Goal: Task Accomplishment & Management: Manage account settings

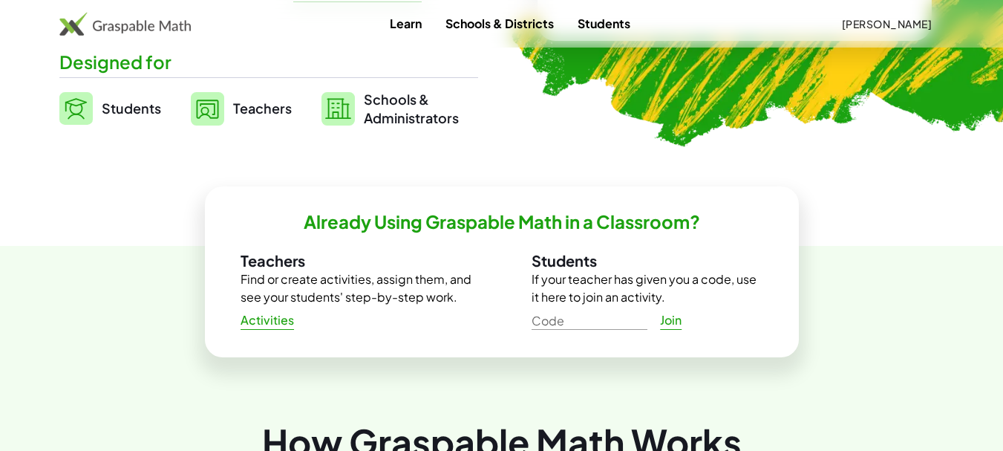
scroll to position [371, 0]
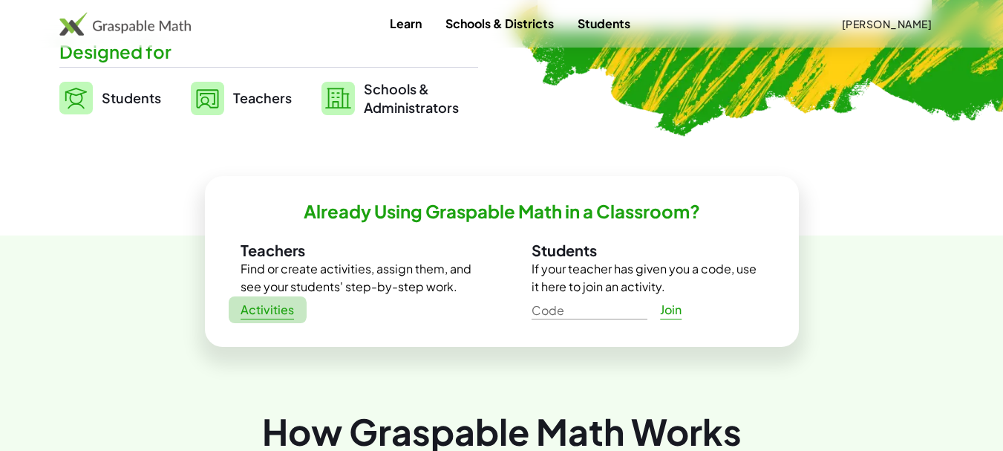
click at [267, 308] on span "Activities" at bounding box center [268, 310] width 54 height 16
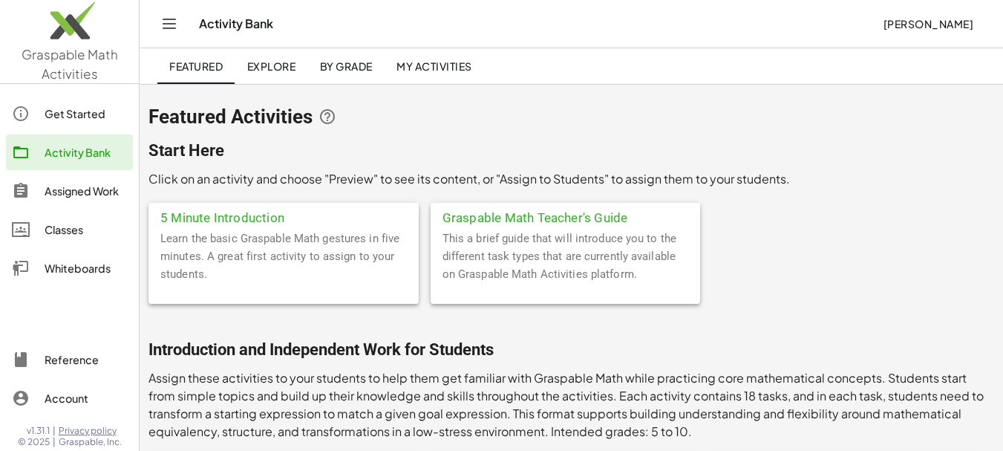
click at [284, 68] on span "Explore" at bounding box center [270, 65] width 49 height 13
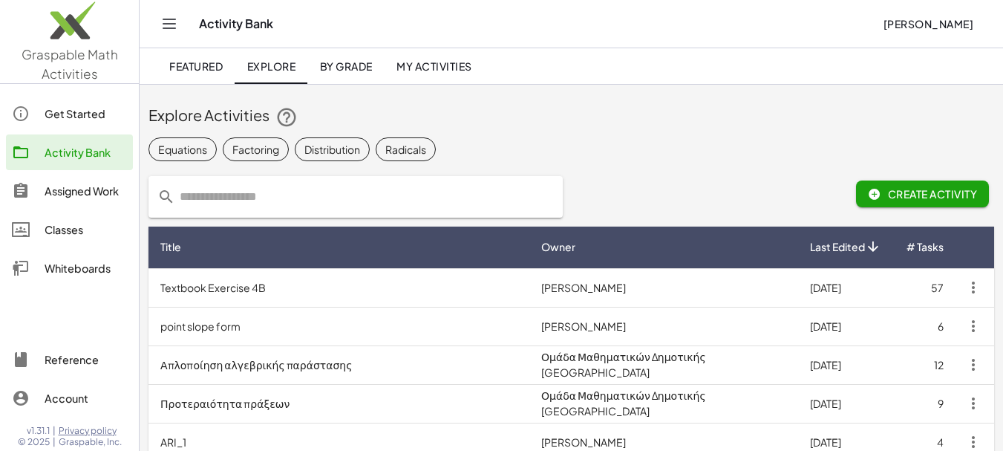
click at [448, 69] on span "My Activities" at bounding box center [434, 65] width 76 height 13
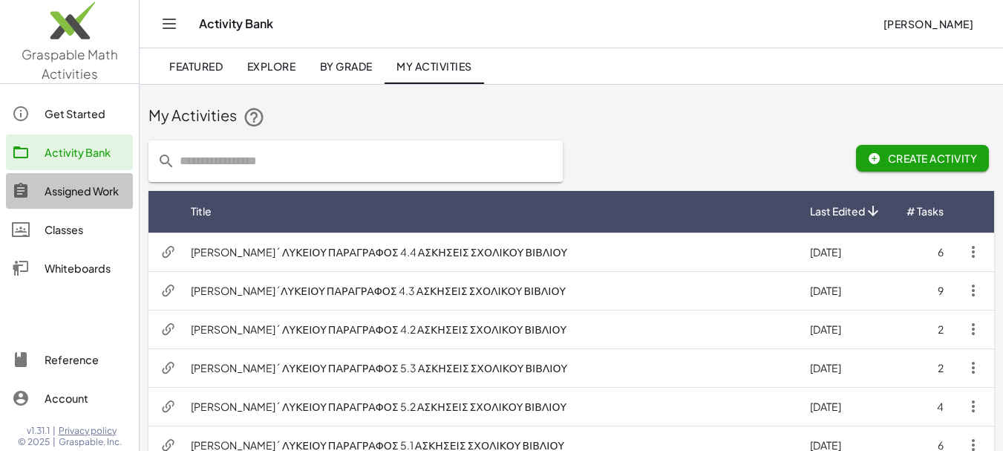
click at [79, 192] on div "Assigned Work" at bounding box center [86, 191] width 82 height 18
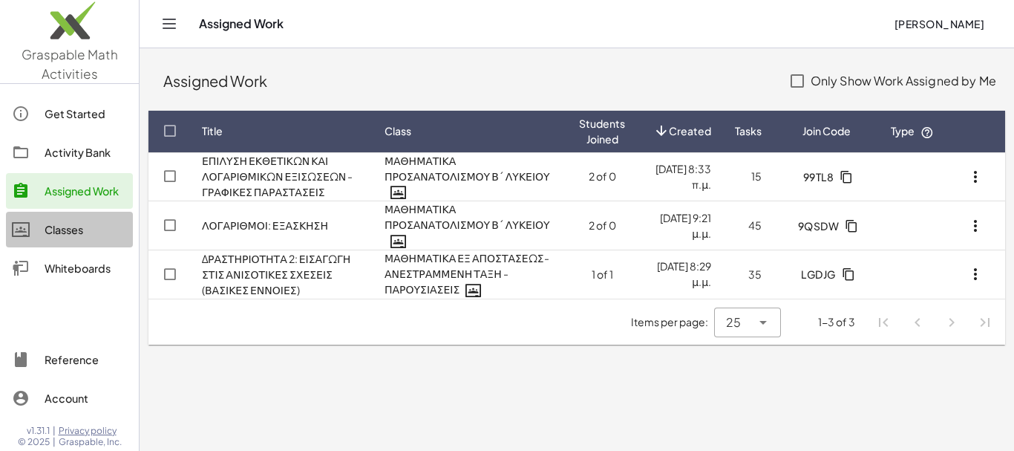
click at [71, 230] on div "Classes" at bounding box center [86, 229] width 82 height 18
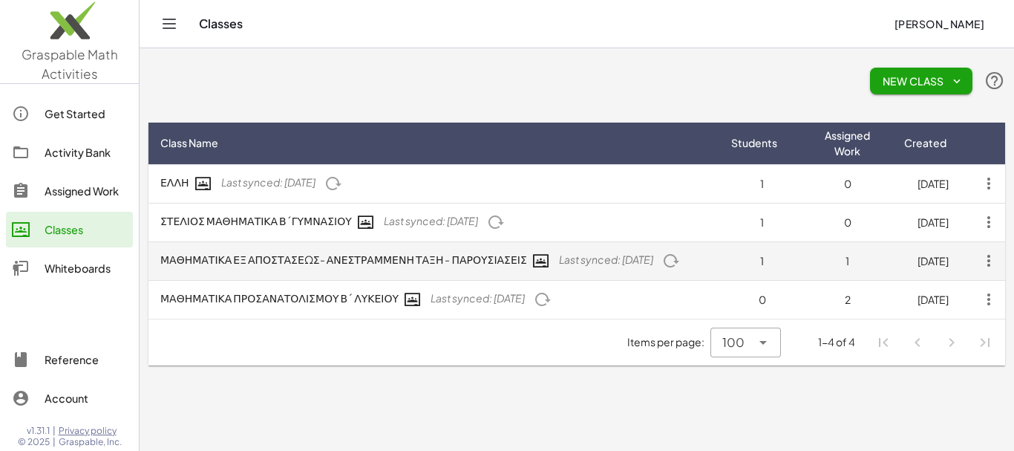
click at [989, 261] on icon "button" at bounding box center [988, 260] width 27 height 27
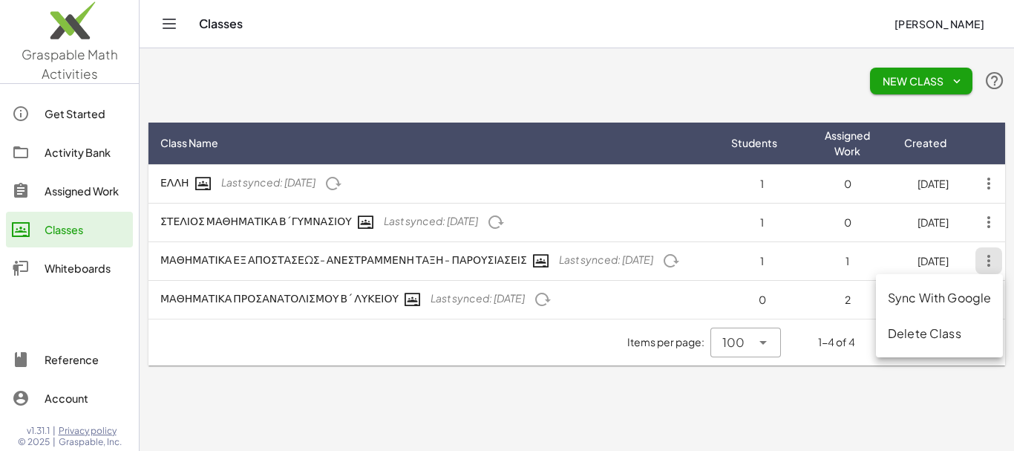
click at [627, 70] on div "New Class" at bounding box center [576, 81] width 857 height 48
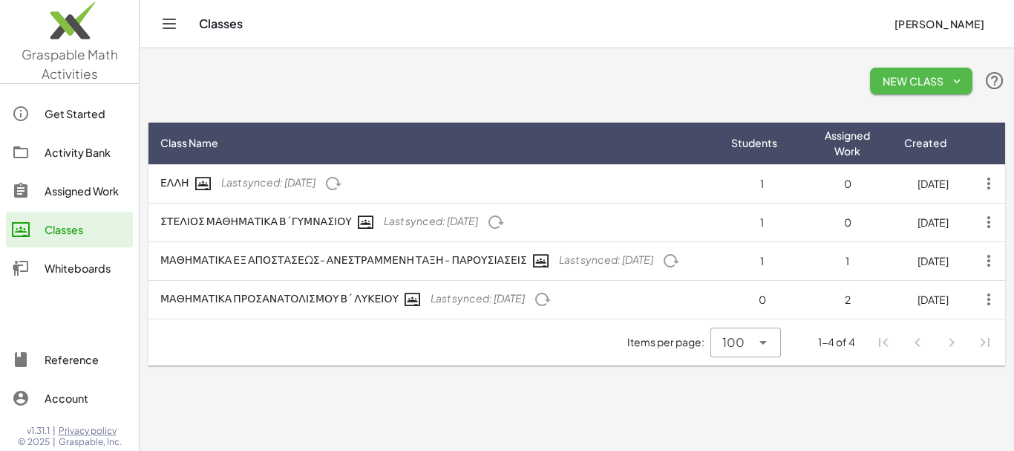
click at [958, 81] on icon "button" at bounding box center [956, 80] width 13 height 13
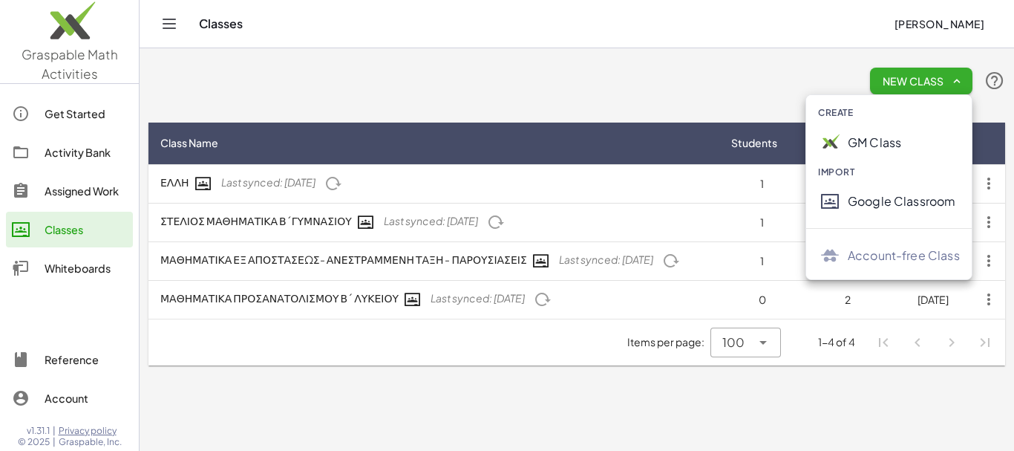
click at [566, 78] on div "New Class" at bounding box center [576, 81] width 857 height 48
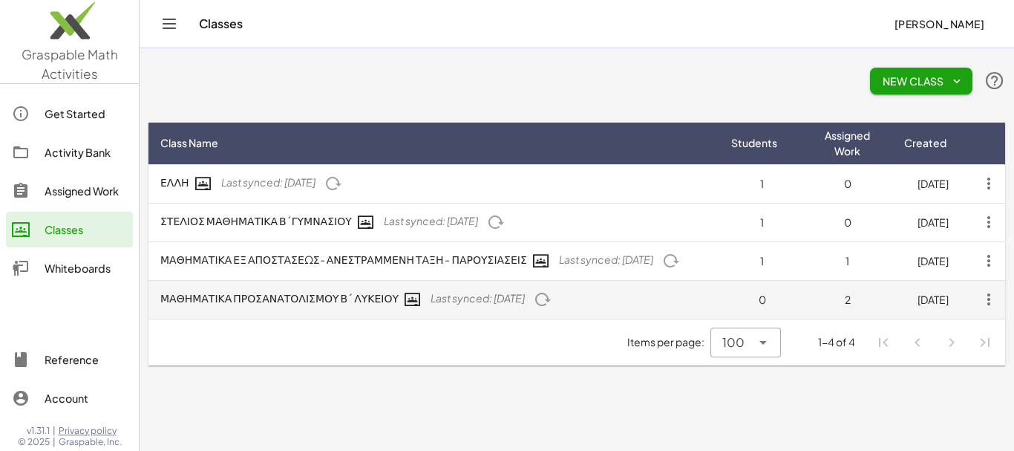
click at [272, 298] on td "ΜΑΘΗΜΑΤΙΚΑ ΠΡΟΣΑΝΑΤΟΛΙΣΜΟΥ Β΄ ΛΥΚΕΙΟΥ Last synced: 2 years ago" at bounding box center [433, 299] width 571 height 39
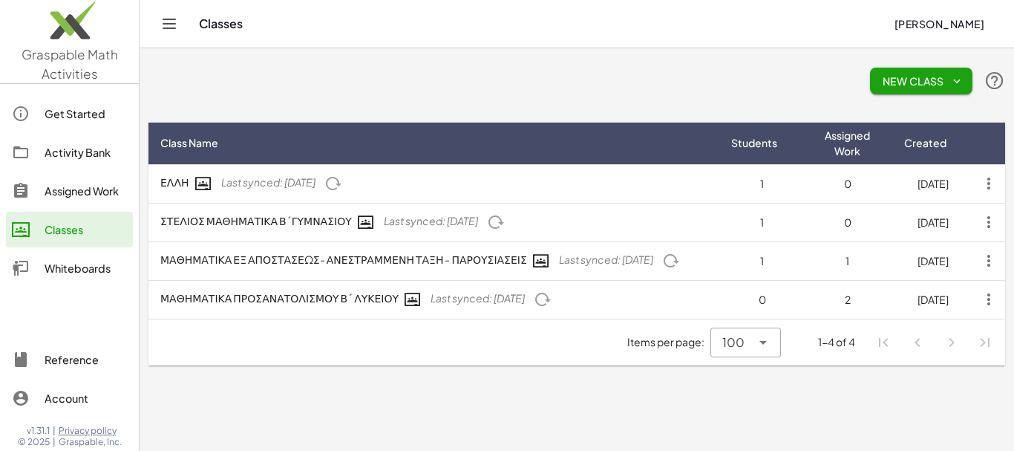
click at [105, 191] on div "Assigned Work" at bounding box center [86, 191] width 82 height 18
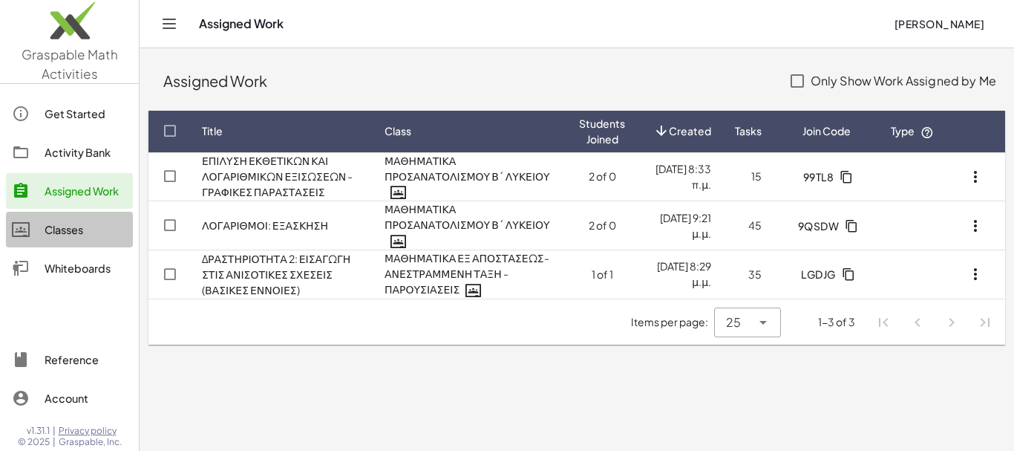
click at [72, 230] on div "Classes" at bounding box center [86, 229] width 82 height 18
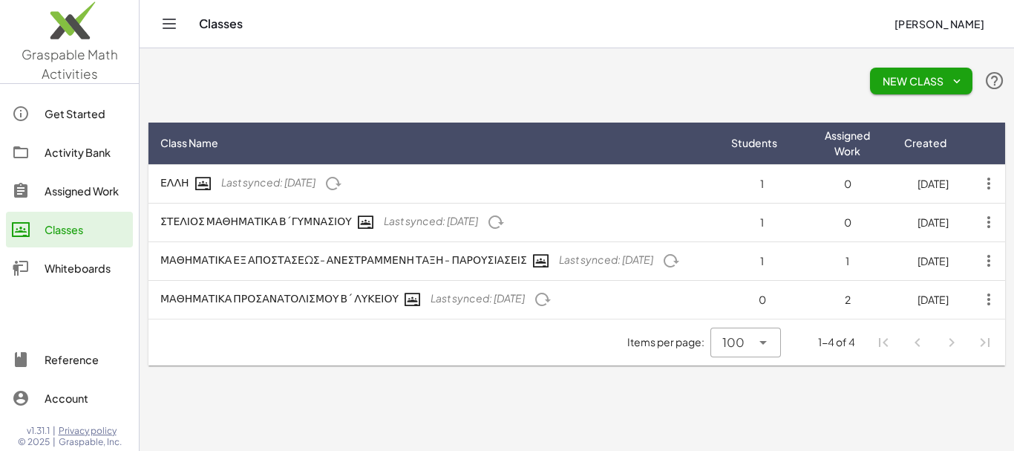
click at [96, 194] on div "Assigned Work" at bounding box center [86, 191] width 82 height 18
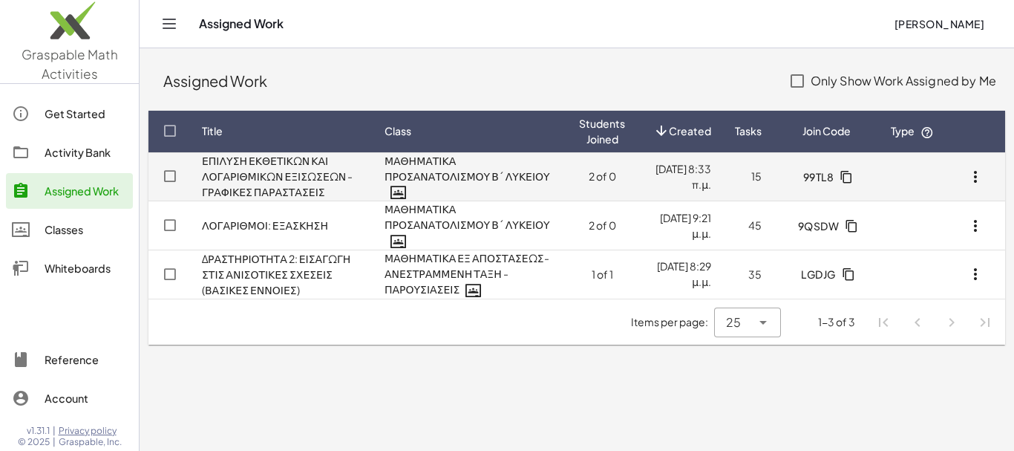
click at [976, 180] on icon "button" at bounding box center [975, 177] width 18 height 18
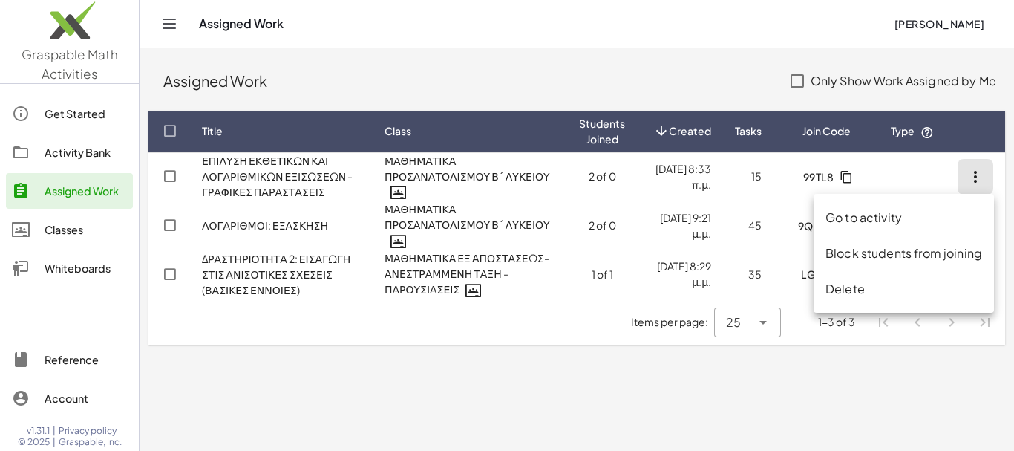
click at [514, 386] on main "Assigned Work Only Show Work Assigned by Me Title Class Students Joined Created…" at bounding box center [577, 225] width 874 height 451
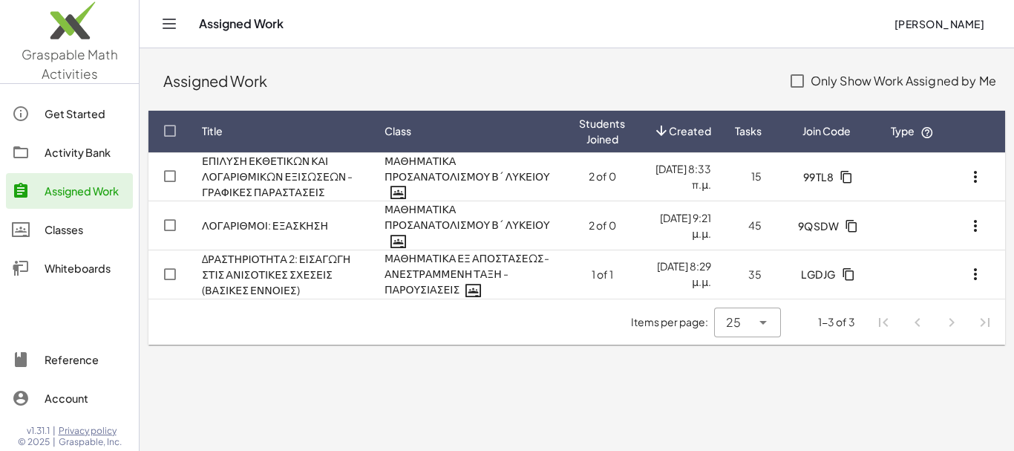
click at [62, 230] on div "Classes" at bounding box center [86, 229] width 82 height 18
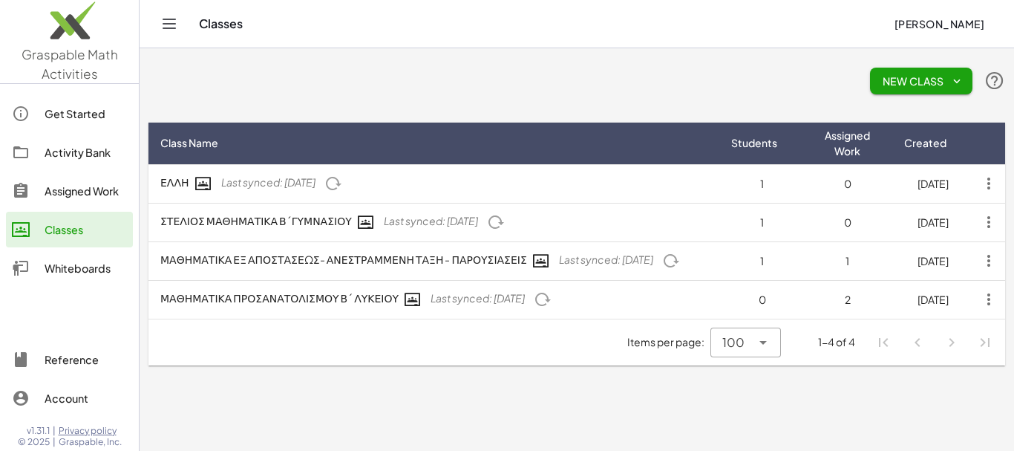
click at [958, 79] on icon "button" at bounding box center [956, 80] width 13 height 13
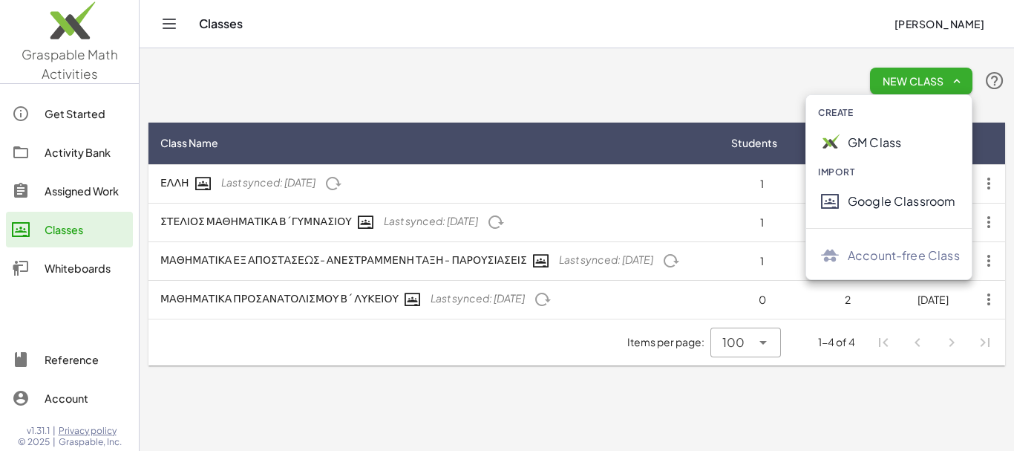
click at [880, 200] on div "Google Classroom" at bounding box center [904, 201] width 112 height 18
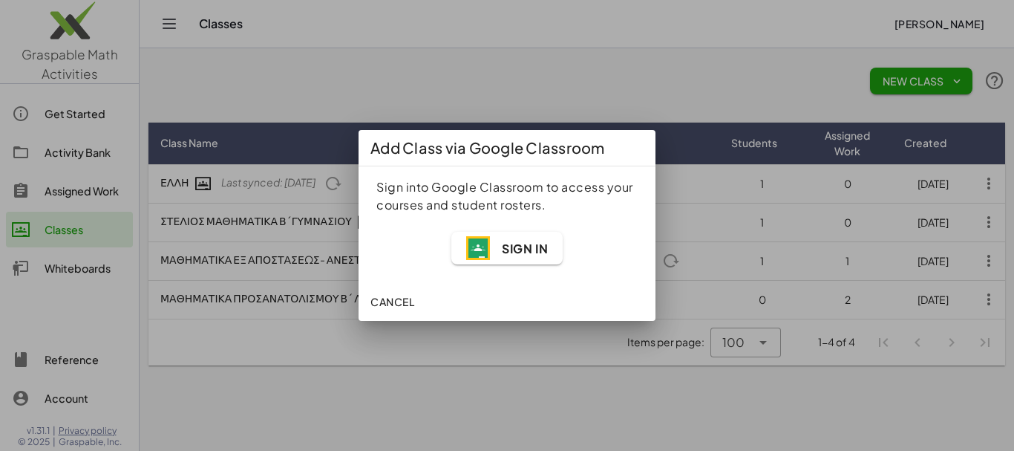
click at [504, 250] on span "Sign In" at bounding box center [525, 249] width 46 height 16
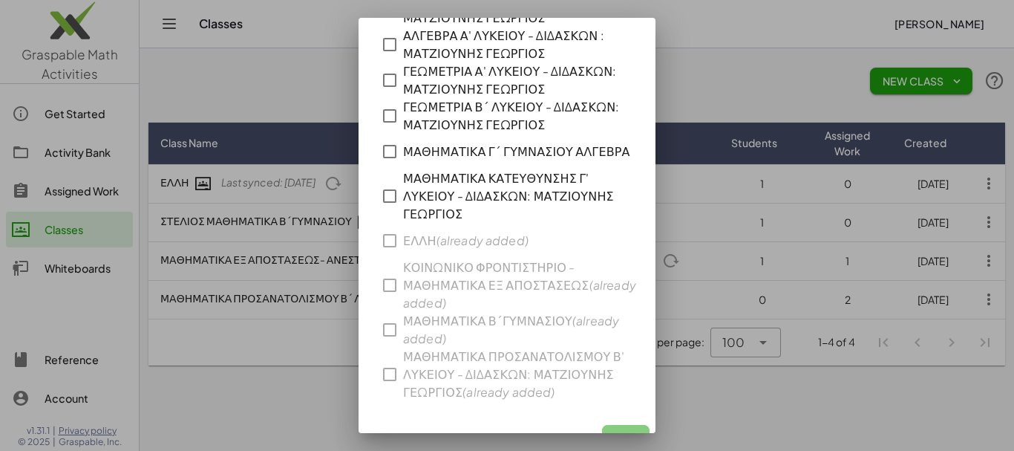
scroll to position [111, 0]
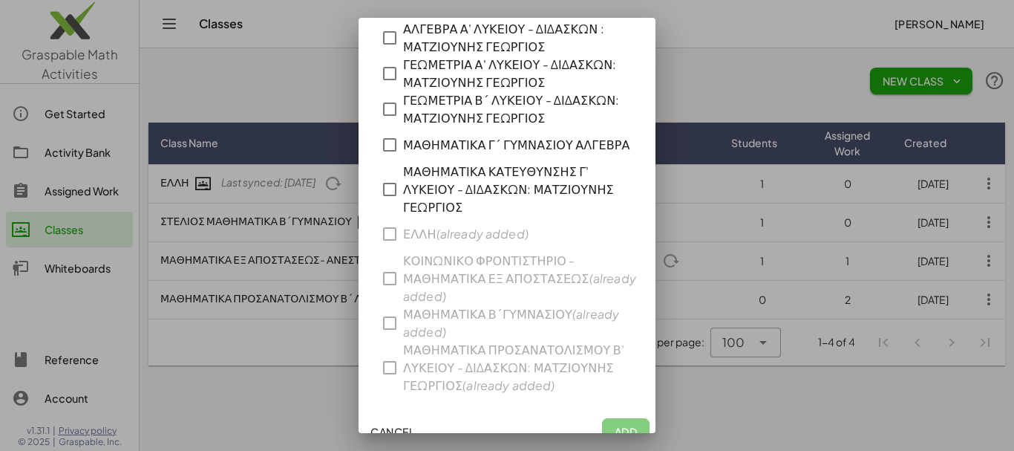
click at [387, 216] on div "Pick the classes that you want to import: ΑΛΓΕΒΡΑ Β' ΛΥΚΕΙΟΥ - ΔΙΔΑΣΚΩΝ : ΜΑΤΖΙ…" at bounding box center [506, 181] width 261 height 428
click at [385, 425] on span "Cancel" at bounding box center [392, 431] width 44 height 13
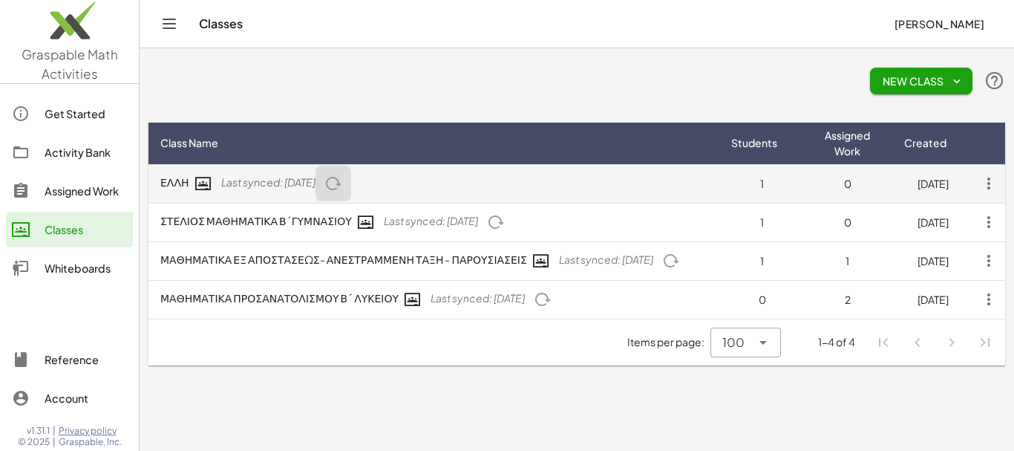
click at [342, 184] on icon "button" at bounding box center [333, 183] width 18 height 18
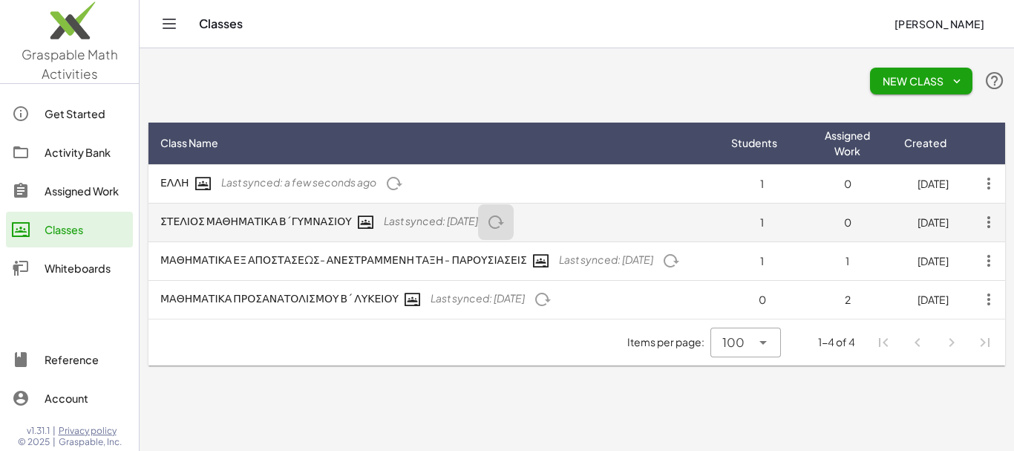
click at [505, 223] on icon "button" at bounding box center [496, 222] width 18 height 18
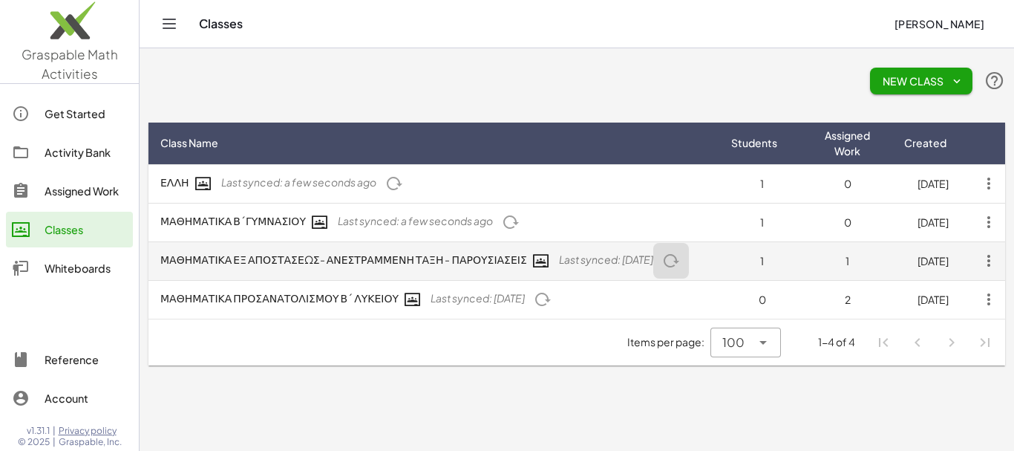
click at [669, 261] on icon "button" at bounding box center [671, 261] width 18 height 18
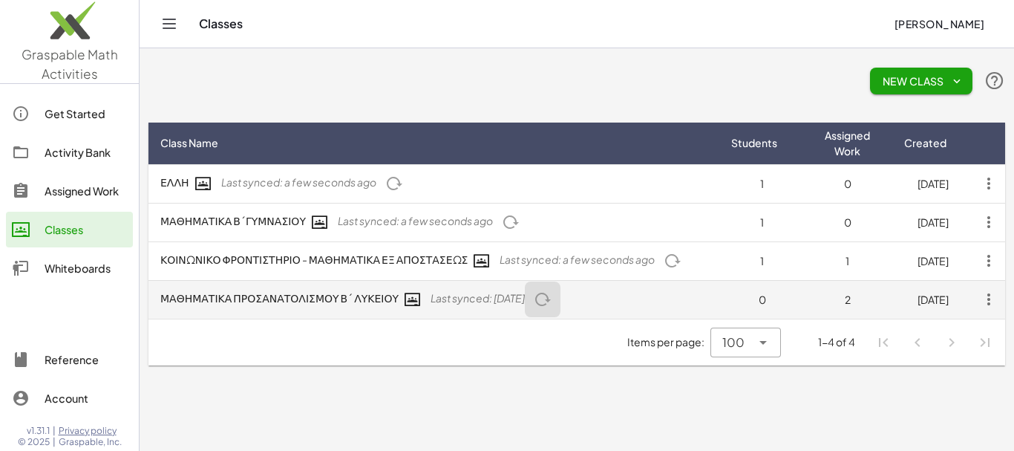
click at [552, 299] on icon "button" at bounding box center [543, 299] width 18 height 18
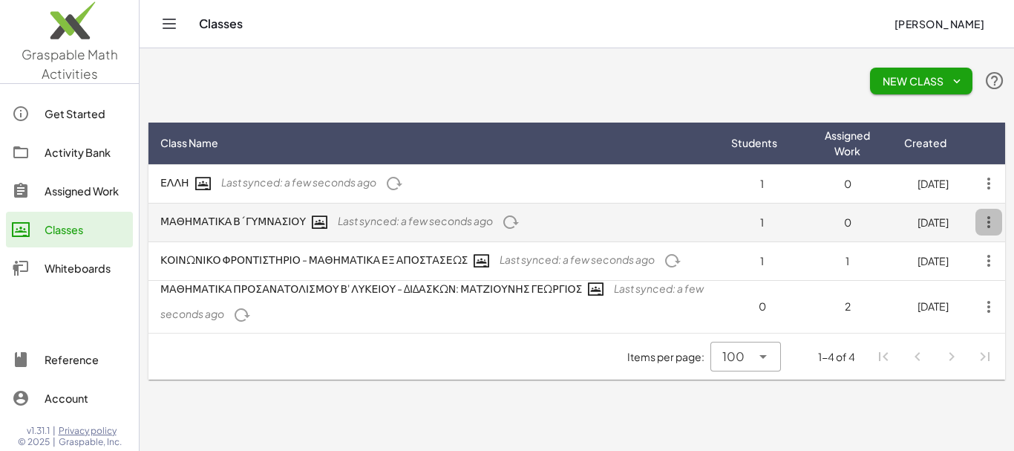
click at [989, 224] on icon "button" at bounding box center [988, 222] width 27 height 27
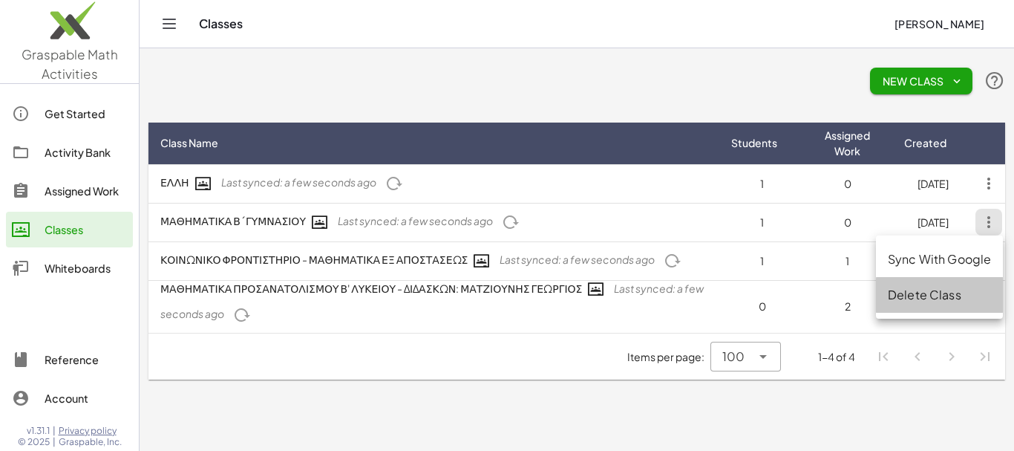
click at [955, 295] on div "Delete Class" at bounding box center [939, 295] width 103 height 18
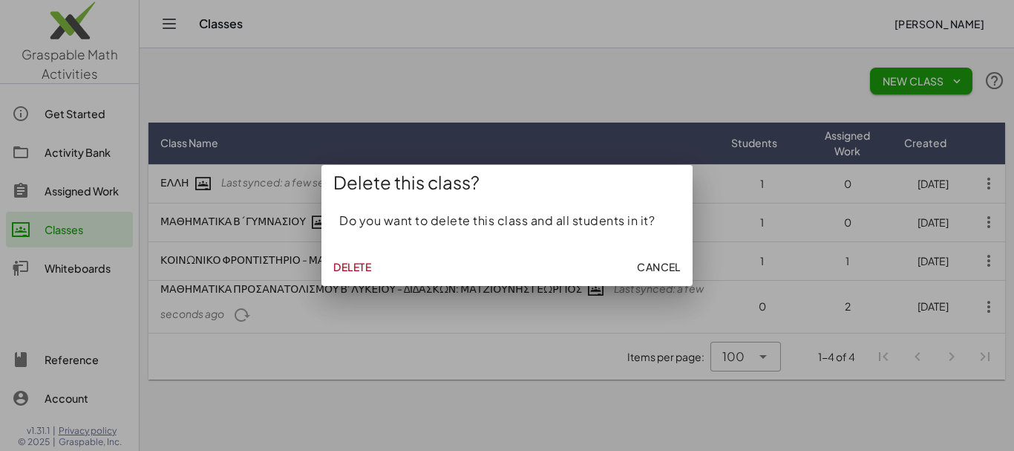
click at [360, 265] on span "Delete" at bounding box center [352, 266] width 38 height 13
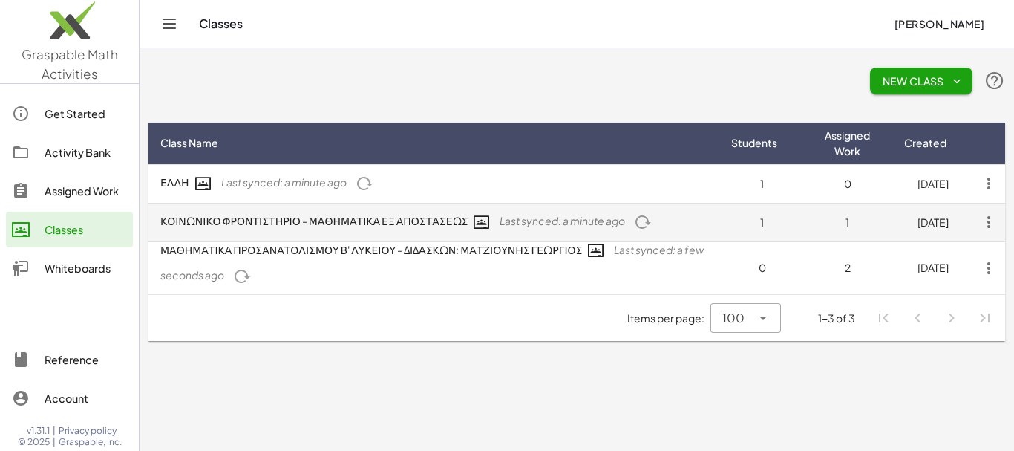
click at [989, 223] on icon "button" at bounding box center [988, 222] width 27 height 27
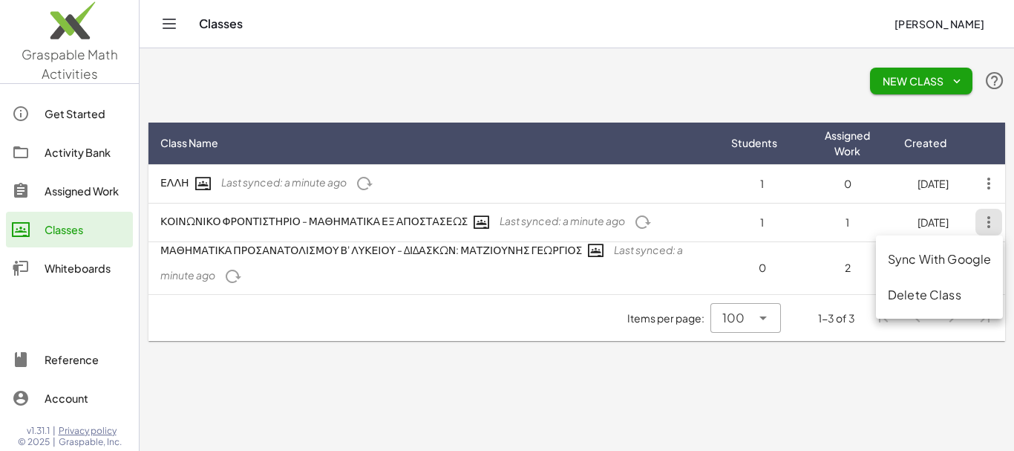
click at [932, 261] on div "Sync With Google" at bounding box center [939, 259] width 103 height 18
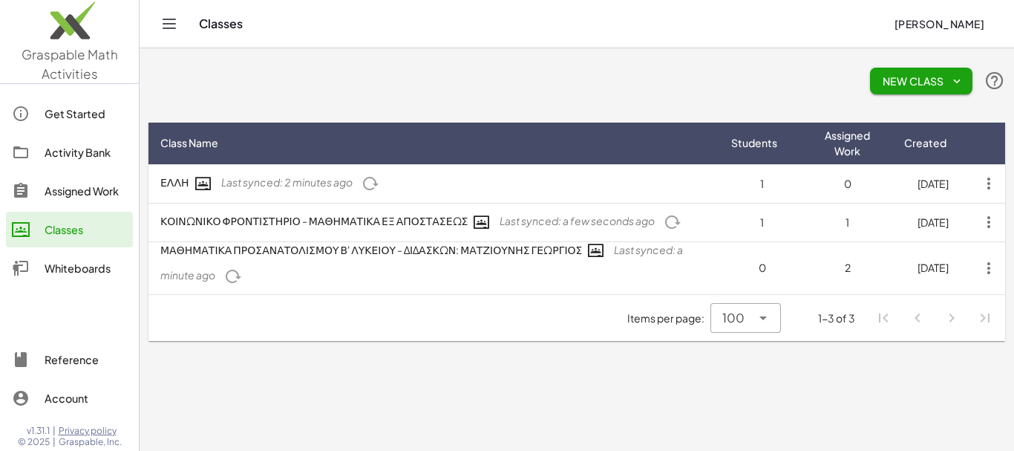
click at [957, 79] on icon "button" at bounding box center [956, 80] width 13 height 13
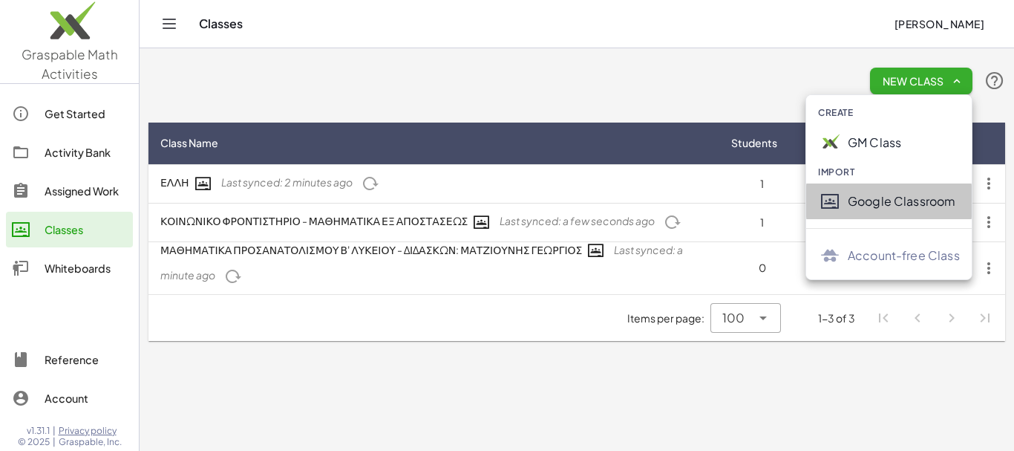
click at [892, 197] on div "Google Classroom" at bounding box center [904, 201] width 112 height 18
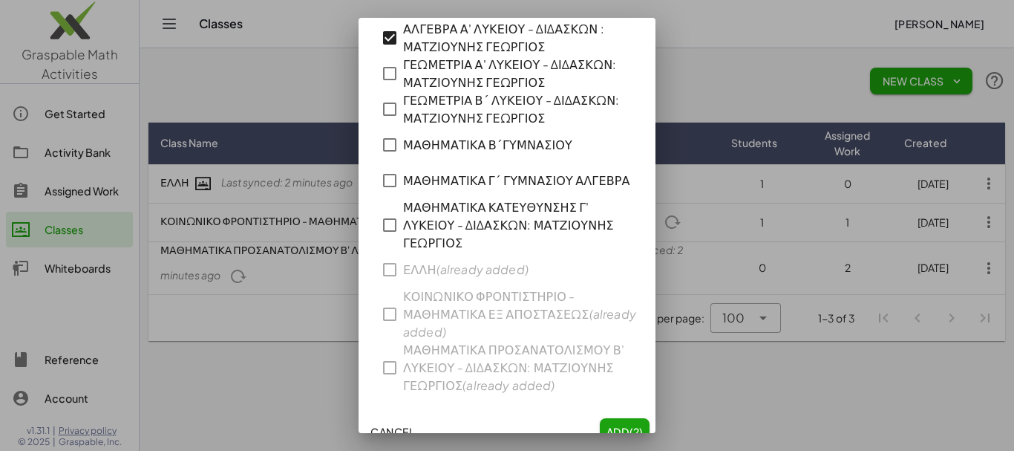
click at [614, 425] on span "Add (2)" at bounding box center [625, 431] width 38 height 13
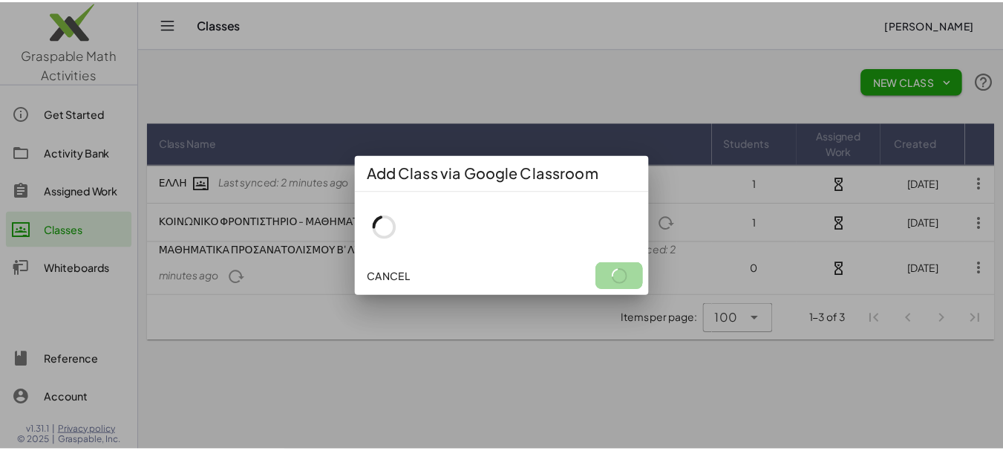
scroll to position [0, 0]
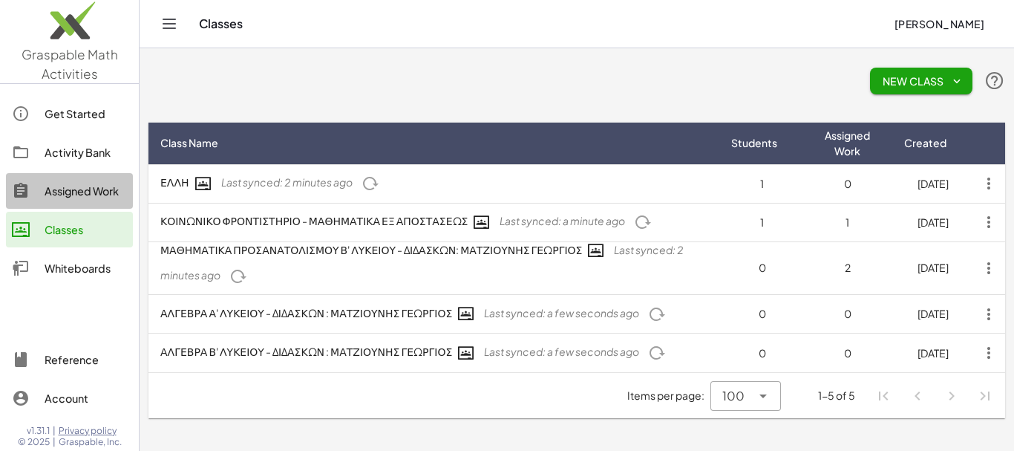
click at [101, 192] on div "Assigned Work" at bounding box center [86, 191] width 82 height 18
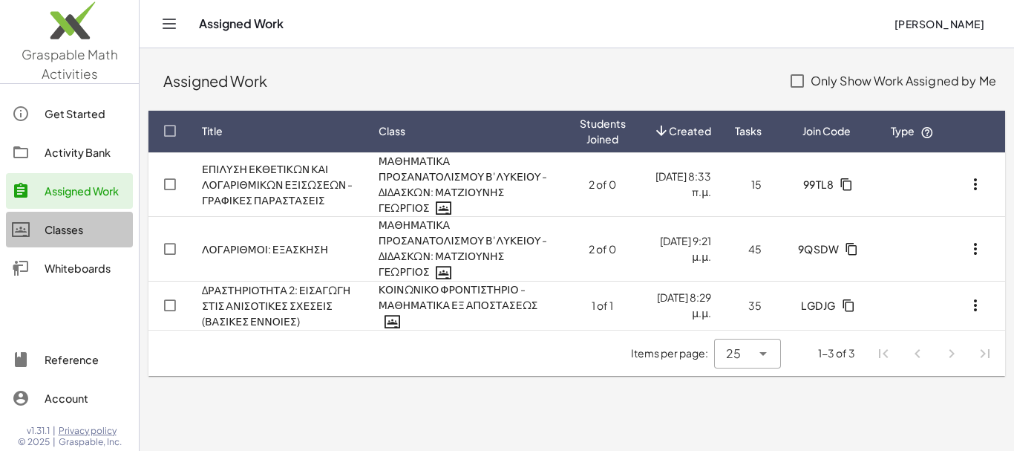
click at [69, 233] on div "Classes" at bounding box center [86, 229] width 82 height 18
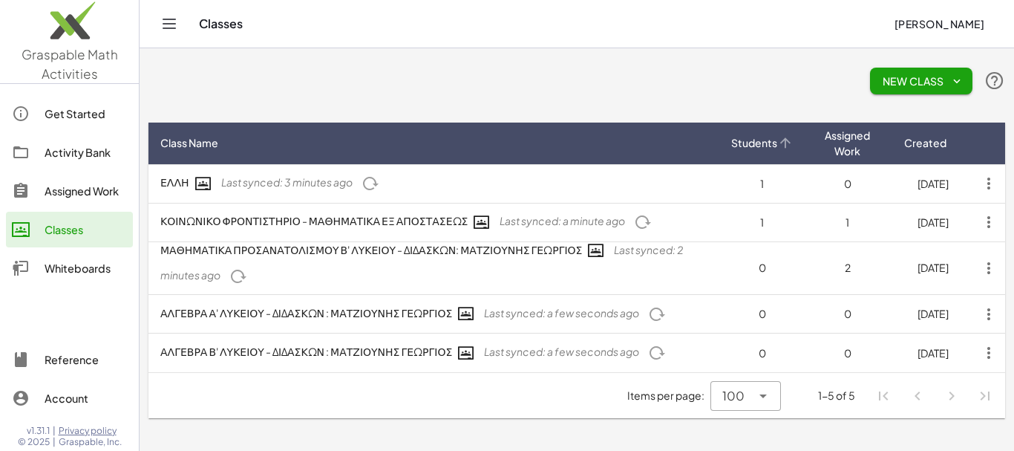
click at [786, 142] on icon at bounding box center [785, 143] width 16 height 16
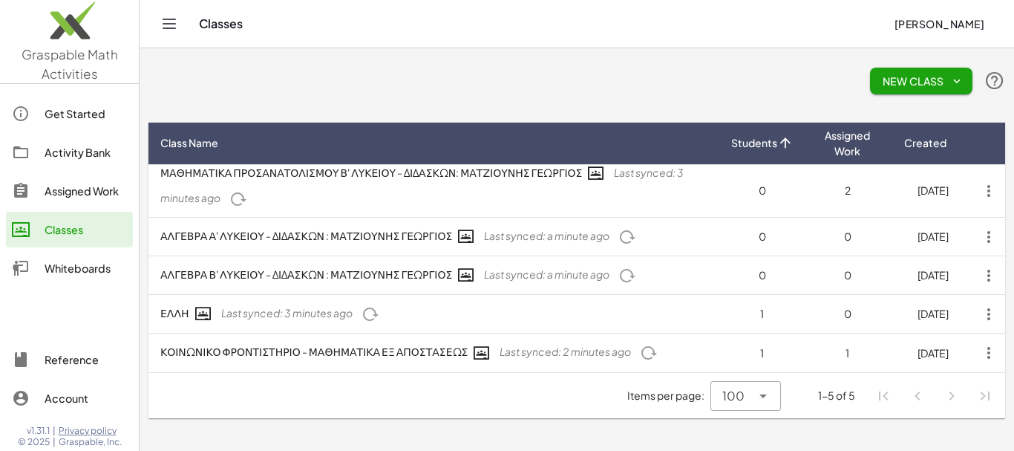
click at [786, 142] on icon at bounding box center [785, 143] width 16 height 16
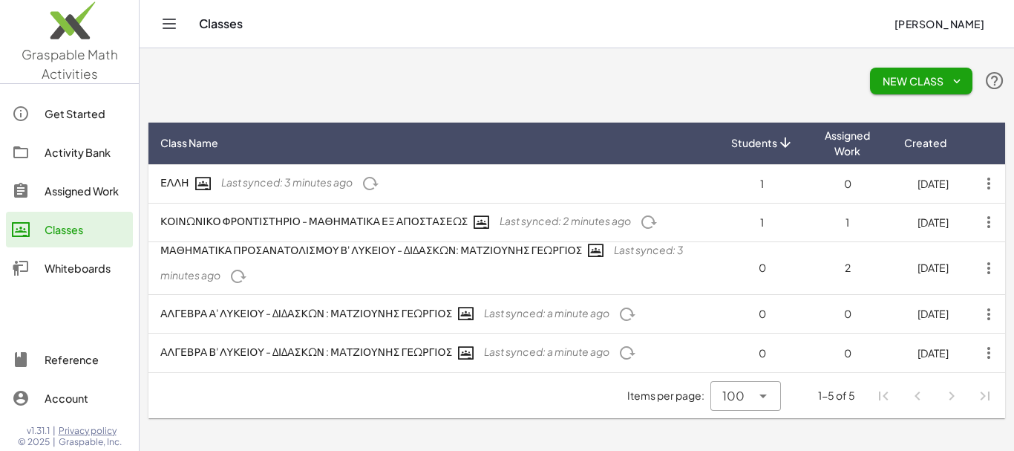
click at [786, 142] on icon at bounding box center [785, 143] width 16 height 16
click at [782, 143] on icon at bounding box center [785, 143] width 16 height 16
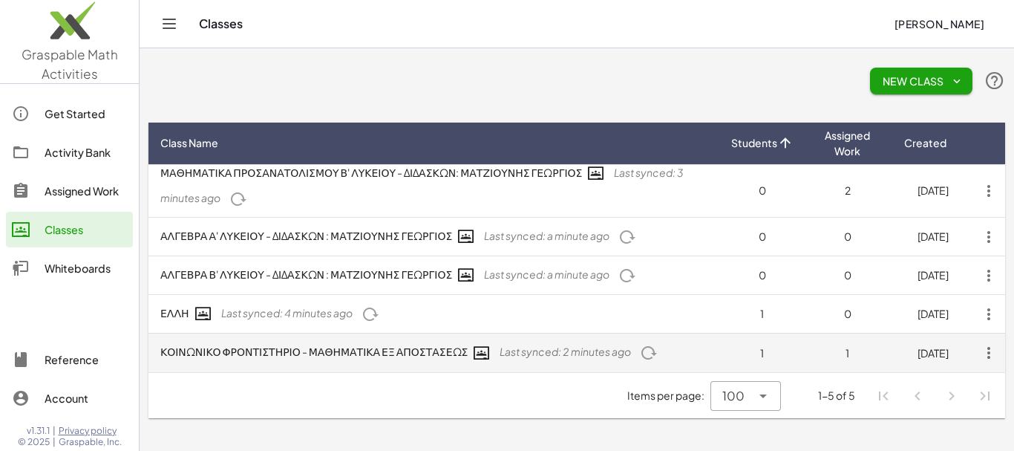
click at [336, 354] on td "ΚΟΙΝΩΝΙΚΟ ΦΡΟΝΤΙΣΤΗΡΙΟ - ΜΑΘΗΜΑΤΙΚΑ ΕΞ ΑΠΟΣΤΑΣΕΩΣ Last synced: 2 minutes ago" at bounding box center [433, 352] width 571 height 39
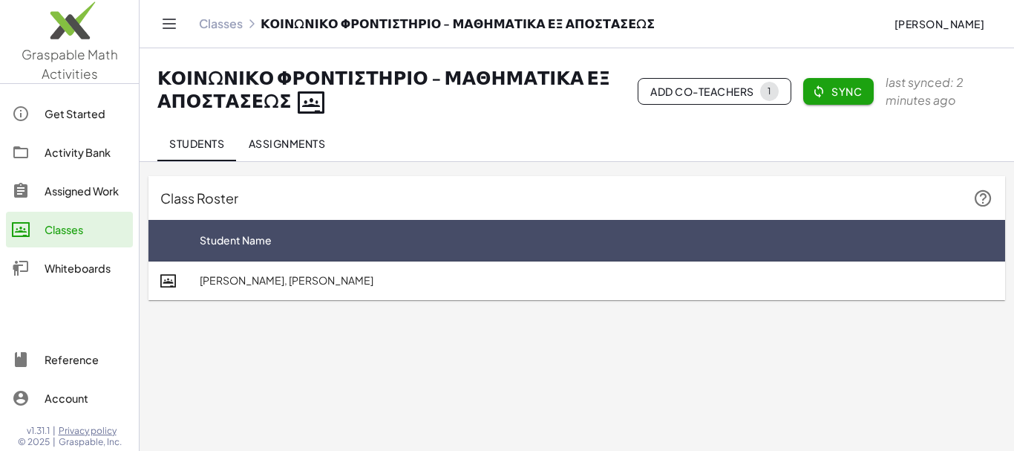
click at [287, 143] on span "Assignments" at bounding box center [286, 143] width 77 height 13
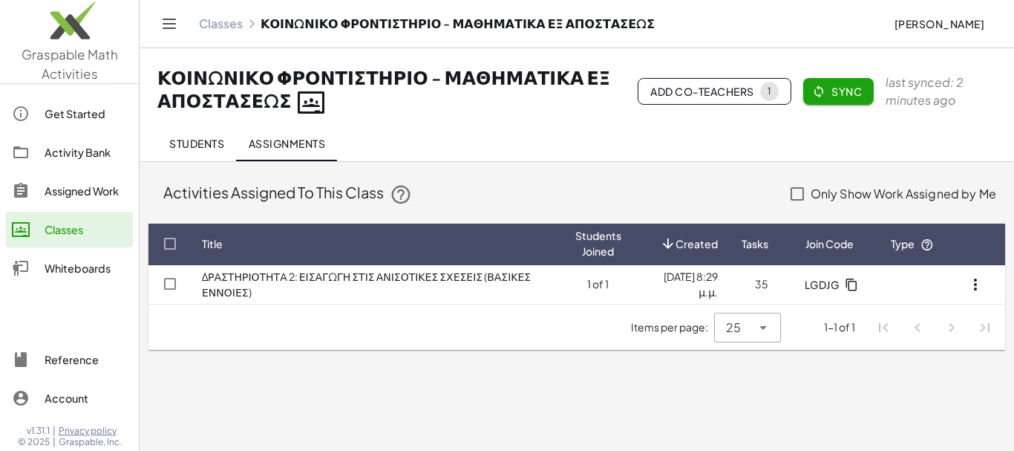
click at [208, 138] on span "Students" at bounding box center [196, 143] width 55 height 13
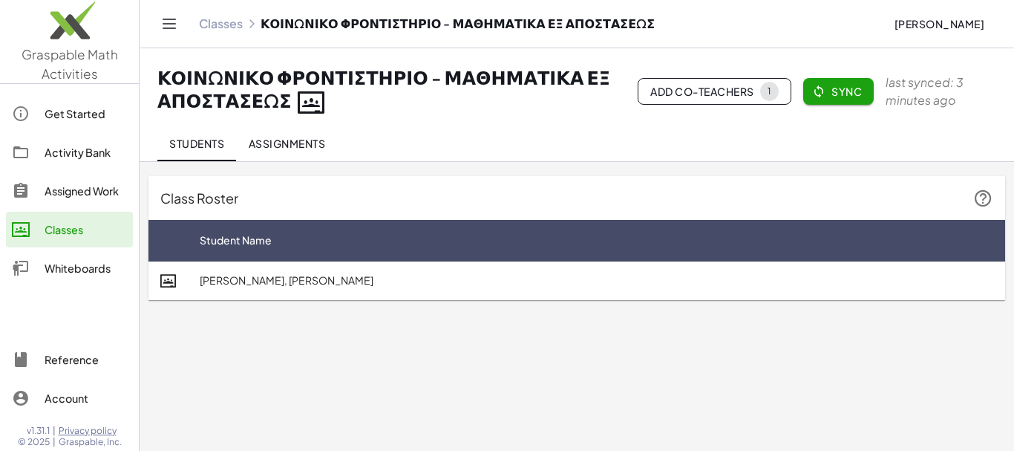
click at [72, 190] on div "Assigned Work" at bounding box center [86, 191] width 82 height 18
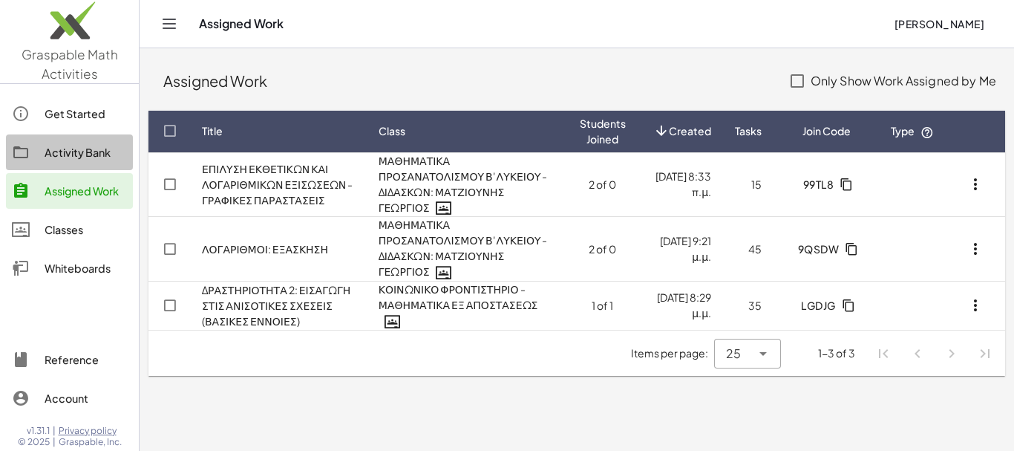
click at [91, 152] on div "Activity Bank" at bounding box center [86, 152] width 82 height 18
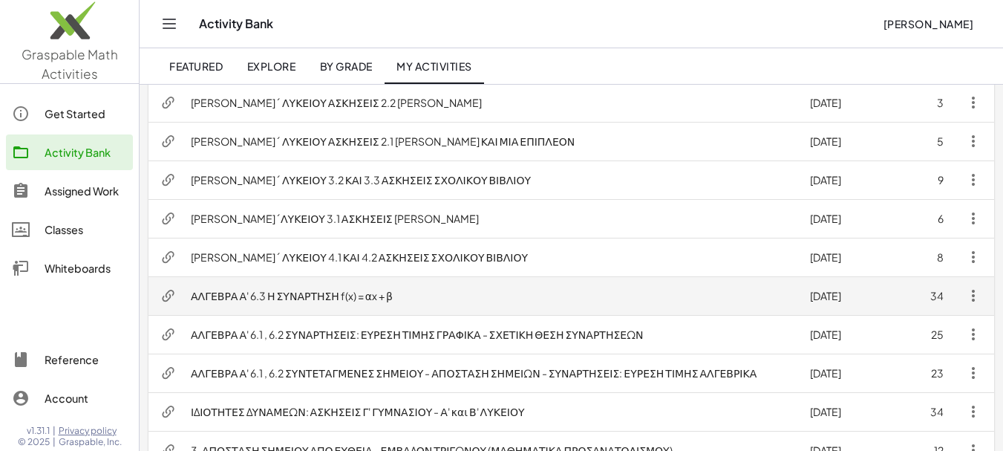
scroll to position [445, 0]
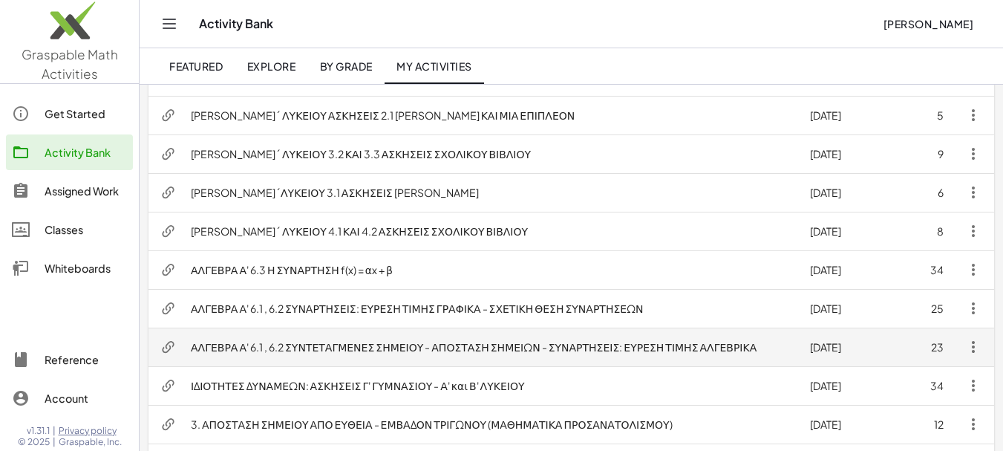
click at [974, 347] on icon "button" at bounding box center [973, 347] width 18 height 18
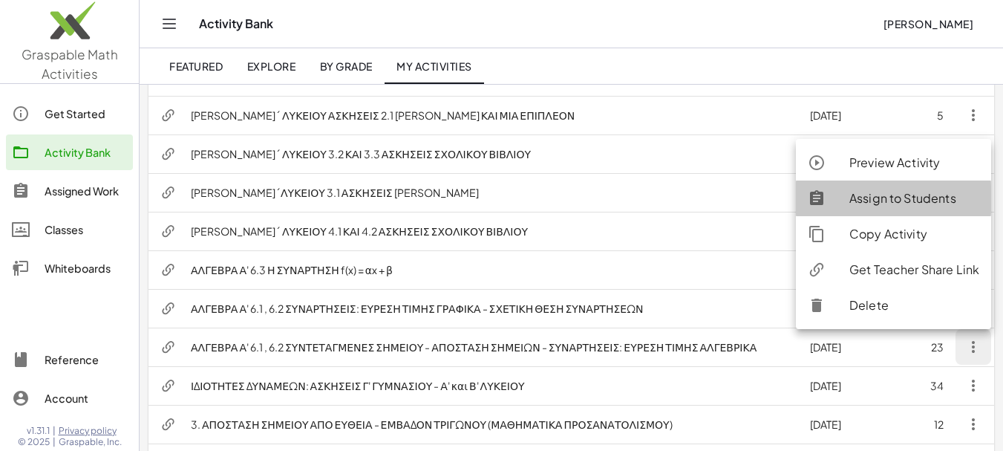
click at [902, 197] on div "Assign to Students" at bounding box center [914, 198] width 130 height 18
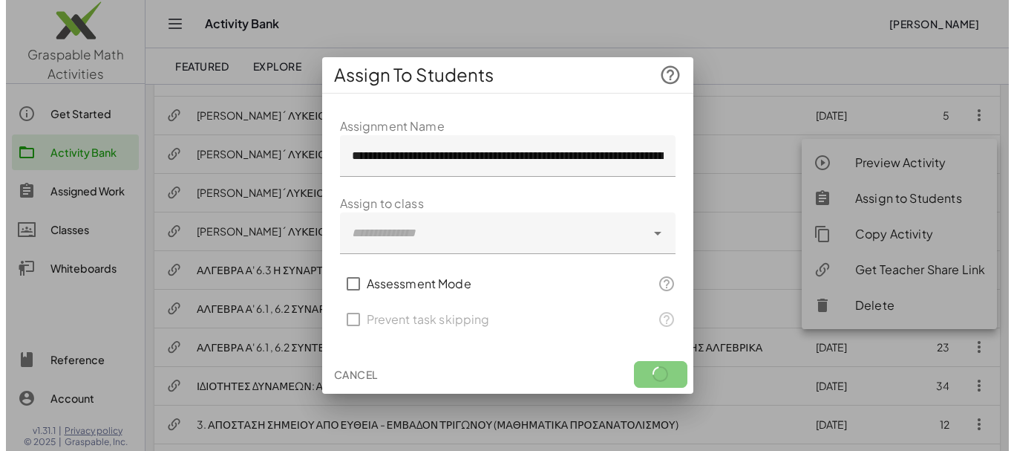
scroll to position [0, 0]
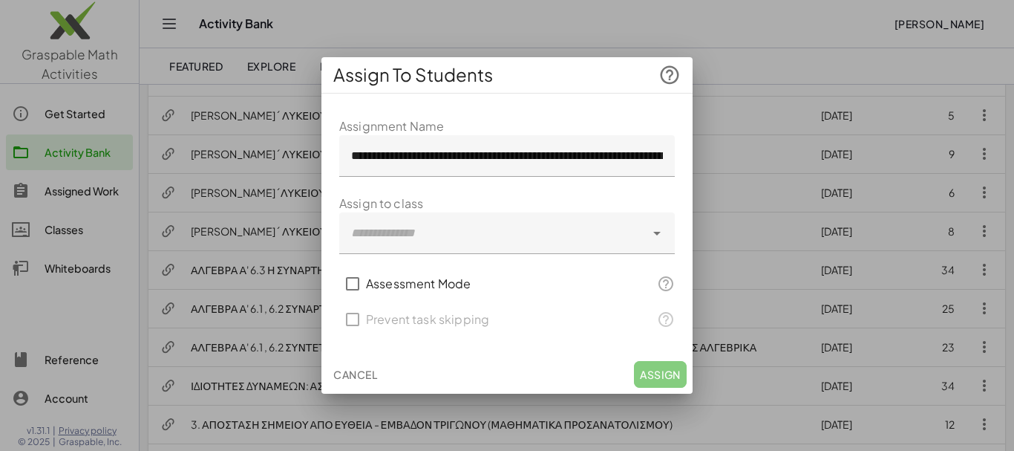
click at [656, 232] on icon at bounding box center [657, 233] width 18 height 18
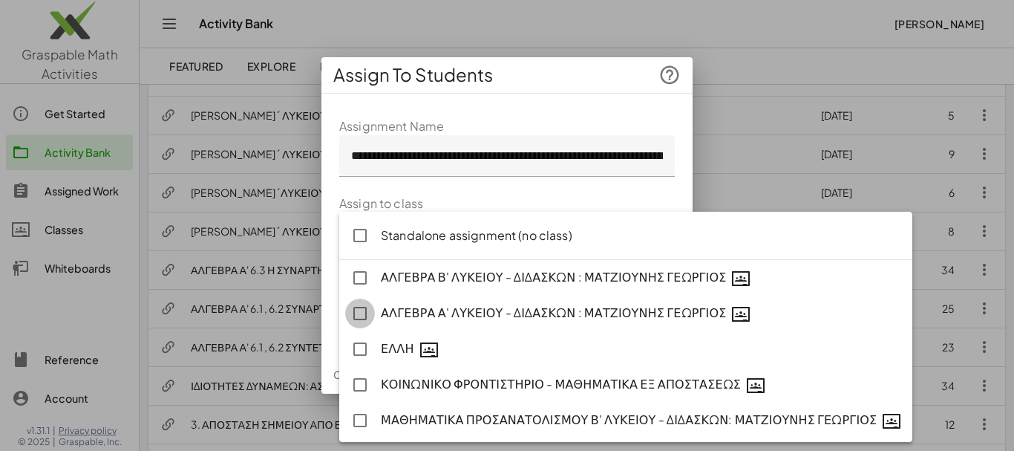
type input "**********"
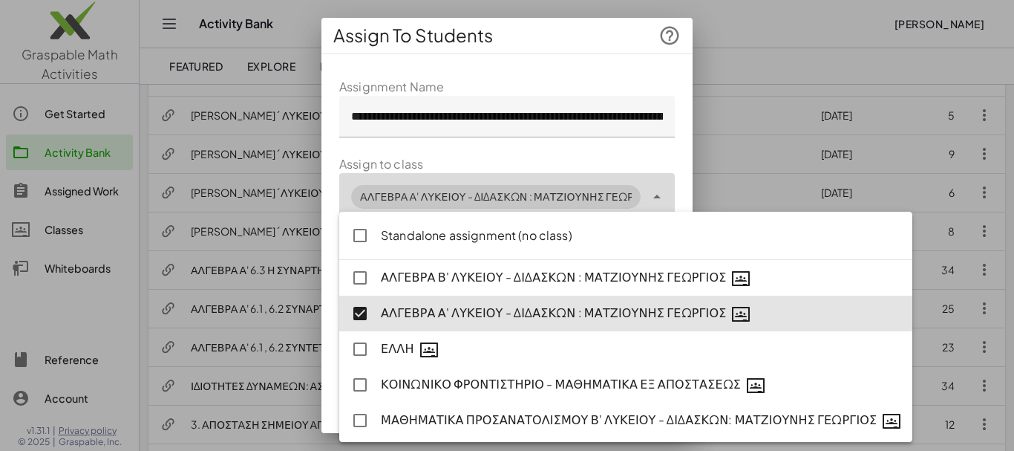
scroll to position [2, 0]
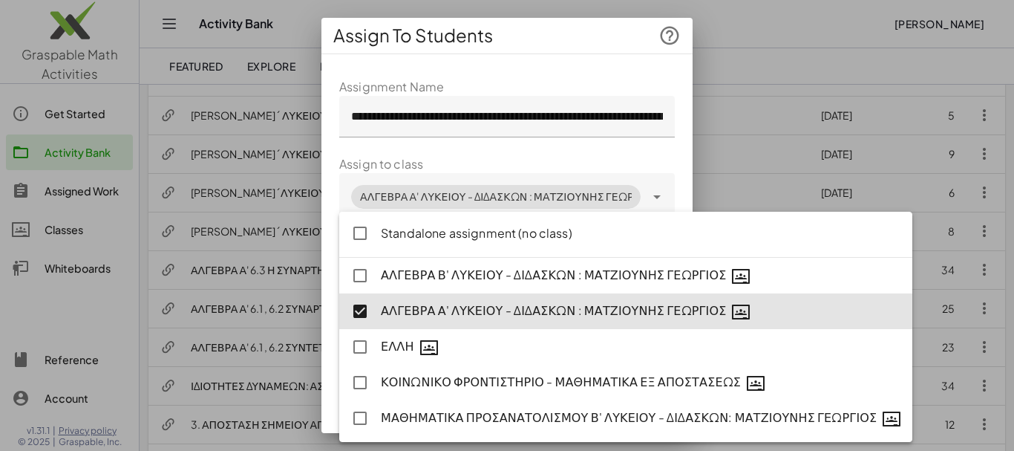
click at [676, 192] on div "**********" at bounding box center [506, 279] width 371 height 426
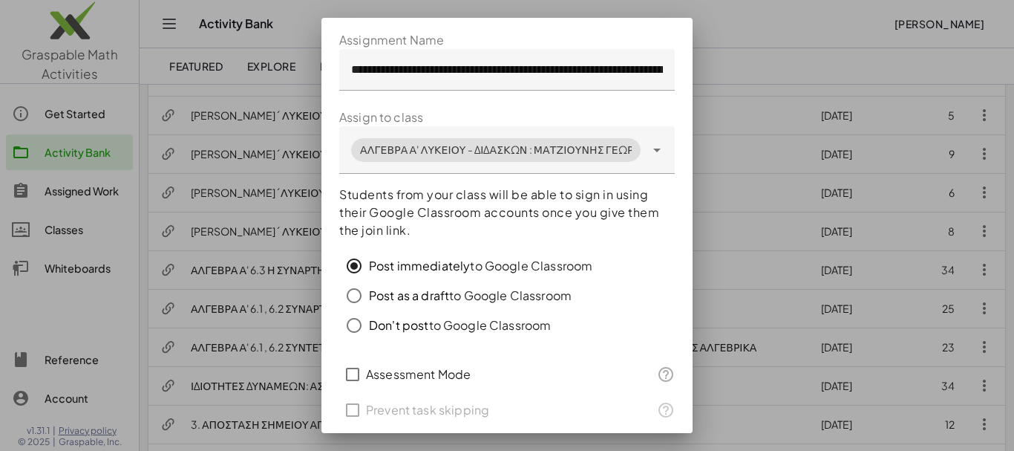
scroll to position [98, 0]
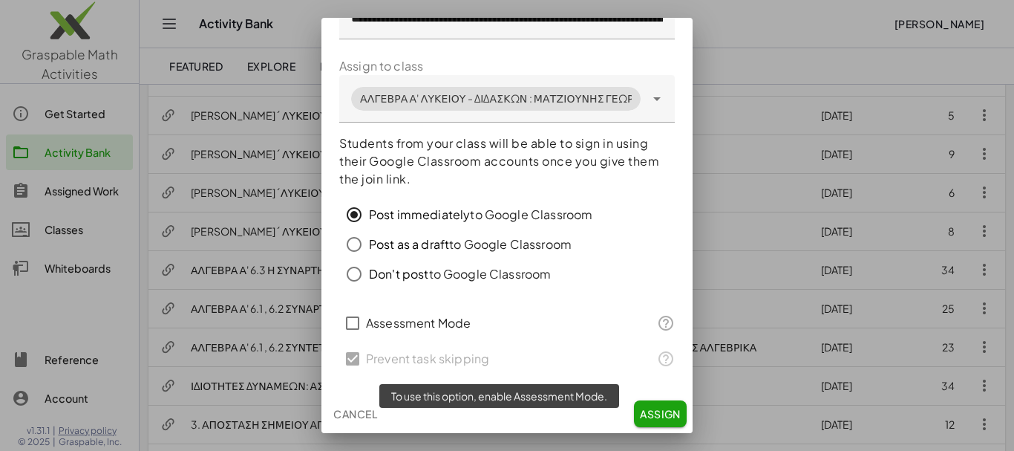
click at [350, 356] on div "Prevent task skipping" at bounding box center [507, 359] width 336 height 36
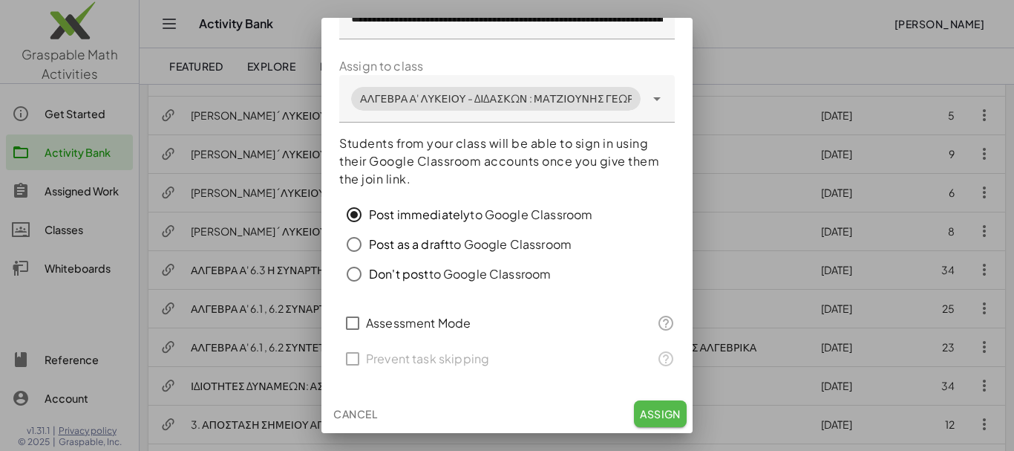
click at [647, 413] on span "Assign" at bounding box center [660, 413] width 41 height 13
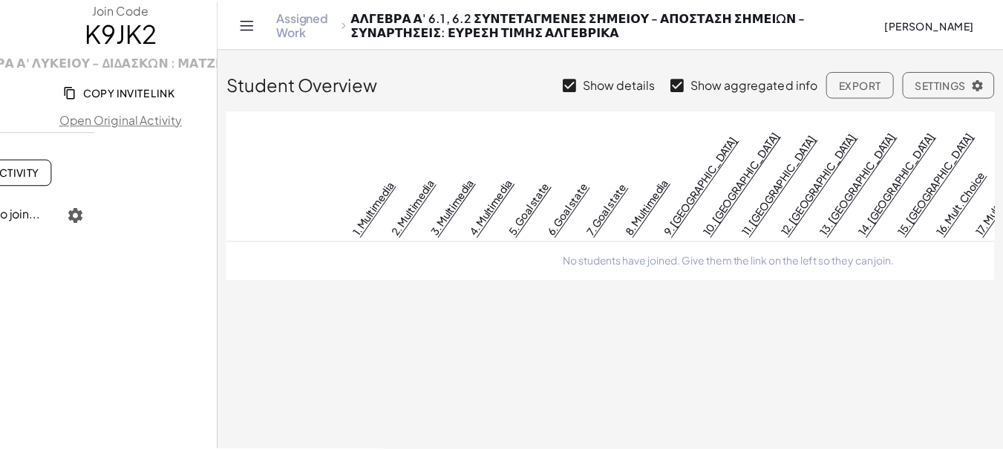
scroll to position [0, 202]
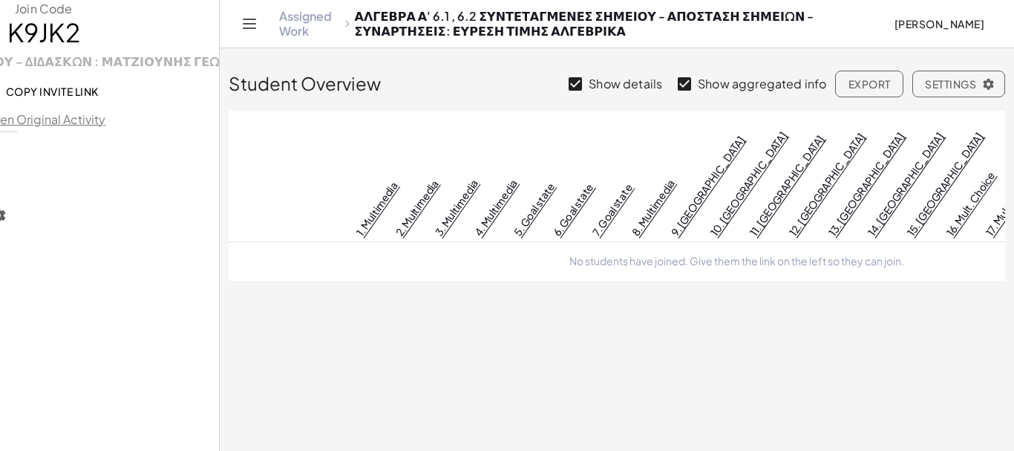
click at [297, 19] on link "Assigned Work" at bounding box center [309, 24] width 61 height 30
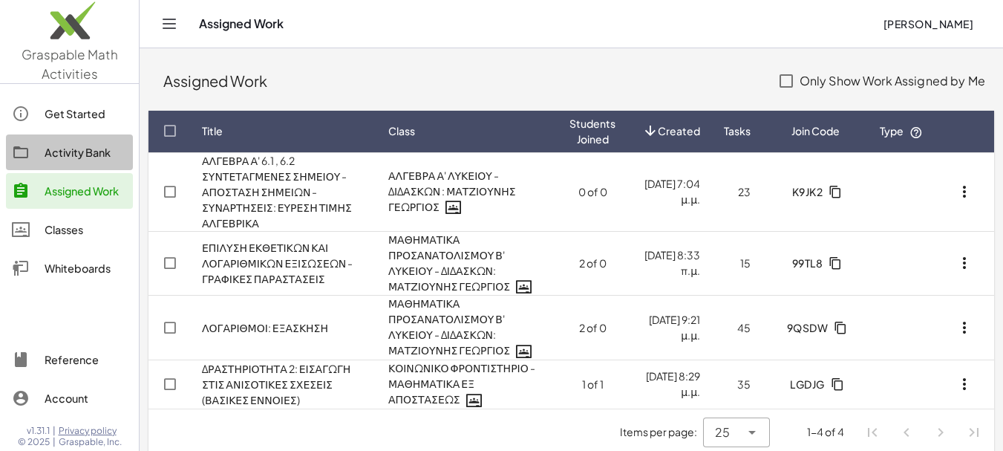
click at [92, 154] on div "Activity Bank" at bounding box center [86, 152] width 82 height 18
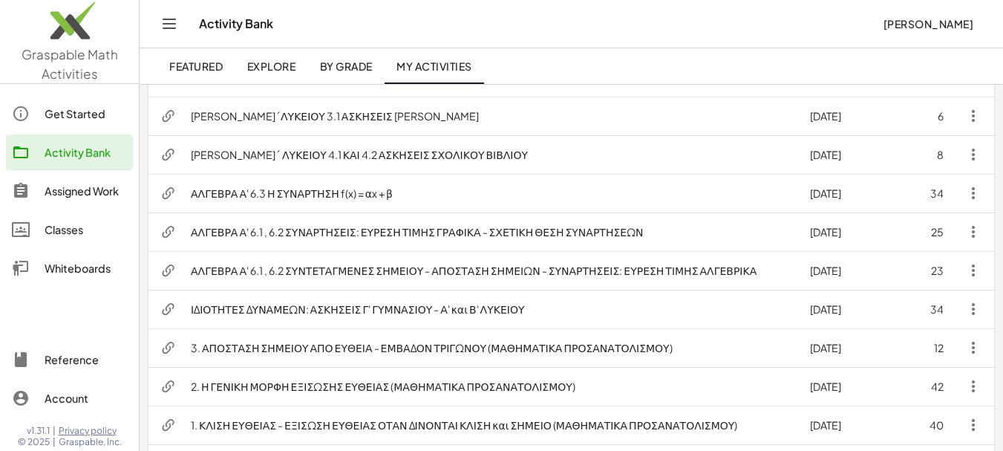
scroll to position [524, 0]
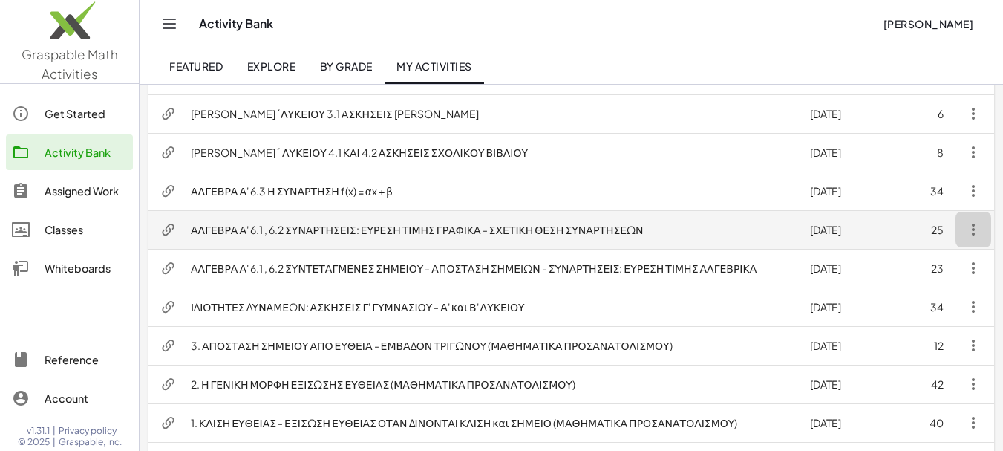
click at [975, 233] on icon "button" at bounding box center [973, 229] width 18 height 18
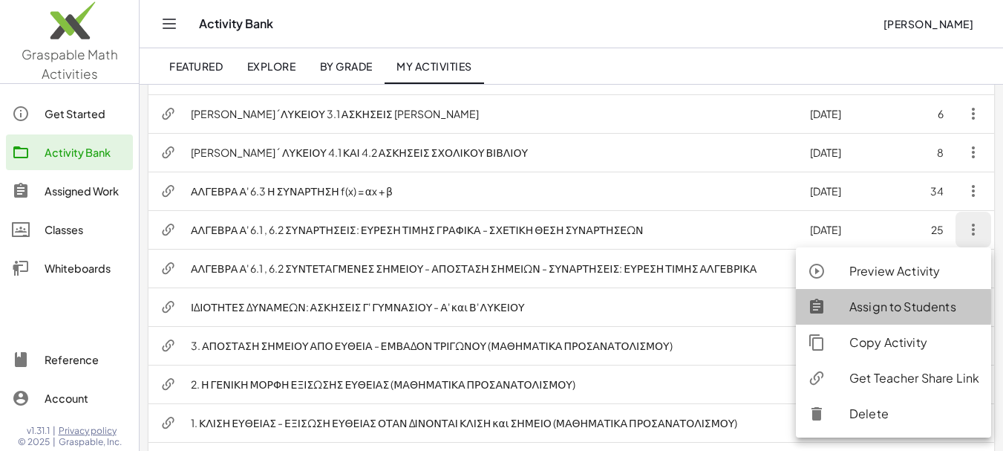
click at [900, 308] on div "Assign to Students" at bounding box center [914, 307] width 130 height 18
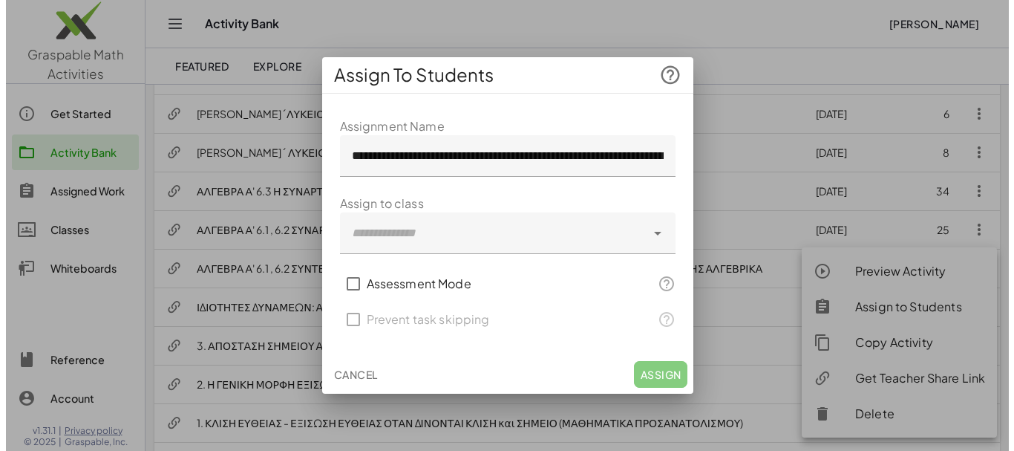
scroll to position [0, 0]
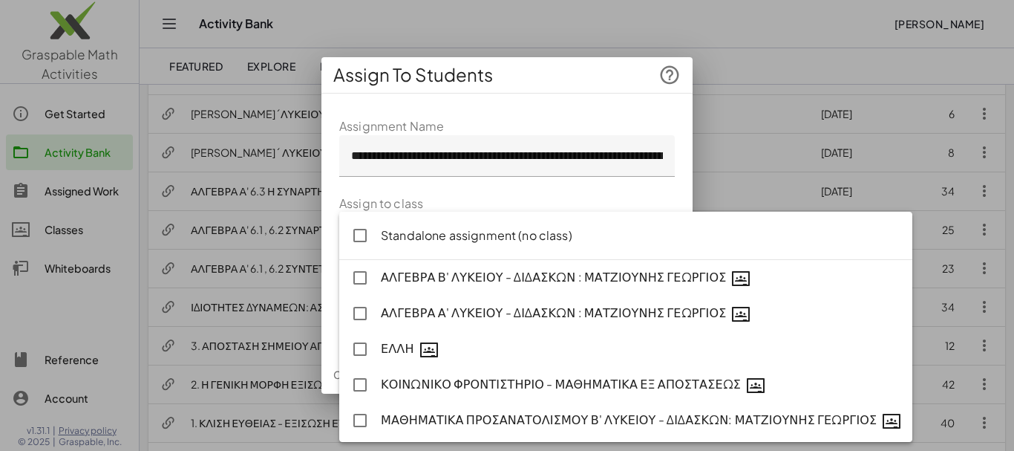
click at [659, 233] on icon at bounding box center [657, 233] width 18 height 18
type input "**********"
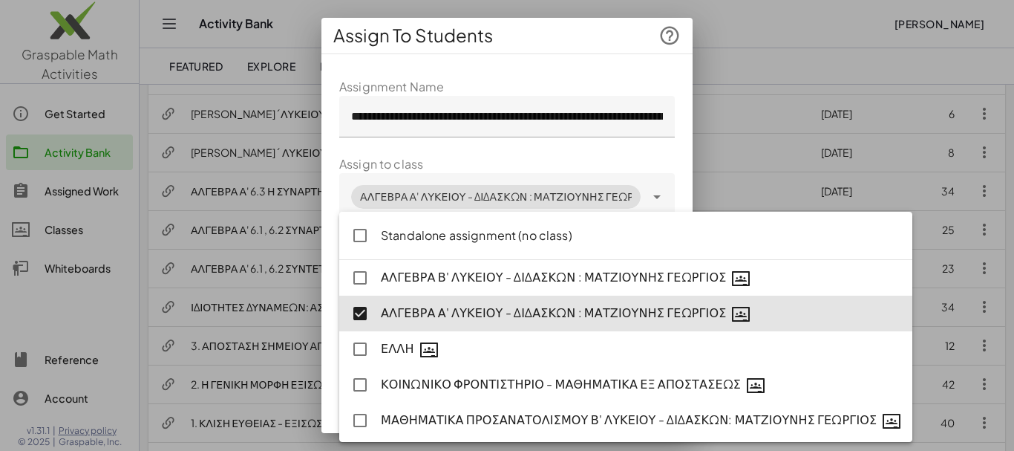
click at [675, 180] on div "**********" at bounding box center [506, 279] width 371 height 426
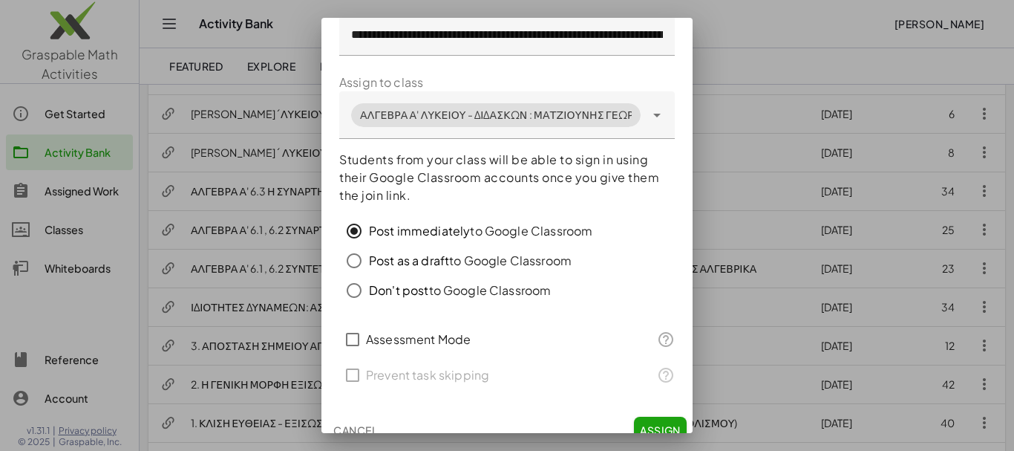
scroll to position [98, 0]
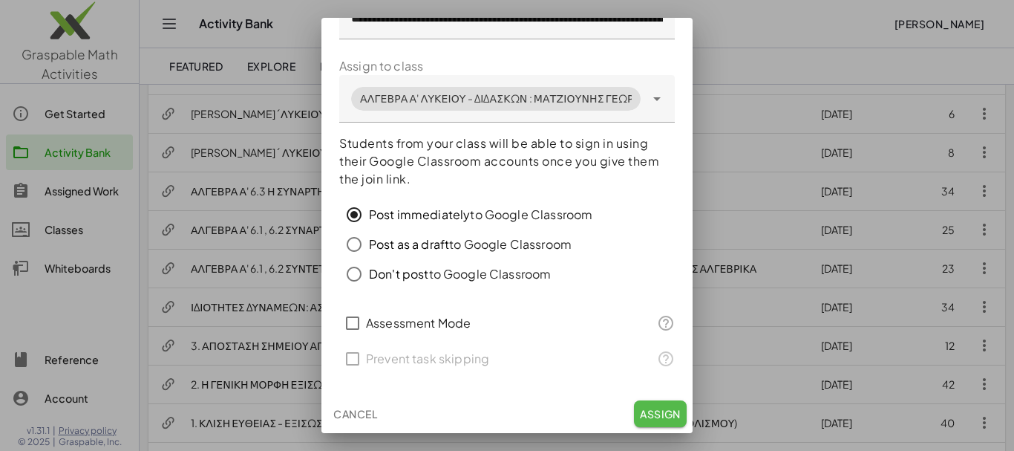
click at [640, 416] on span "Assign" at bounding box center [660, 413] width 41 height 13
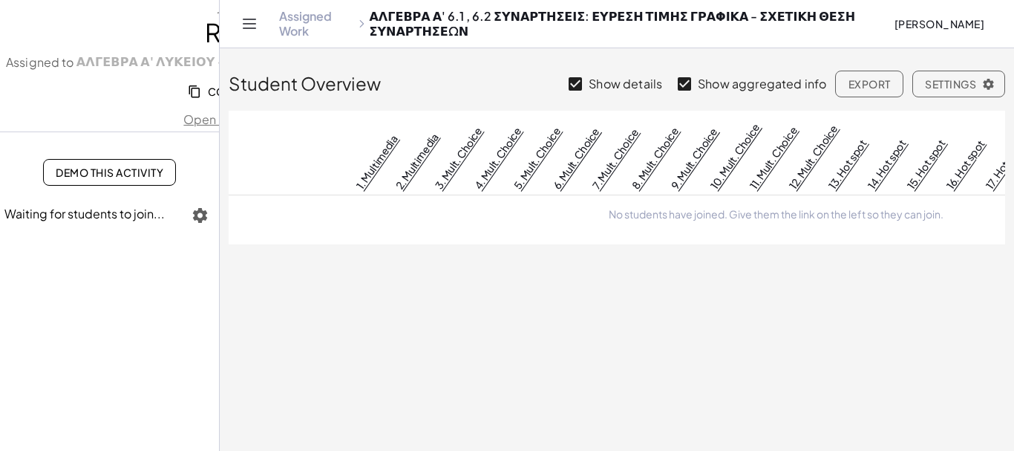
click at [301, 24] on link "Assigned Work" at bounding box center [316, 24] width 74 height 30
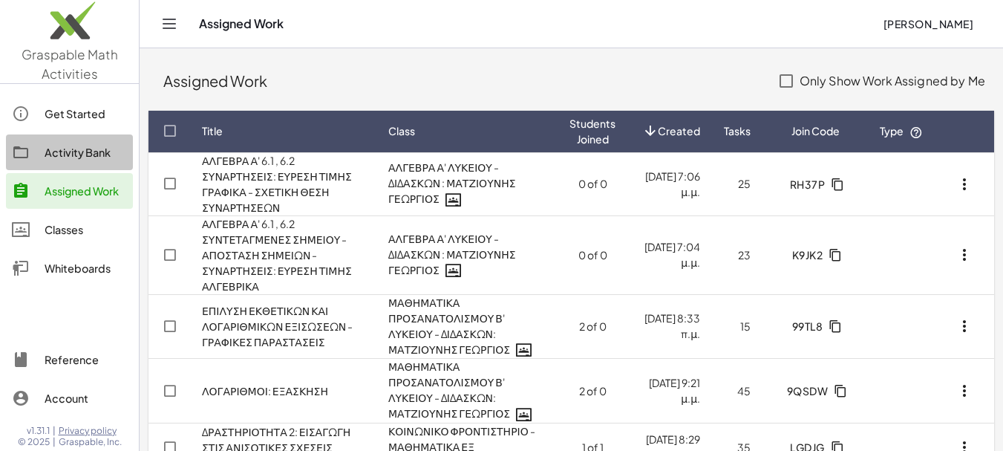
click at [69, 154] on div "Activity Bank" at bounding box center [86, 152] width 82 height 18
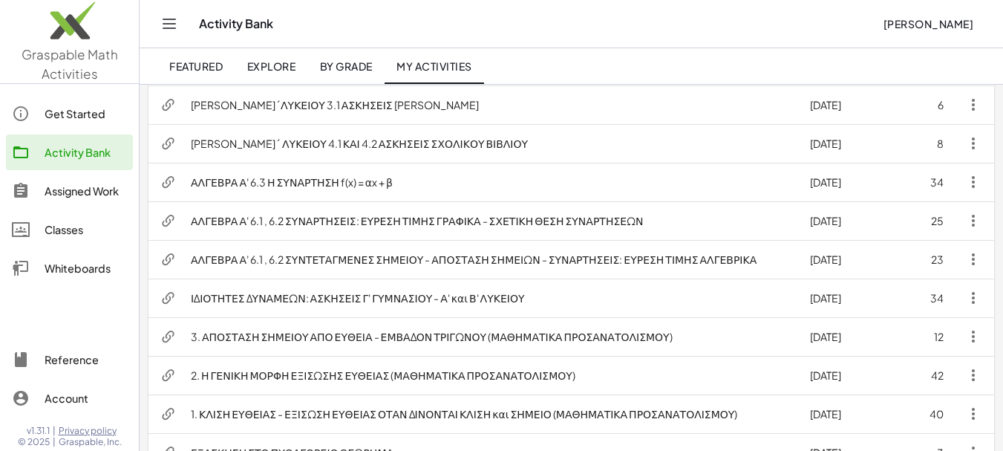
scroll to position [531, 0]
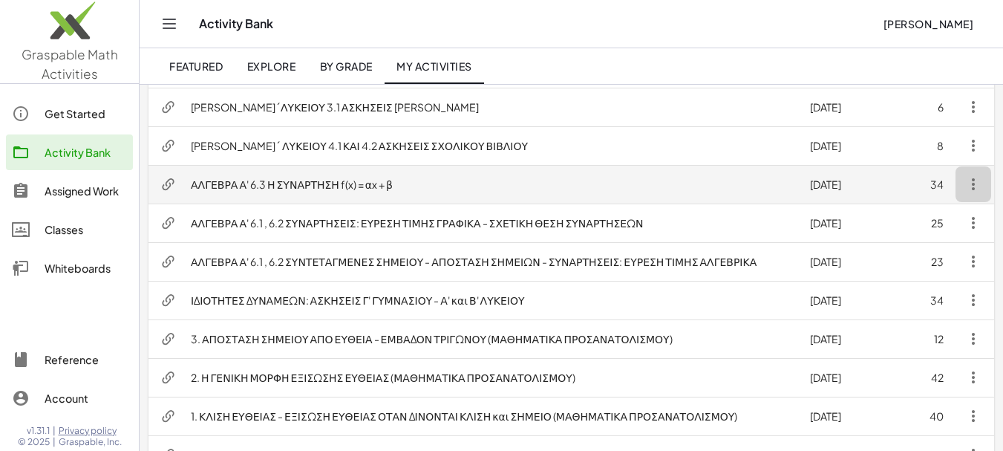
click at [972, 183] on icon "button" at bounding box center [973, 184] width 18 height 18
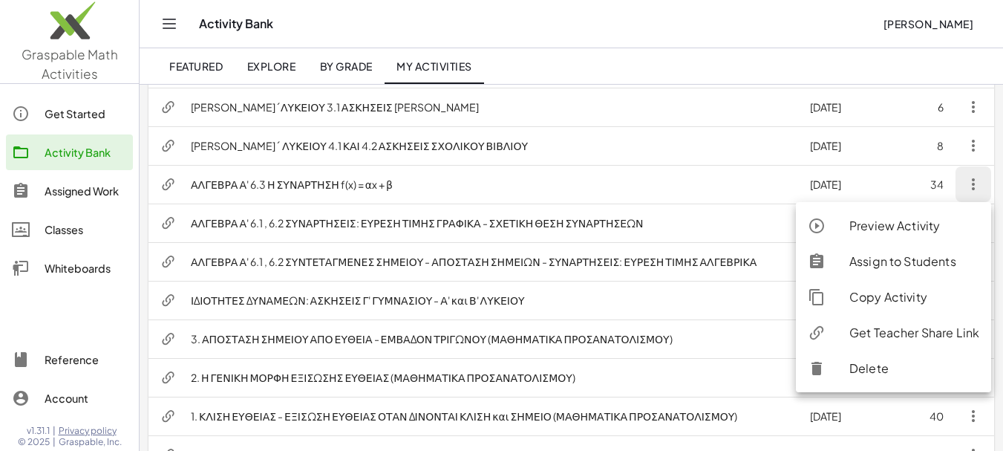
click at [911, 259] on div "Assign to Students" at bounding box center [914, 261] width 130 height 18
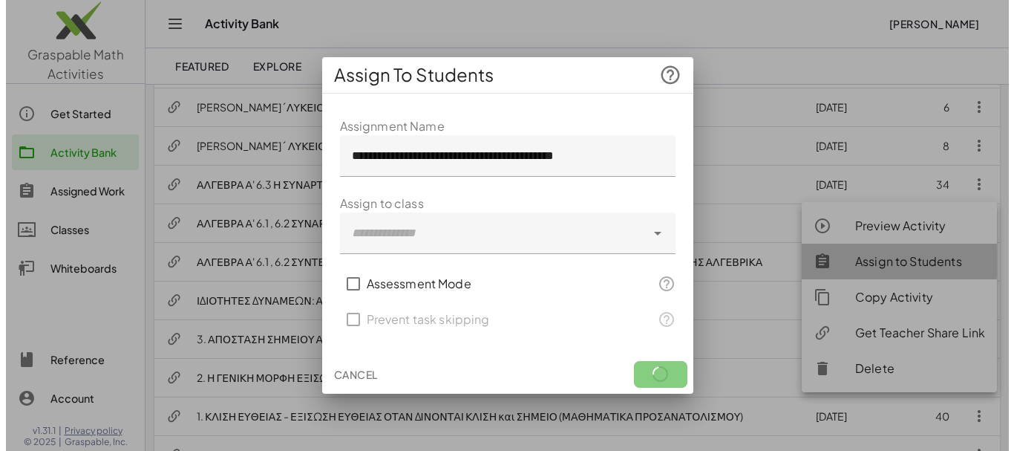
scroll to position [0, 0]
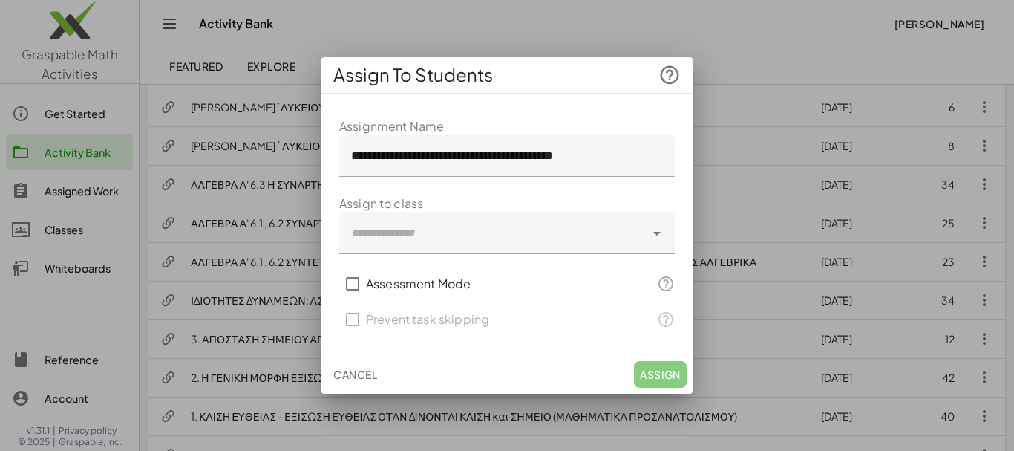
click at [657, 235] on icon at bounding box center [657, 233] width 18 height 18
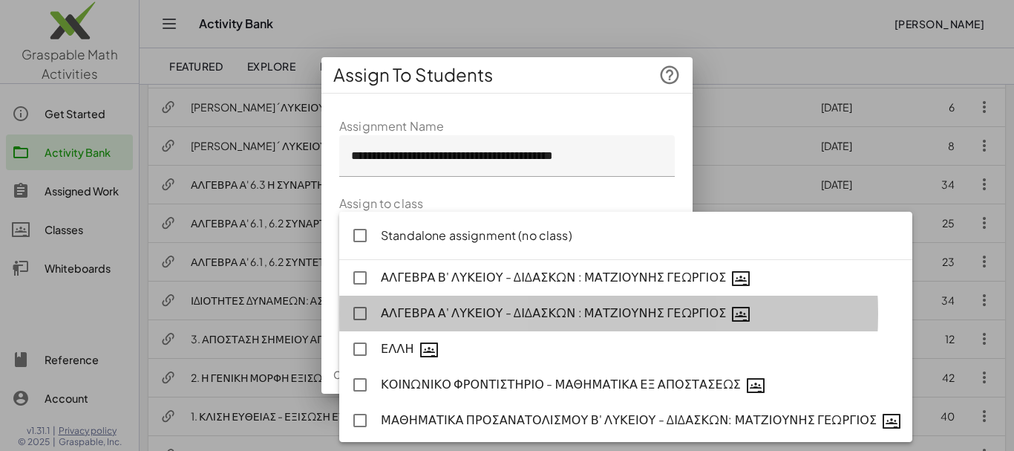
click at [482, 313] on div "ΑΛΓΕΒΡΑ Α' ΛΥΚΕΙΟΥ - ΔΙΔΑΣΚΩΝ : ΜΑΤΖΙΟΥΝΗΣ ΓΕΩΡΓΙΟΣ" at bounding box center [641, 313] width 520 height 19
type input "**********"
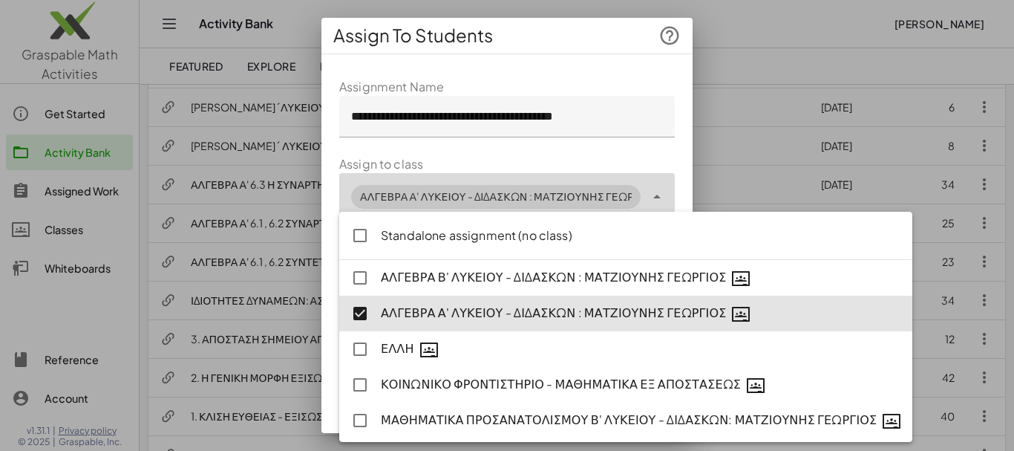
click at [674, 182] on div "**********" at bounding box center [506, 279] width 371 height 426
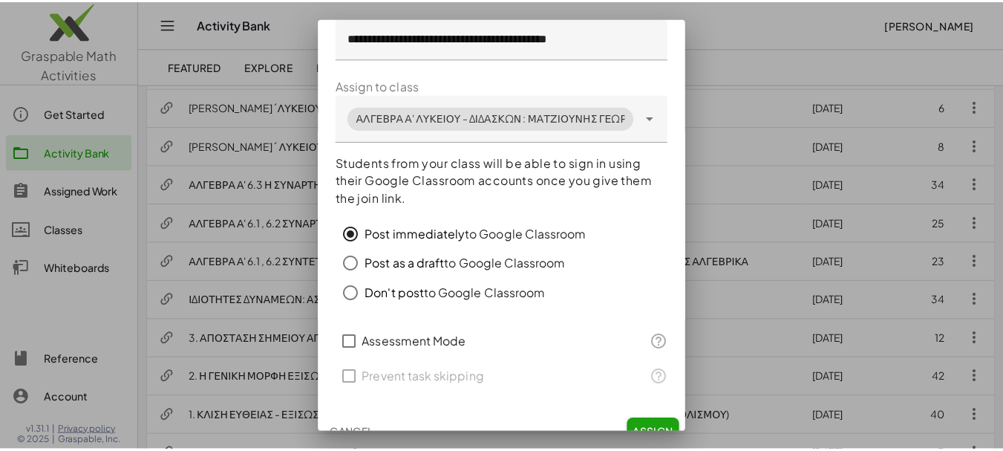
scroll to position [98, 0]
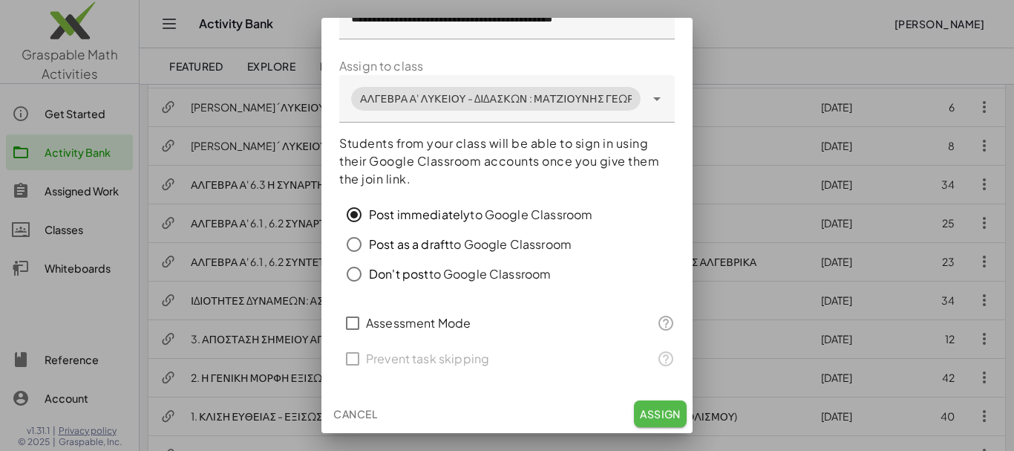
click at [646, 416] on span "Assign" at bounding box center [660, 413] width 41 height 13
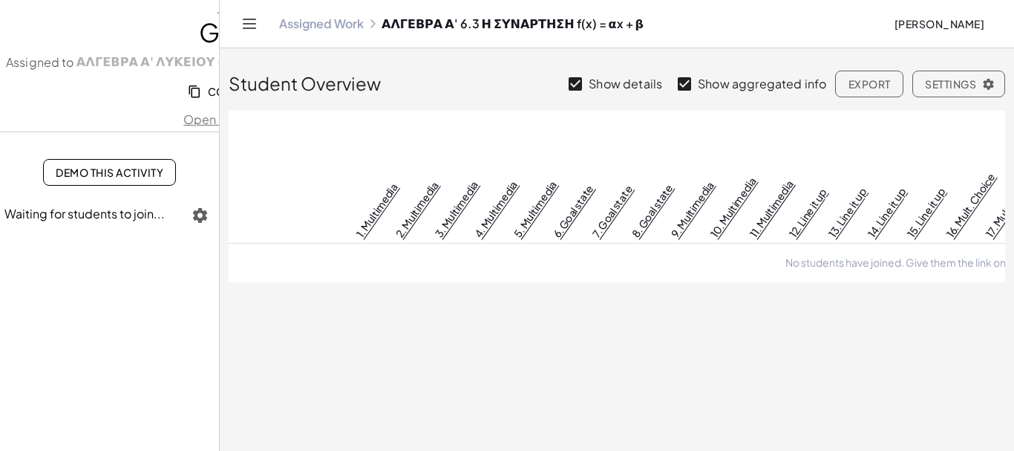
click at [314, 24] on link "Assigned Work" at bounding box center [321, 23] width 85 height 15
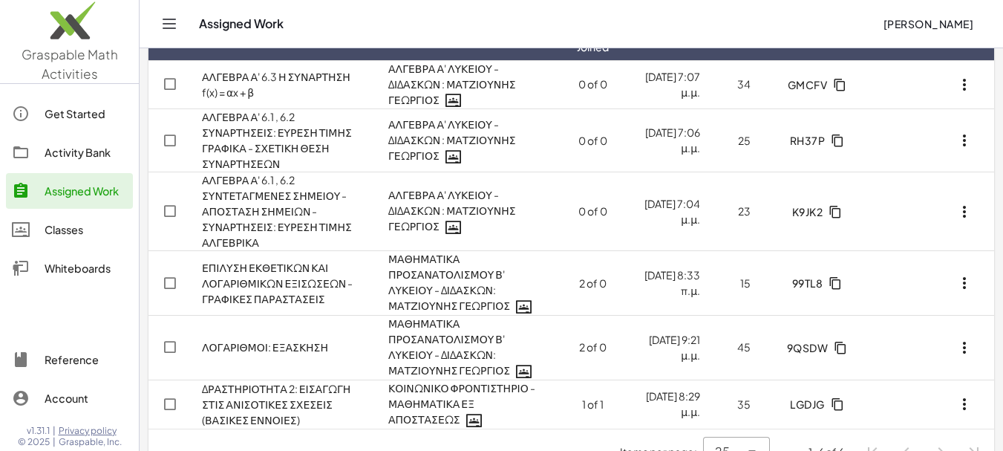
scroll to position [98, 0]
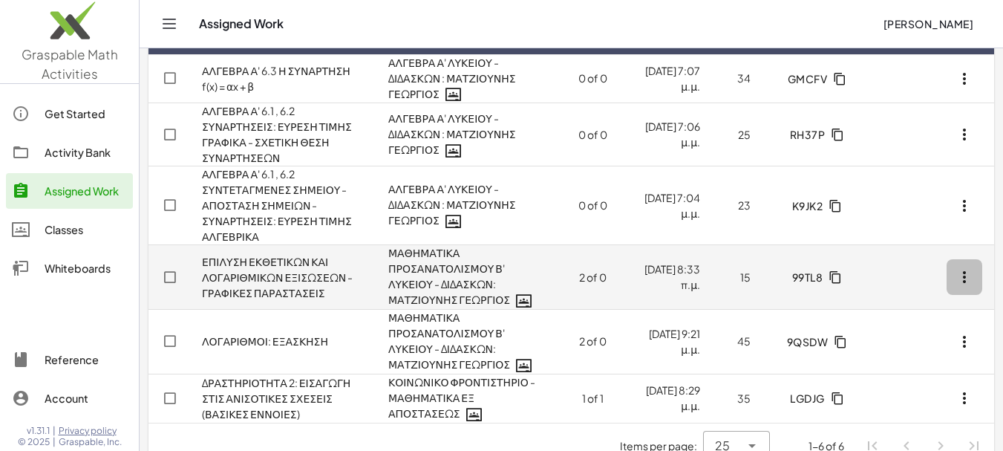
click at [965, 268] on icon "button" at bounding box center [964, 277] width 18 height 18
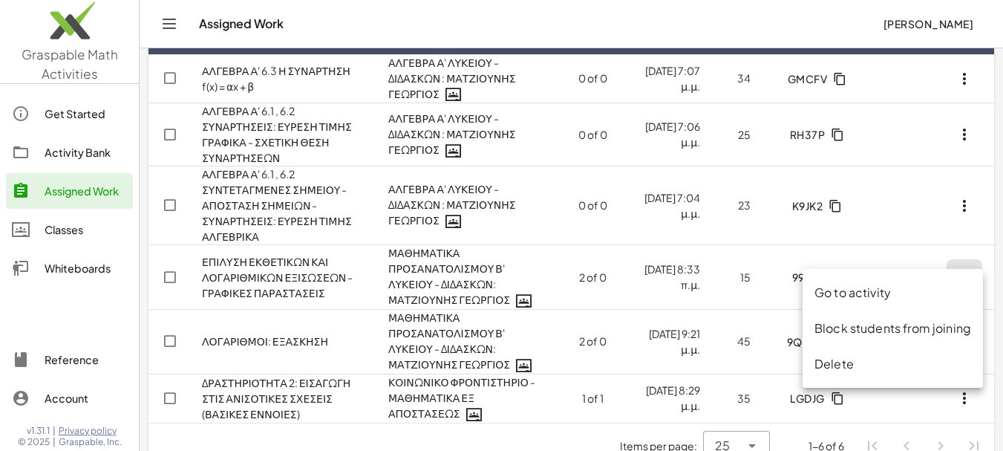
click at [843, 364] on div "Delete" at bounding box center [892, 364] width 157 height 18
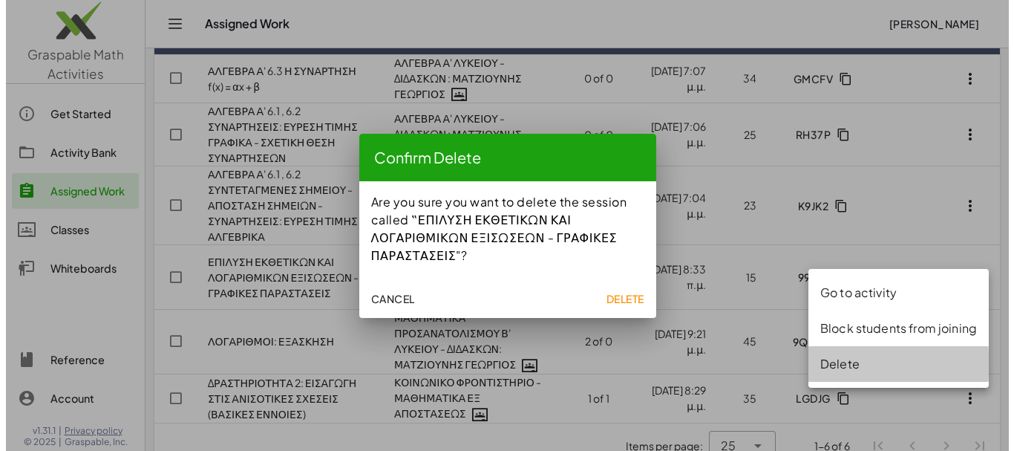
scroll to position [0, 0]
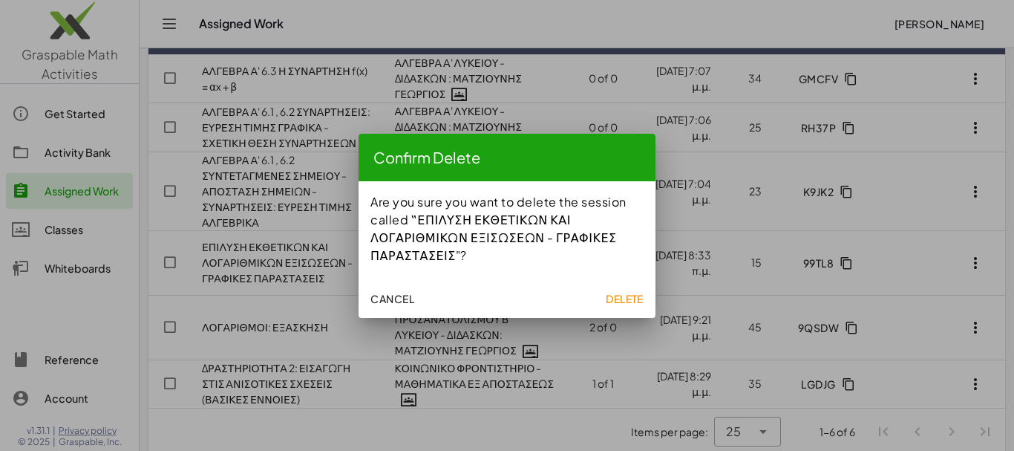
click at [622, 301] on span "Delete" at bounding box center [625, 298] width 38 height 13
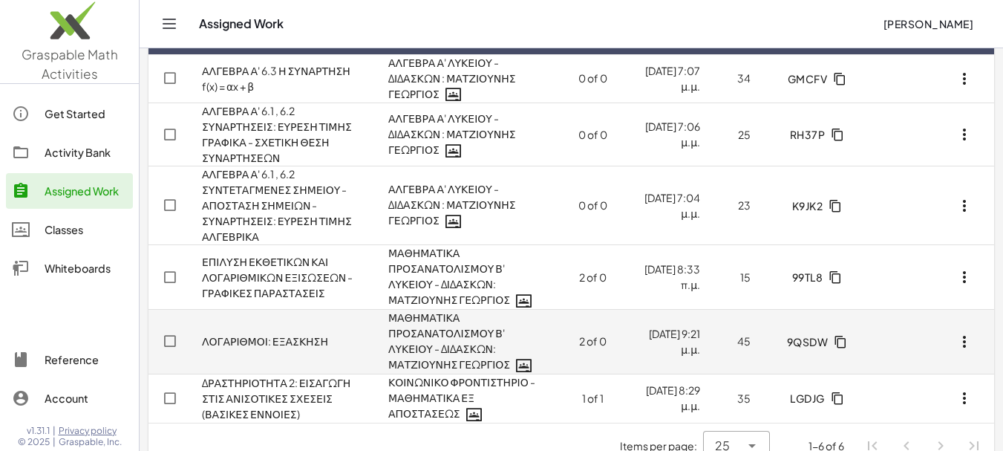
scroll to position [35, 0]
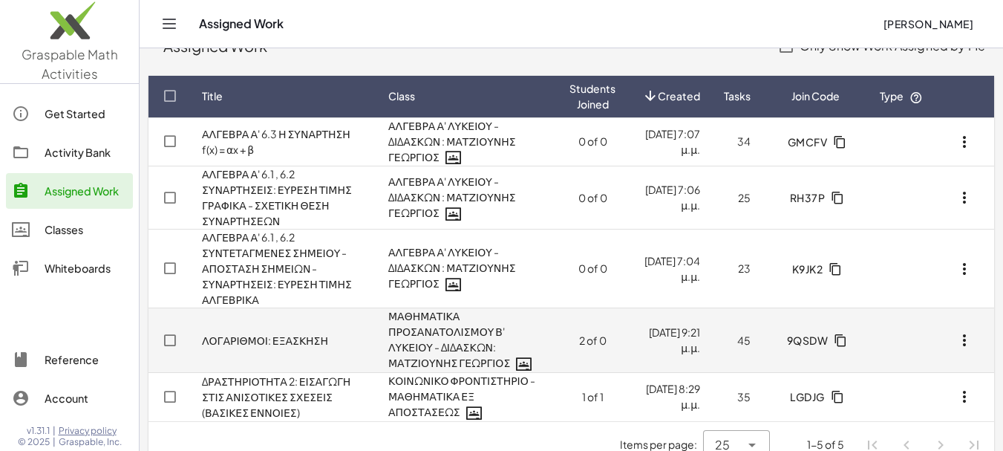
click at [965, 331] on icon "button" at bounding box center [964, 340] width 18 height 18
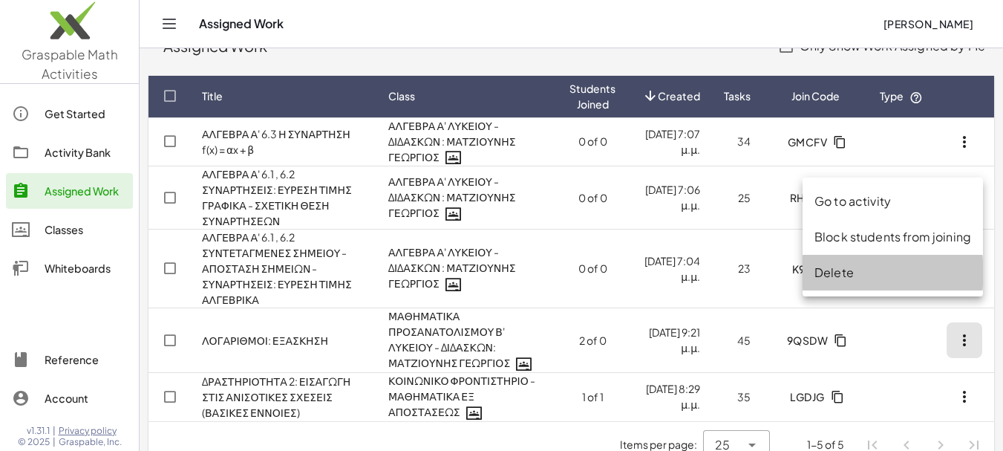
click at [837, 270] on div "Delete" at bounding box center [892, 273] width 157 height 18
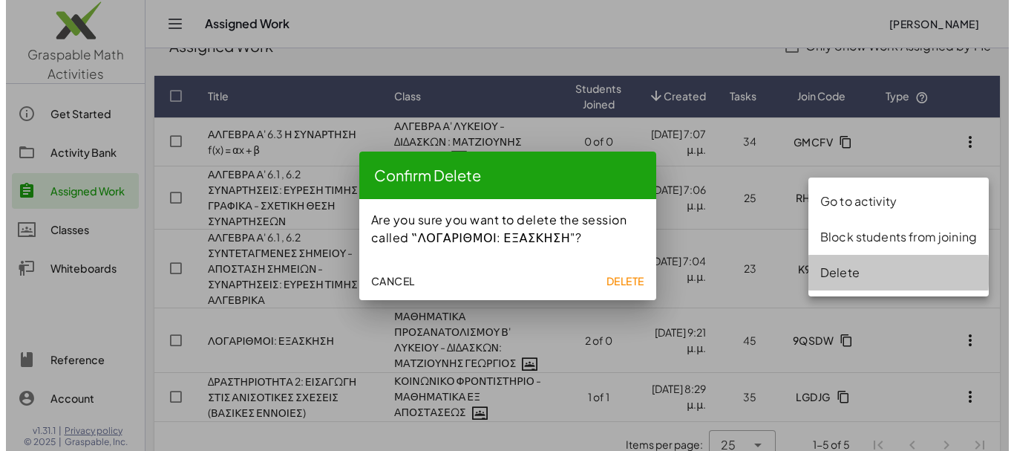
scroll to position [0, 0]
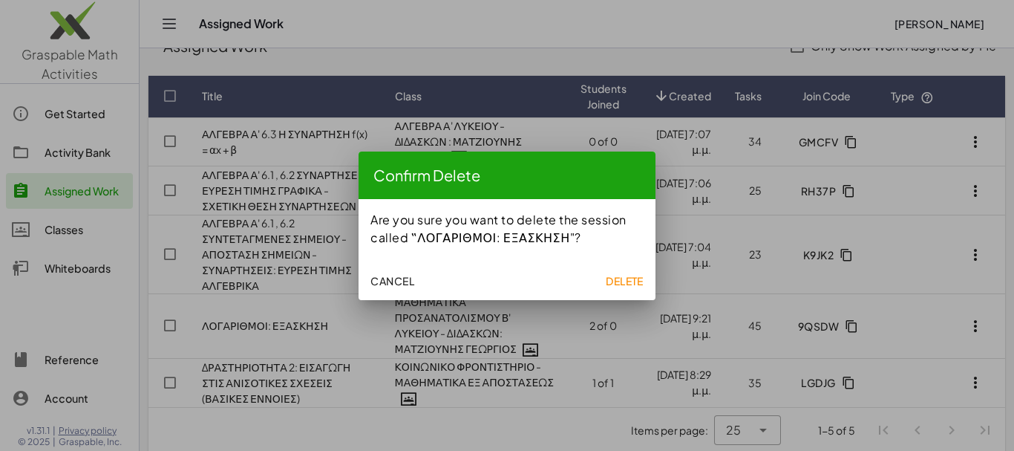
click at [620, 280] on span "Delete" at bounding box center [625, 280] width 38 height 13
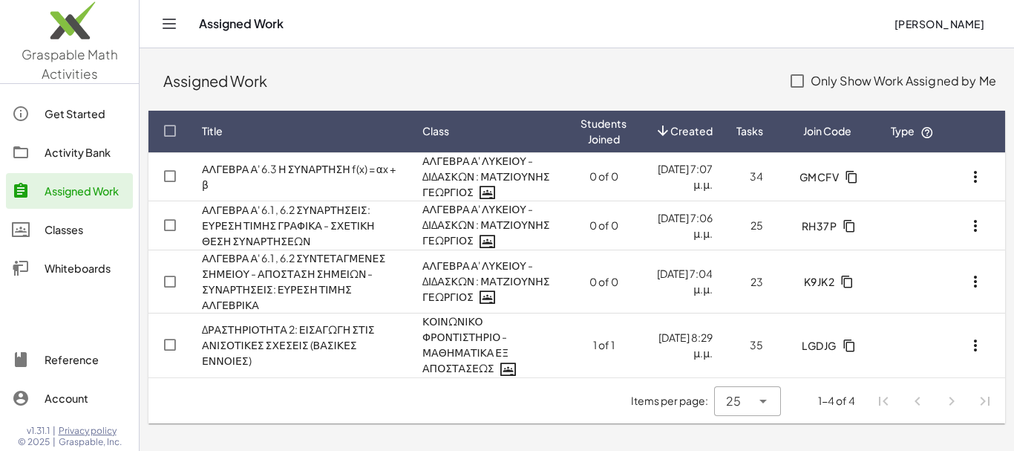
click at [97, 154] on div "Activity Bank" at bounding box center [86, 152] width 82 height 18
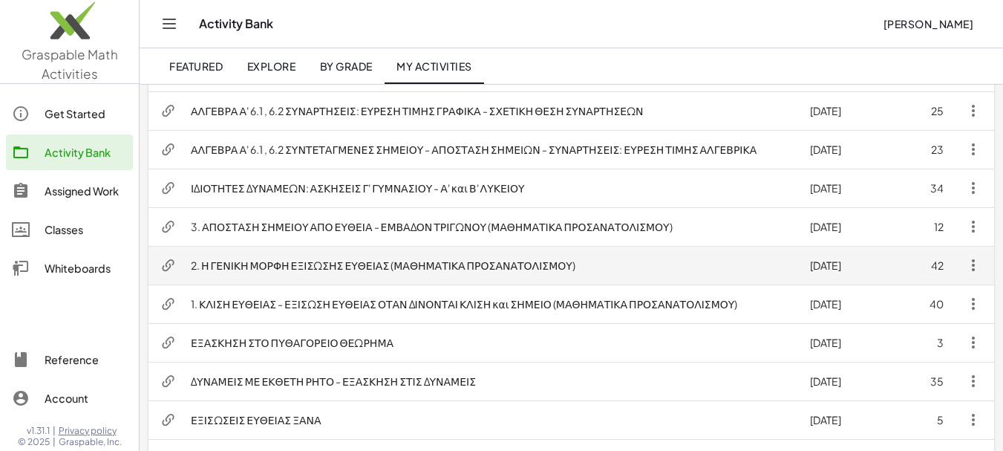
scroll to position [668, 0]
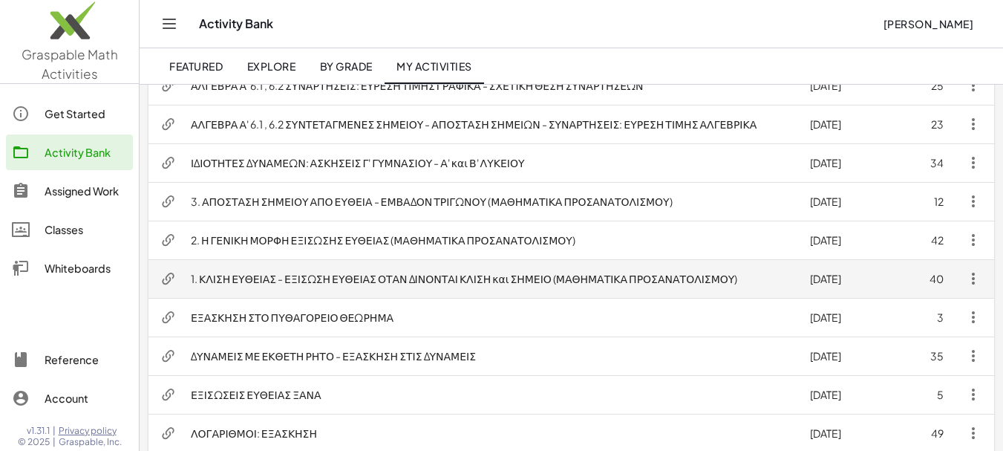
click at [972, 279] on icon "button" at bounding box center [973, 278] width 18 height 18
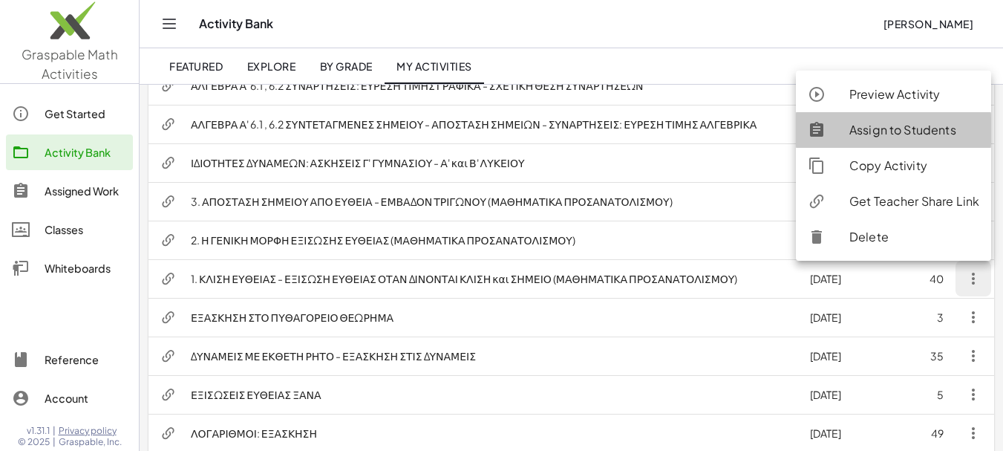
click at [890, 130] on div "Assign to Students" at bounding box center [914, 130] width 130 height 18
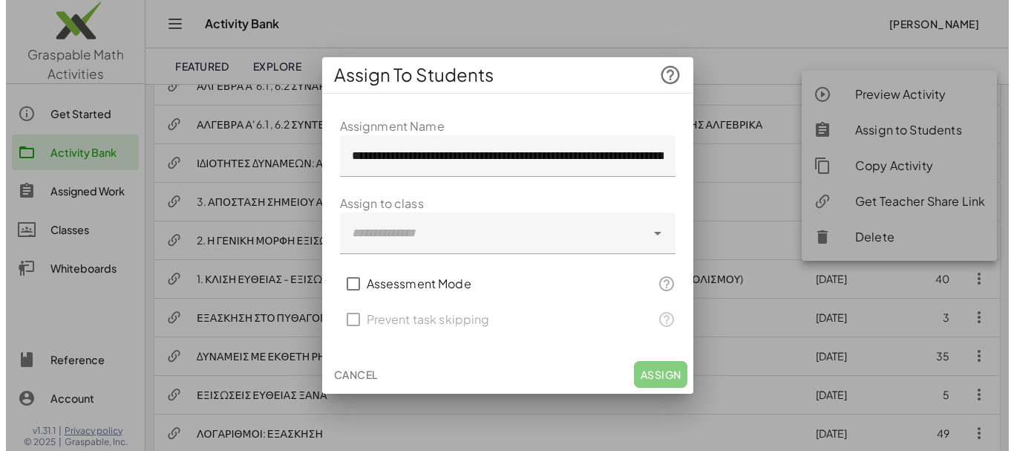
scroll to position [0, 0]
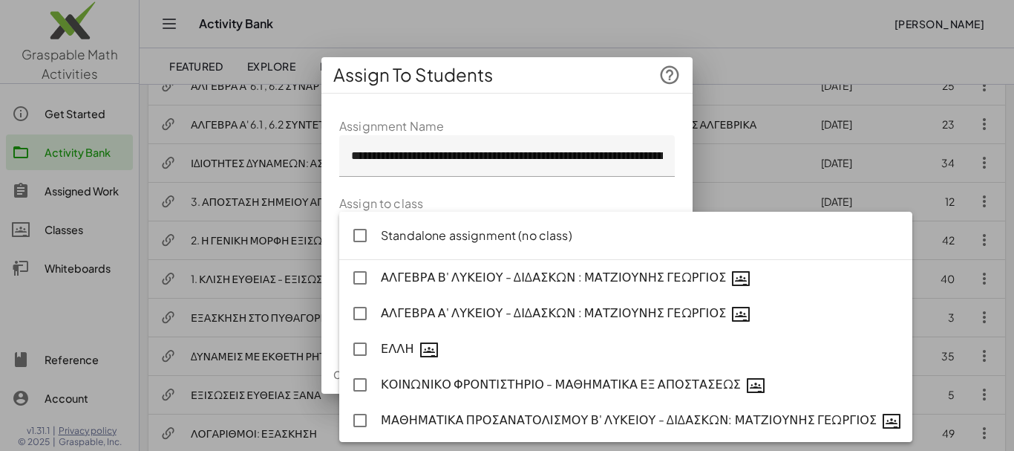
click at [656, 232] on icon at bounding box center [657, 233] width 18 height 18
type input "**********"
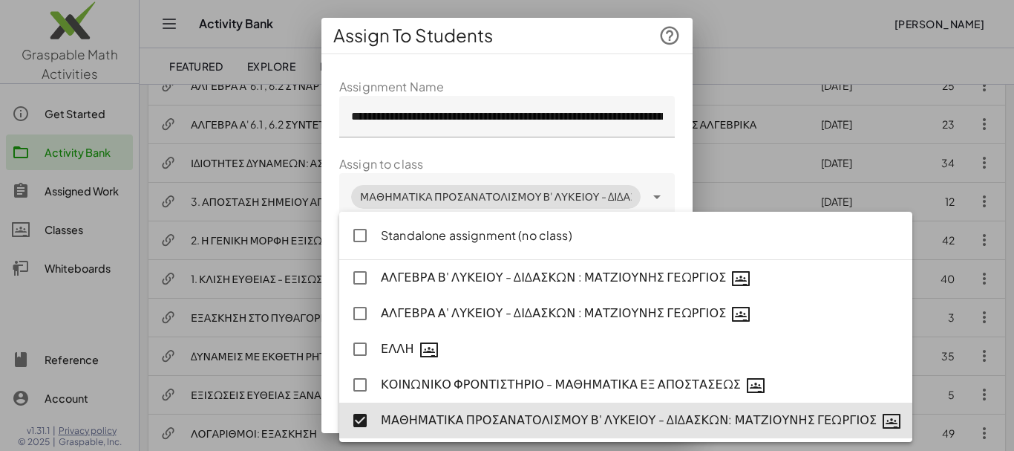
click at [666, 154] on div "**********" at bounding box center [506, 279] width 371 height 426
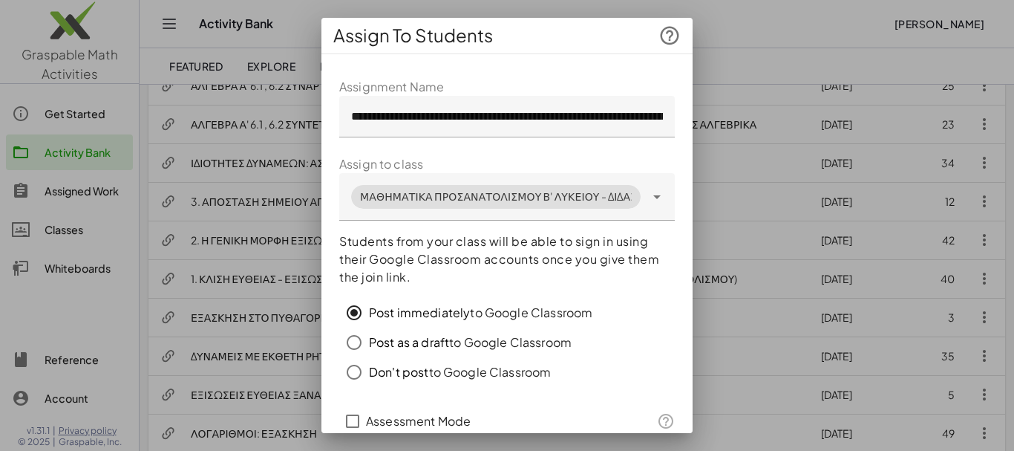
scroll to position [98, 0]
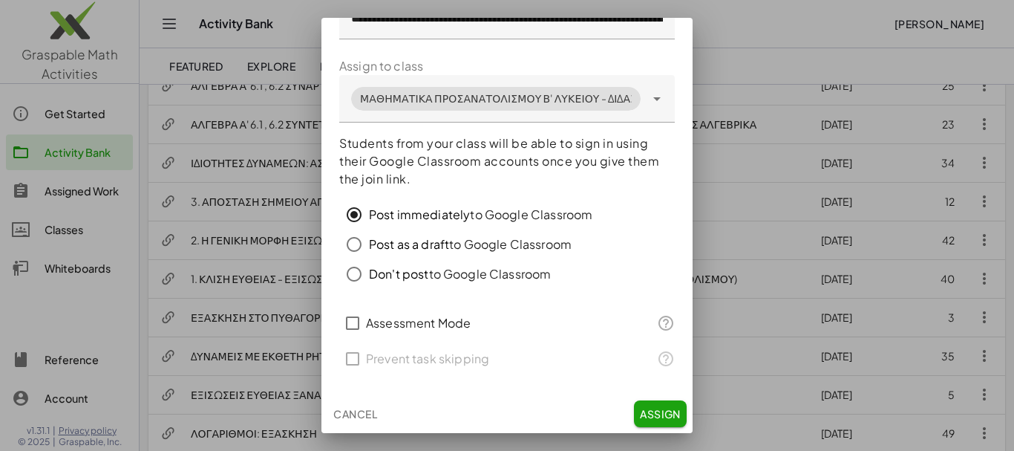
click at [651, 417] on span "Assign" at bounding box center [660, 413] width 41 height 13
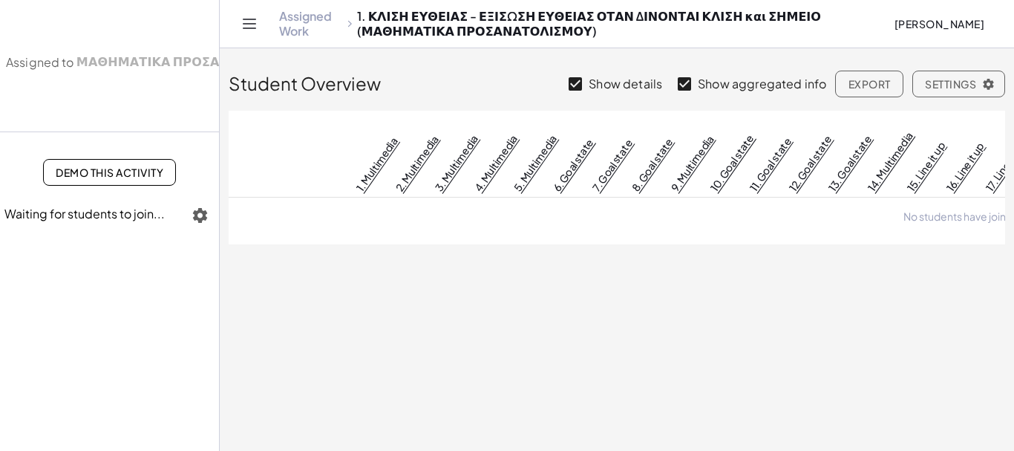
click at [292, 22] on link "Assigned Work" at bounding box center [310, 24] width 63 height 30
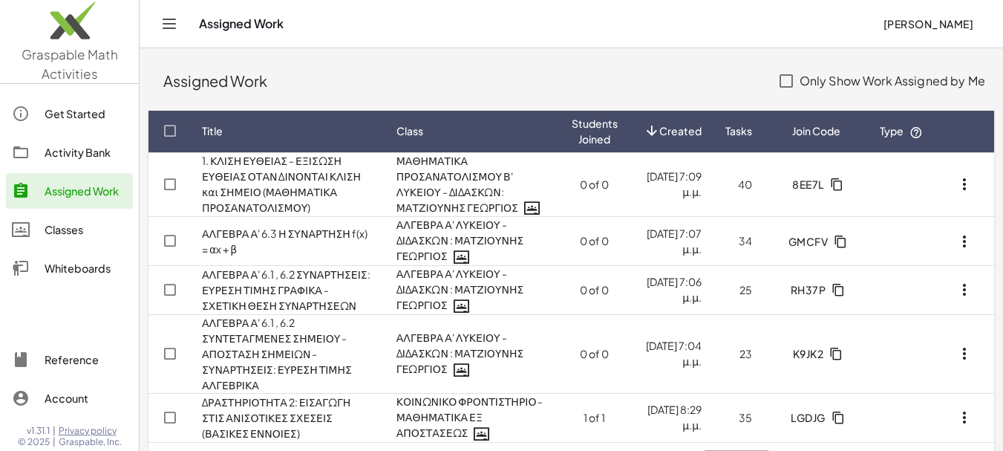
click at [84, 152] on div "Activity Bank" at bounding box center [86, 152] width 82 height 18
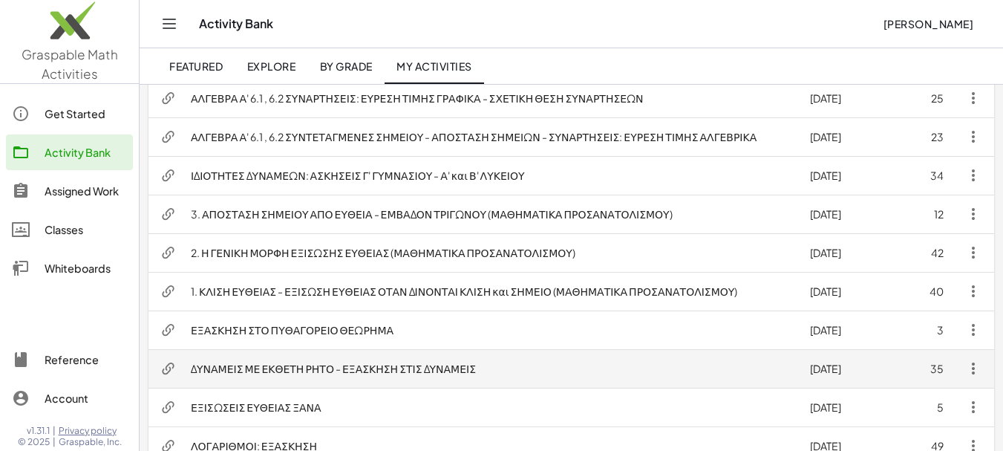
scroll to position [664, 0]
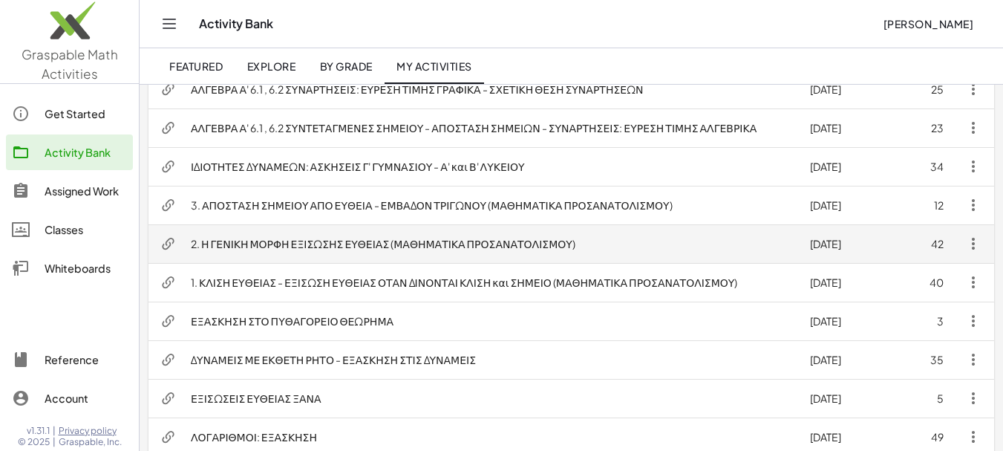
click at [972, 247] on icon "button" at bounding box center [973, 244] width 18 height 18
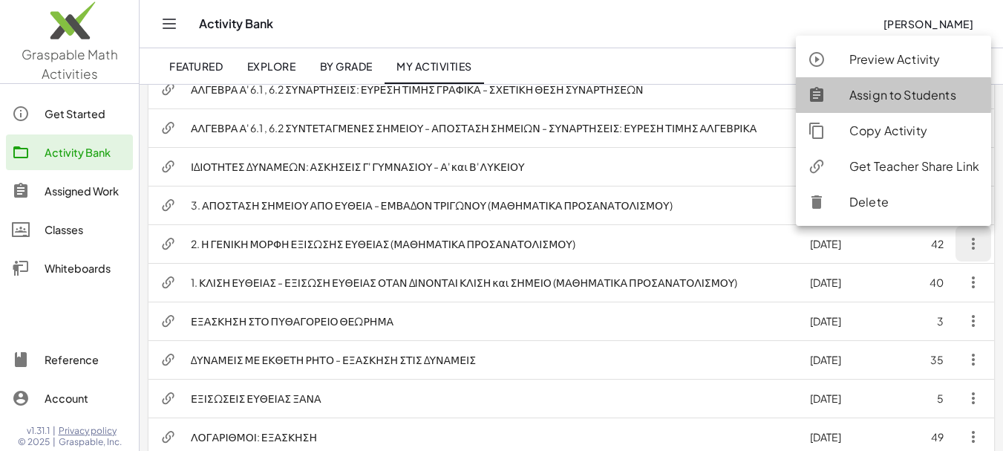
click at [886, 99] on div "Assign to Students" at bounding box center [914, 95] width 130 height 18
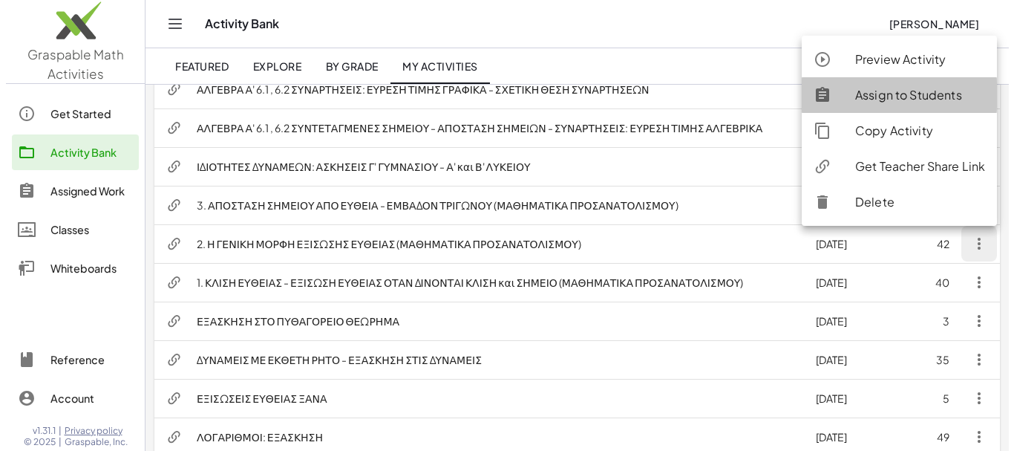
scroll to position [0, 0]
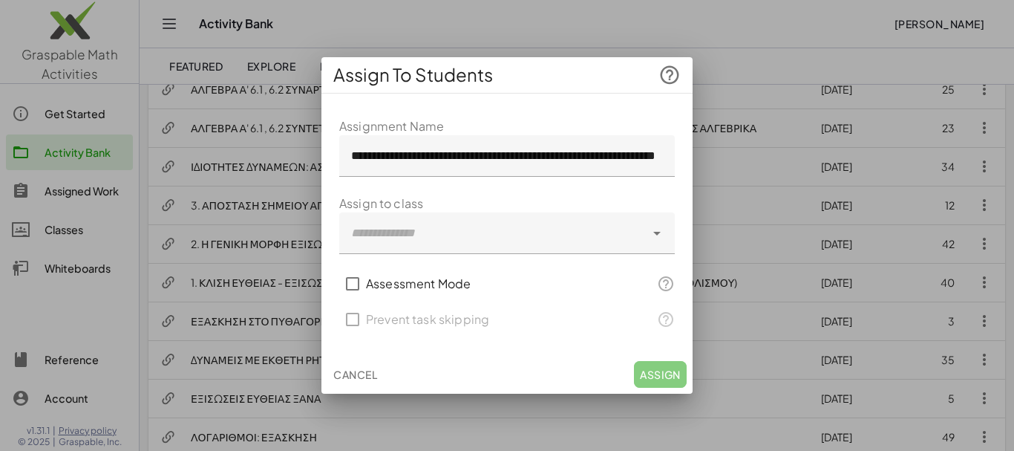
click at [659, 235] on icon at bounding box center [657, 233] width 18 height 18
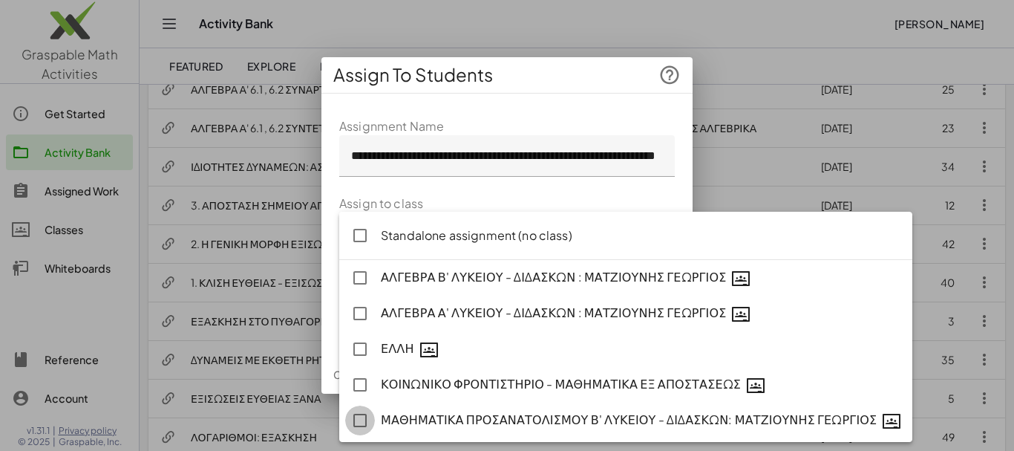
type input "**********"
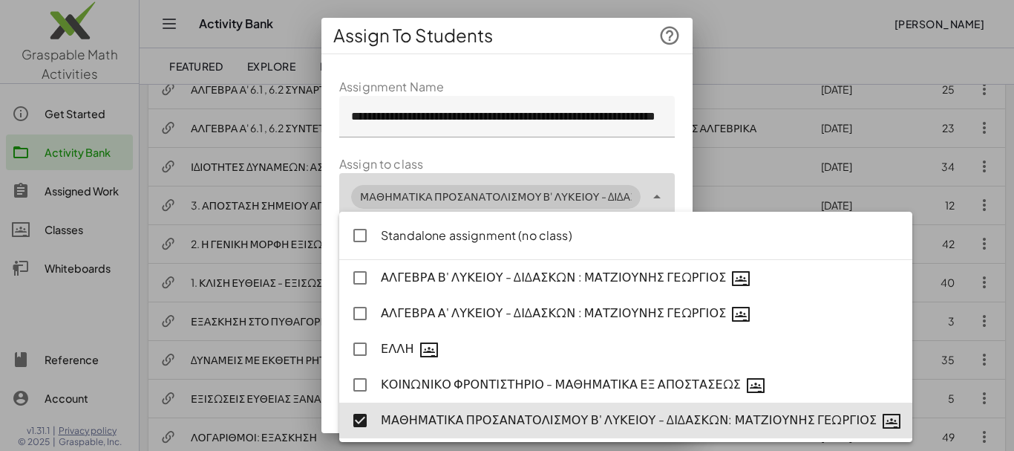
click at [676, 169] on div "**********" at bounding box center [506, 279] width 371 height 426
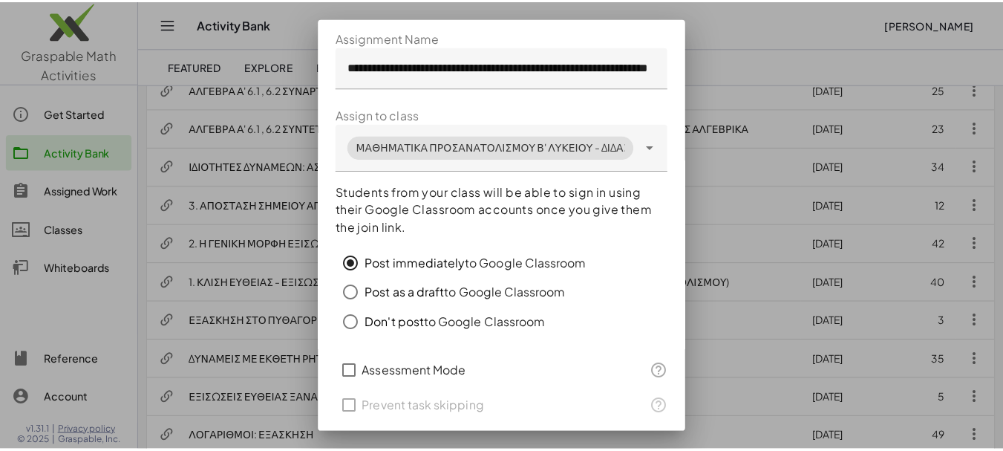
scroll to position [98, 0]
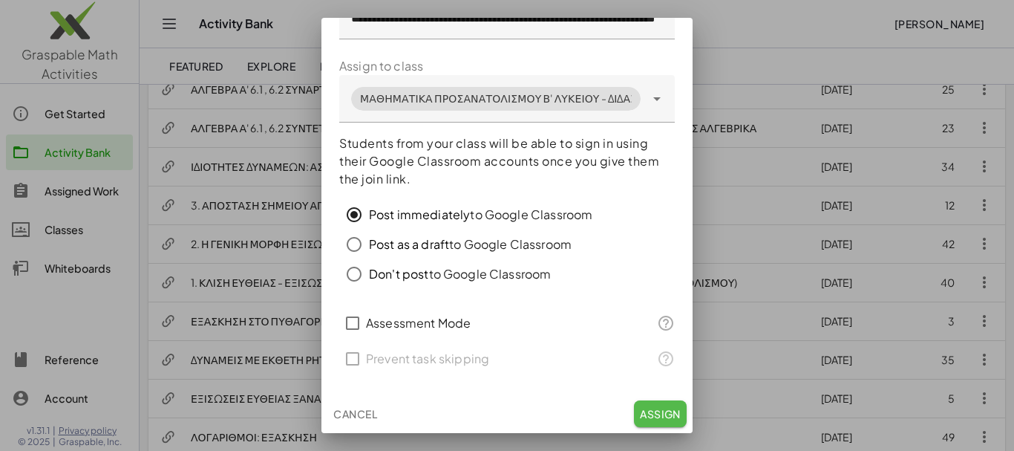
click at [658, 414] on span "Assign" at bounding box center [660, 413] width 41 height 13
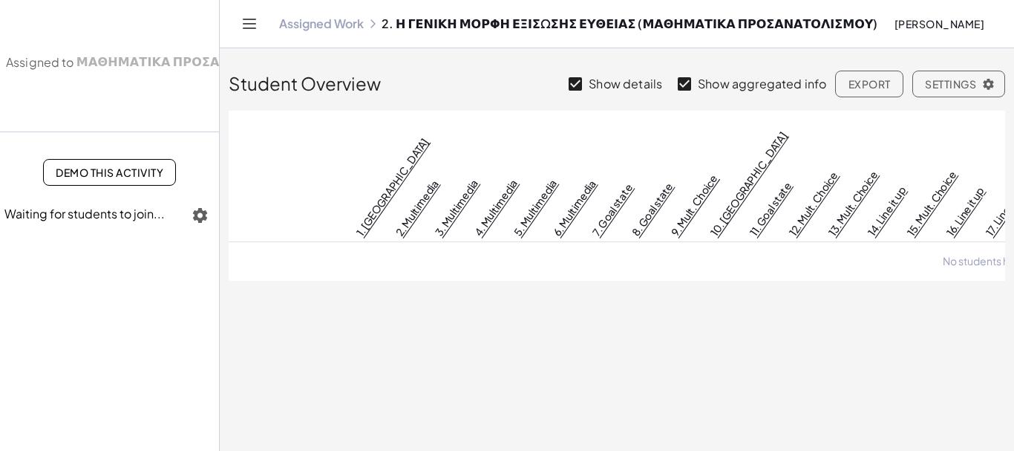
click at [333, 26] on link "Assigned Work" at bounding box center [321, 23] width 85 height 15
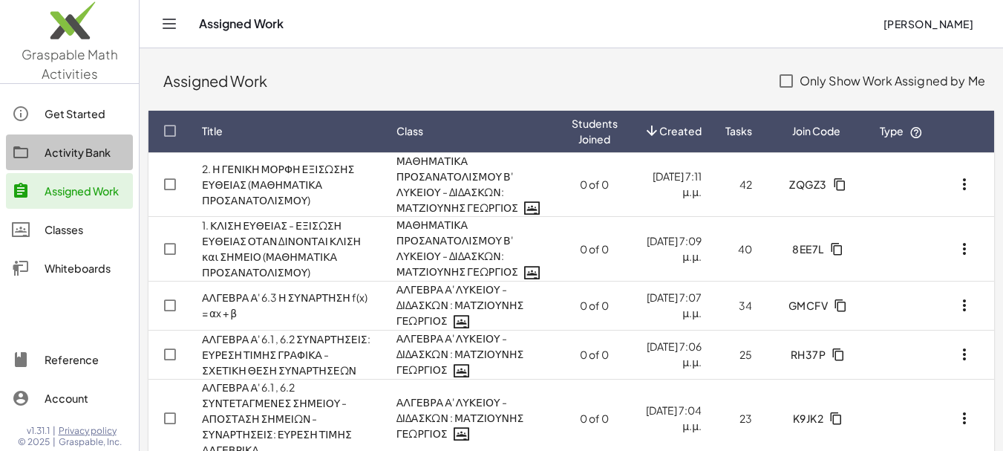
click at [91, 152] on div "Activity Bank" at bounding box center [86, 152] width 82 height 18
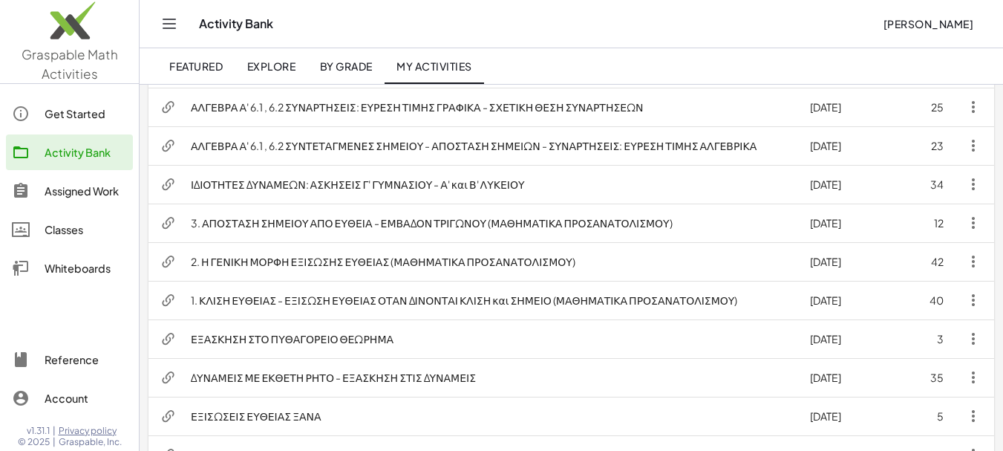
scroll to position [651, 0]
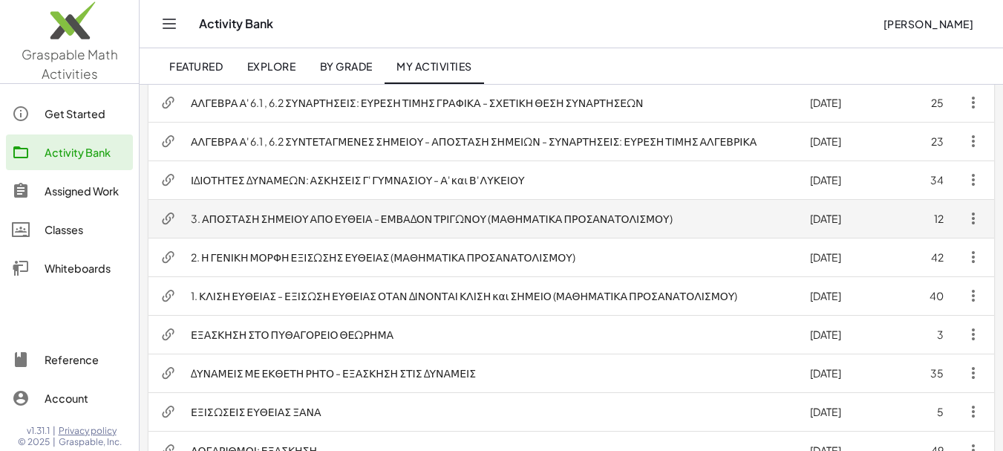
click at [974, 223] on icon "button" at bounding box center [973, 218] width 18 height 18
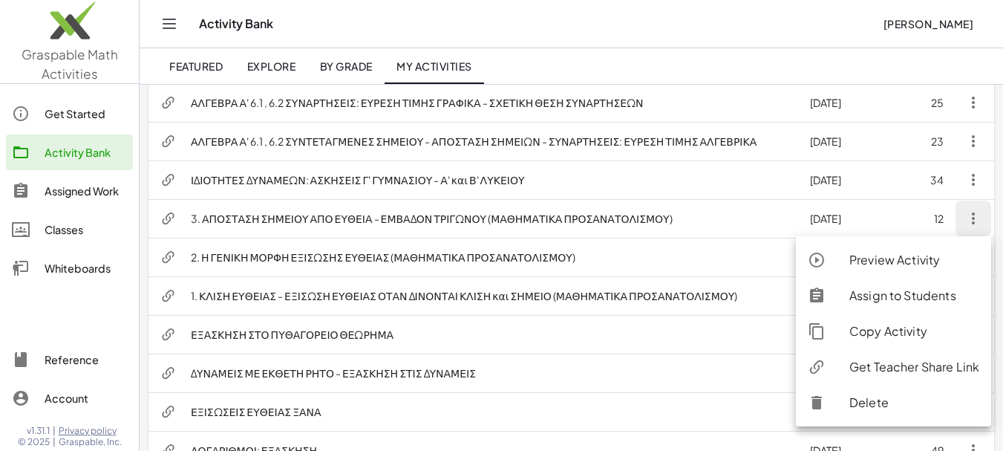
click at [919, 296] on div "Assign to Students" at bounding box center [914, 296] width 130 height 18
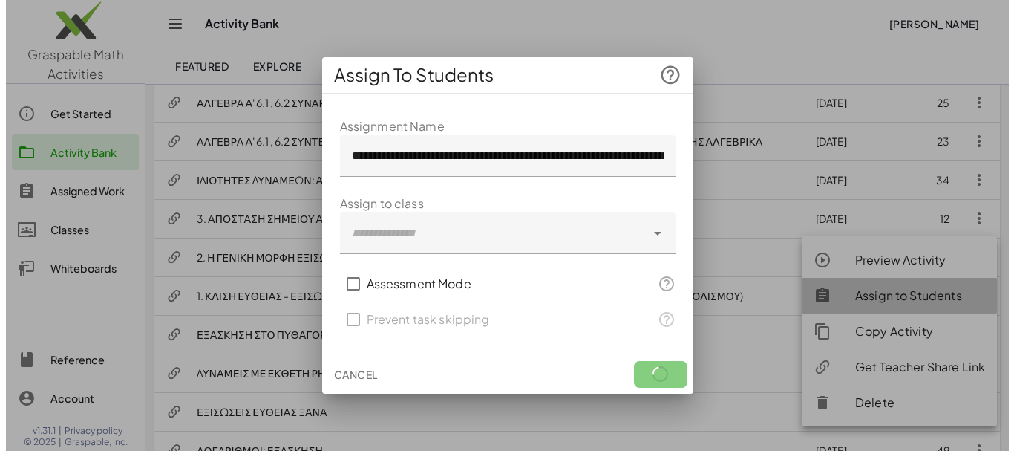
scroll to position [0, 0]
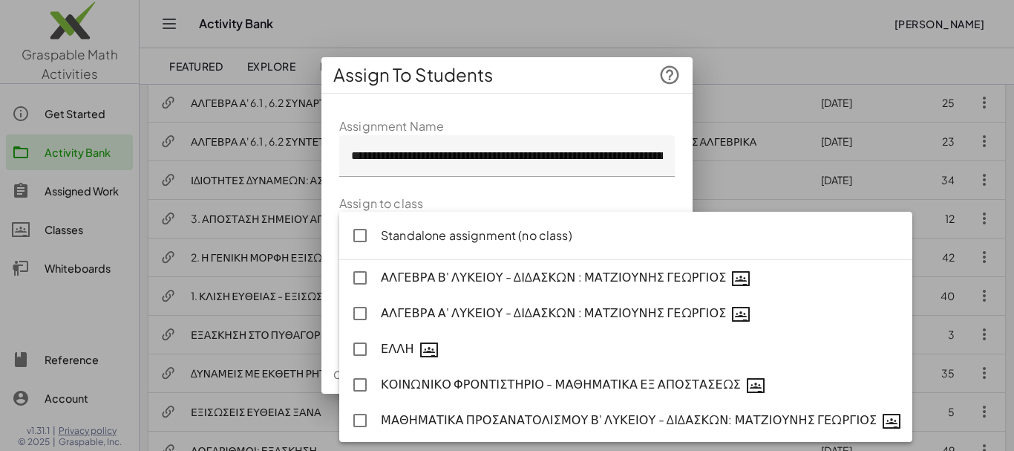
click at [658, 232] on icon at bounding box center [657, 233] width 18 height 18
type input "**********"
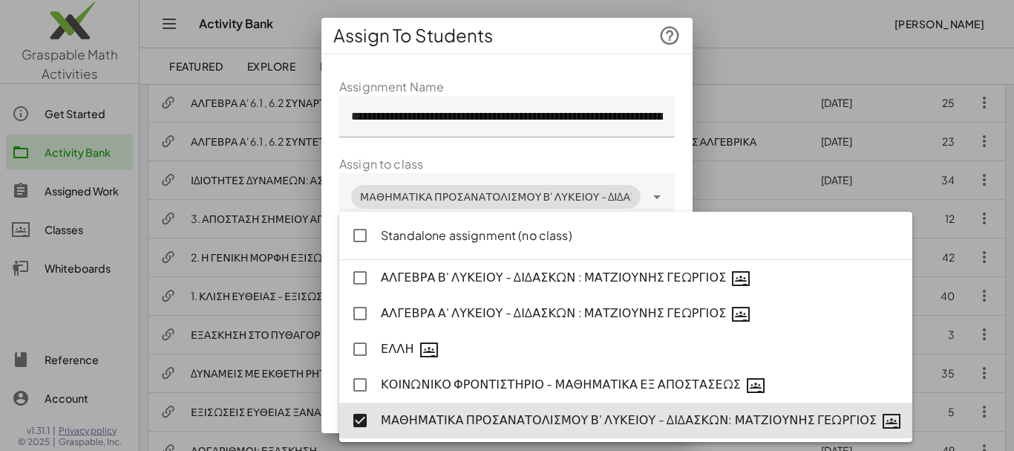
click at [591, 151] on form "**********" at bounding box center [507, 276] width 336 height 396
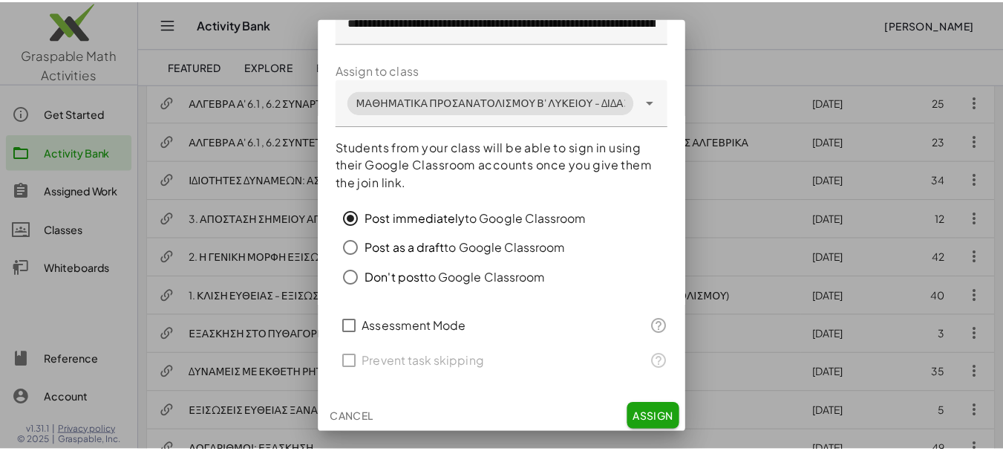
scroll to position [98, 0]
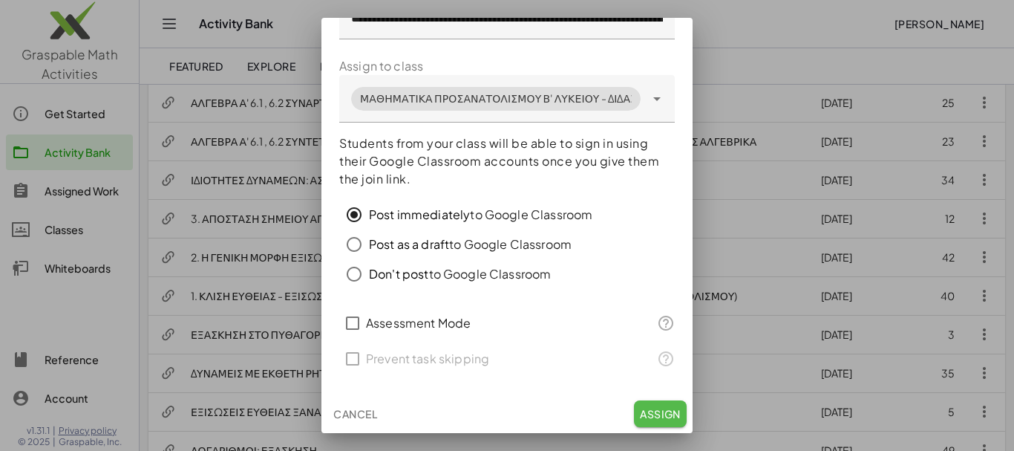
click at [656, 412] on span "Assign" at bounding box center [660, 413] width 41 height 13
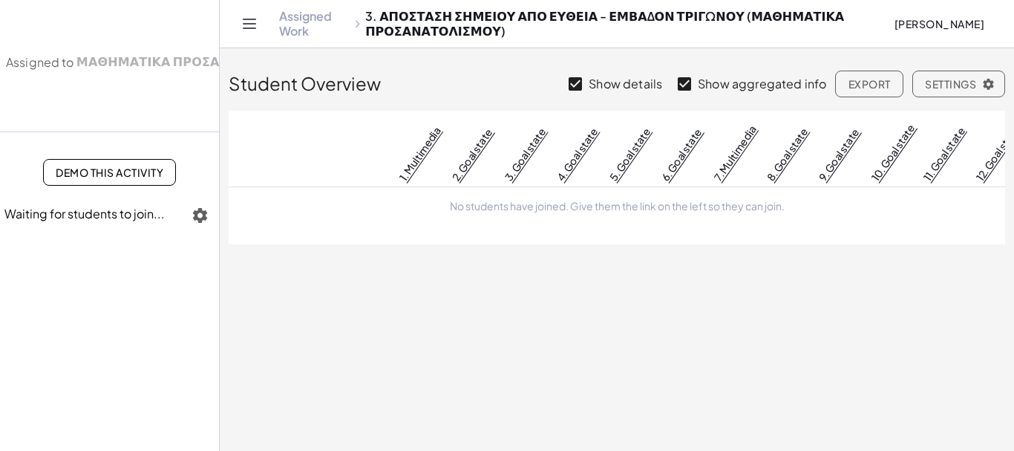
click at [289, 21] on link "Assigned Work" at bounding box center [314, 24] width 71 height 30
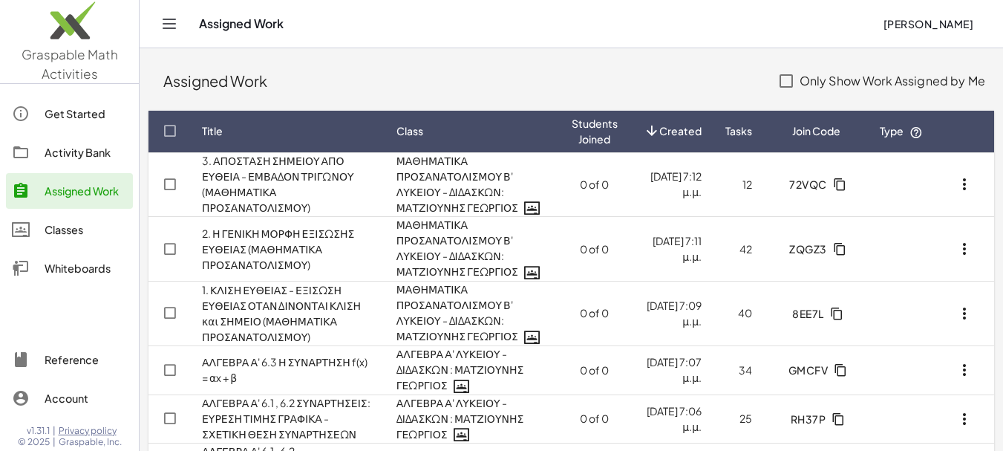
click at [169, 24] on icon "Toggle navigation" at bounding box center [169, 23] width 13 height 9
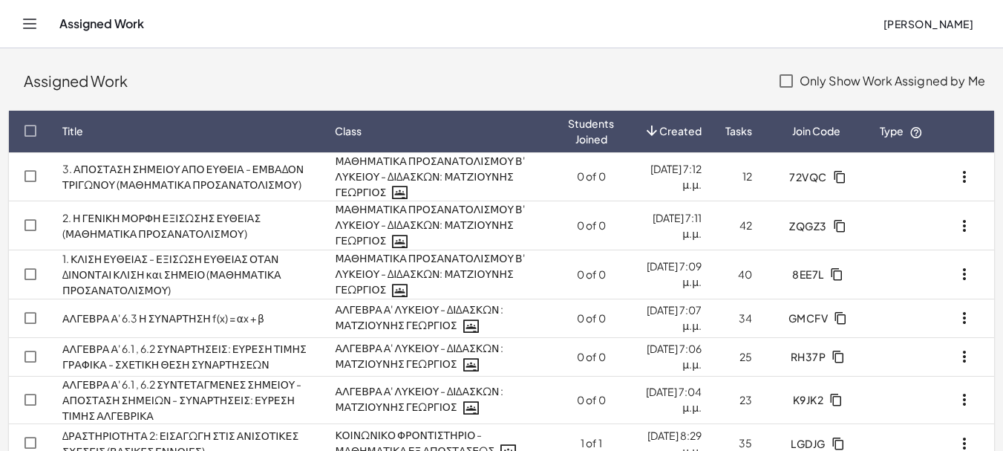
click at [33, 27] on icon "Toggle navigation" at bounding box center [30, 24] width 18 height 18
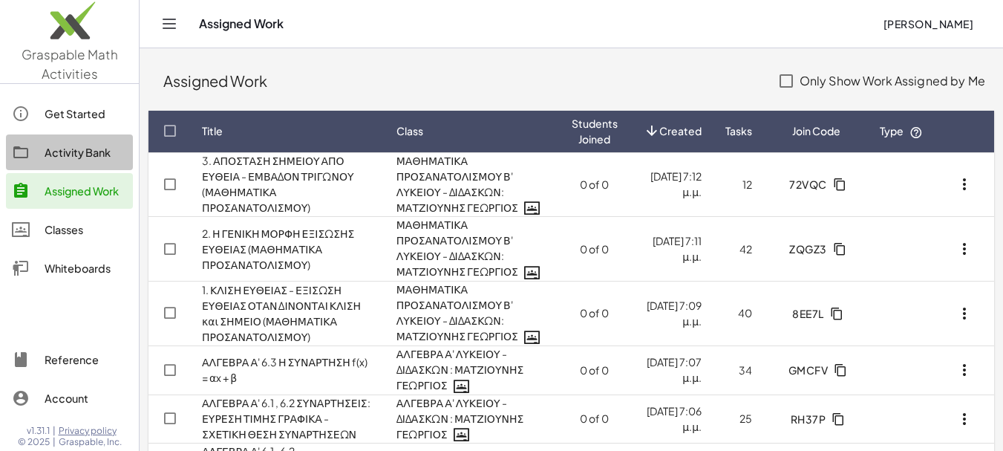
click at [59, 148] on div "Activity Bank" at bounding box center [86, 152] width 82 height 18
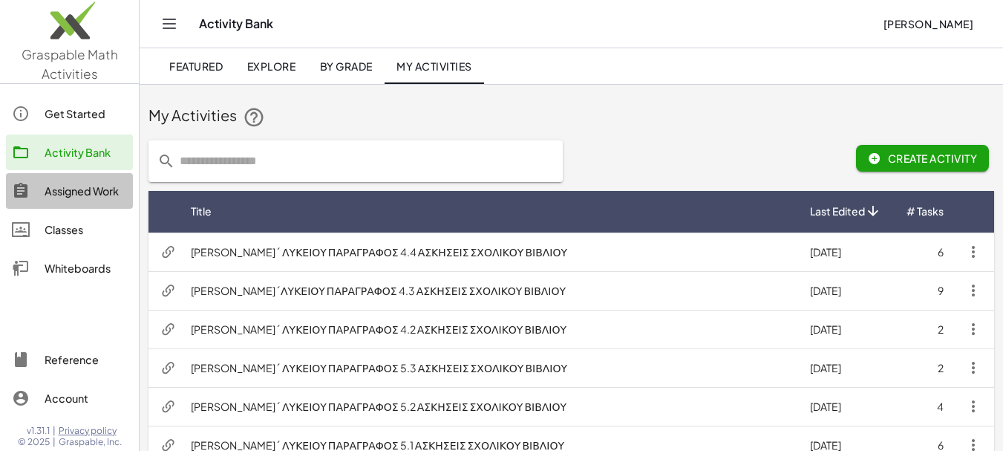
click at [88, 194] on div "Assigned Work" at bounding box center [86, 191] width 82 height 18
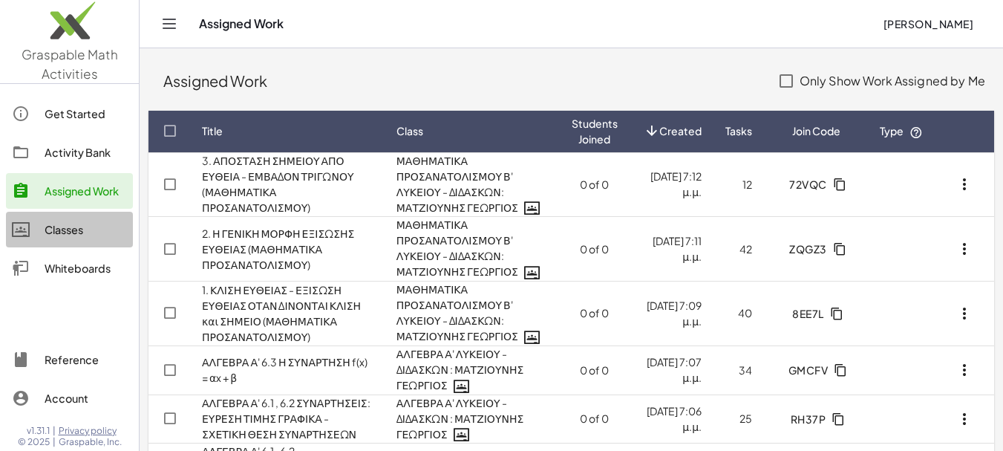
click at [73, 226] on div "Classes" at bounding box center [86, 229] width 82 height 18
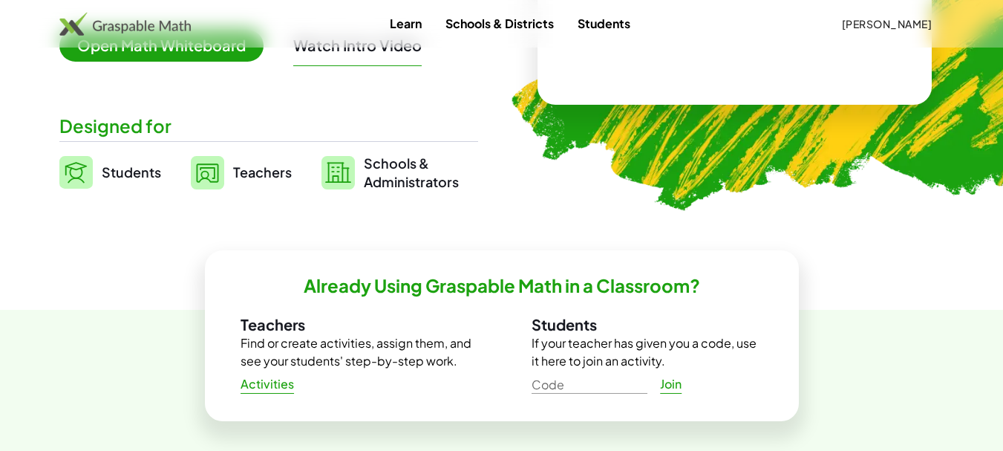
scroll to position [371, 0]
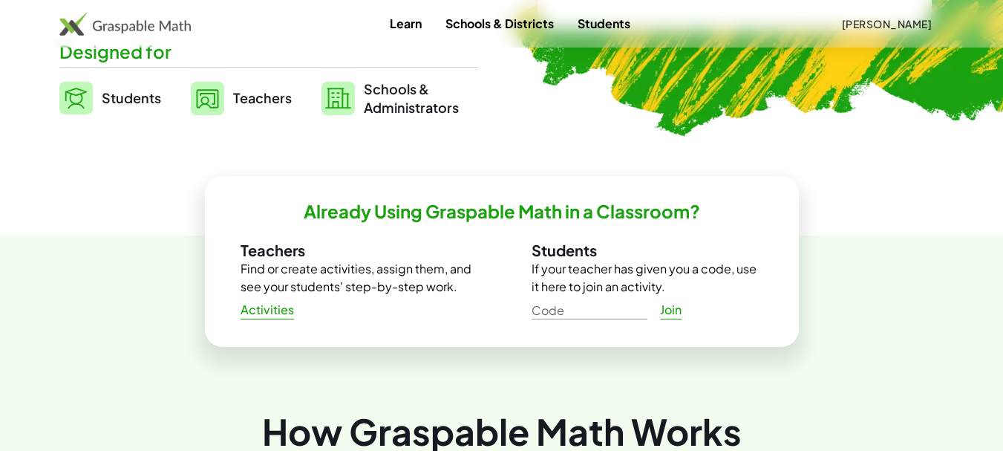
click at [268, 313] on span "Activities" at bounding box center [268, 310] width 54 height 16
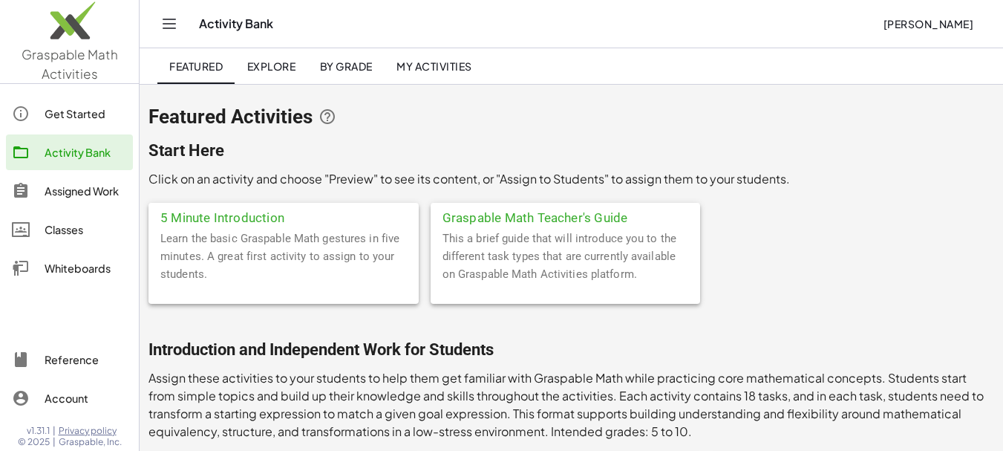
click at [442, 68] on span "My Activities" at bounding box center [434, 65] width 76 height 13
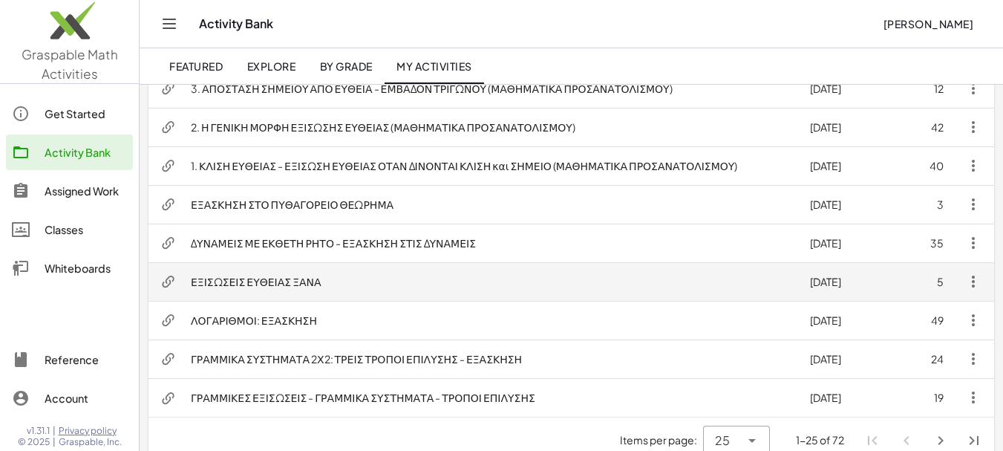
scroll to position [802, 0]
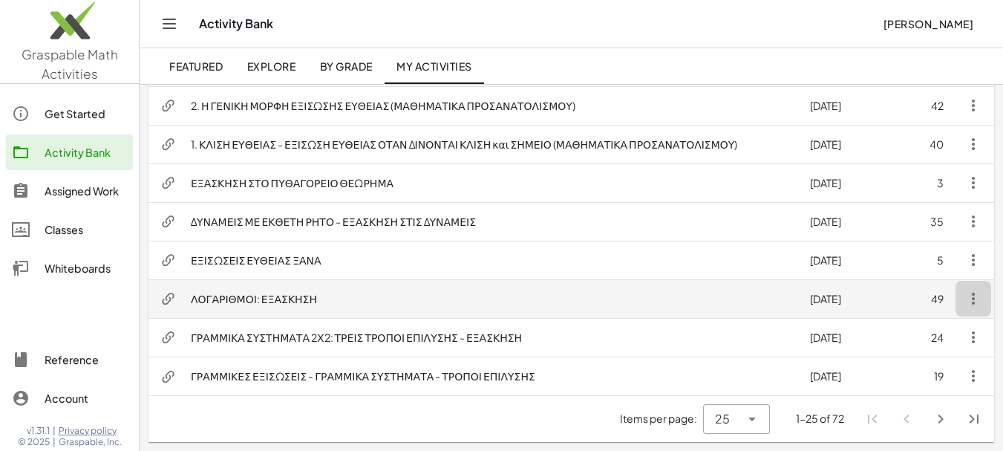
click at [975, 300] on icon "button" at bounding box center [973, 298] width 18 height 18
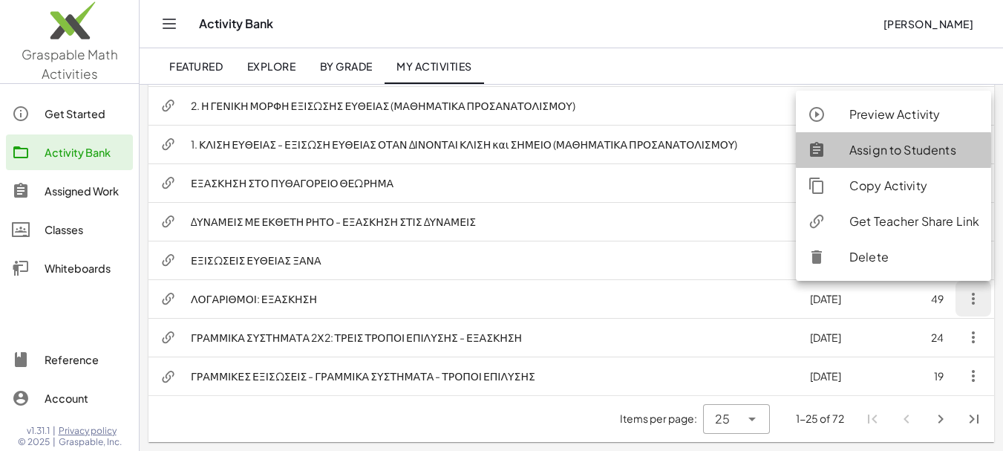
click at [909, 151] on div "Assign to Students" at bounding box center [914, 150] width 130 height 18
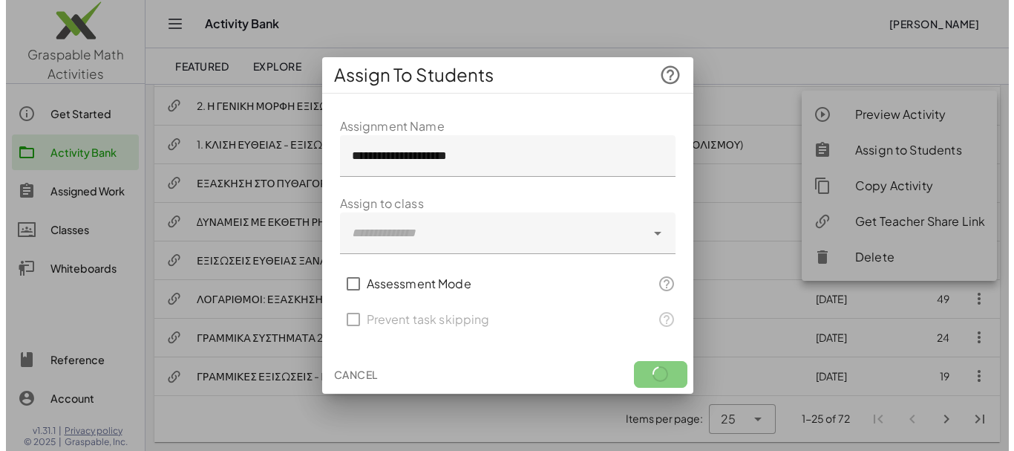
scroll to position [0, 0]
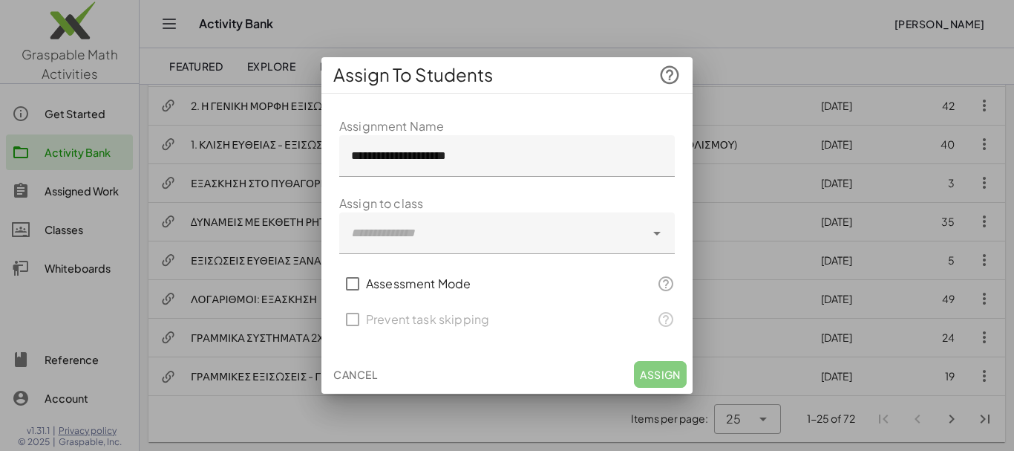
click at [658, 231] on icon at bounding box center [657, 233] width 18 height 18
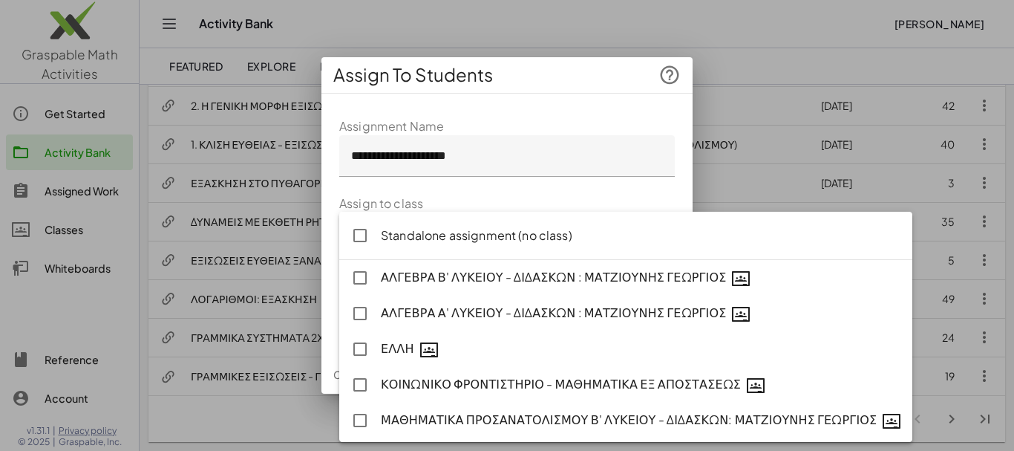
type input "**********"
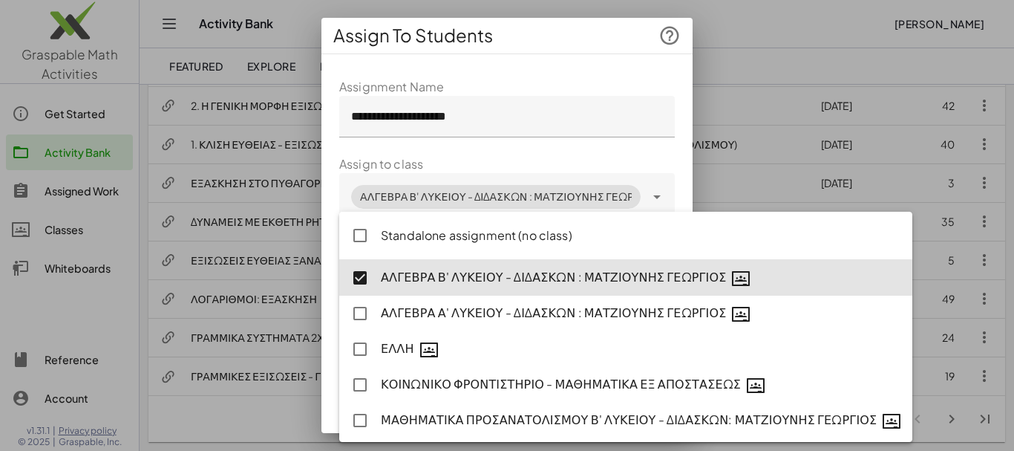
click at [673, 191] on div "**********" at bounding box center [506, 279] width 371 height 426
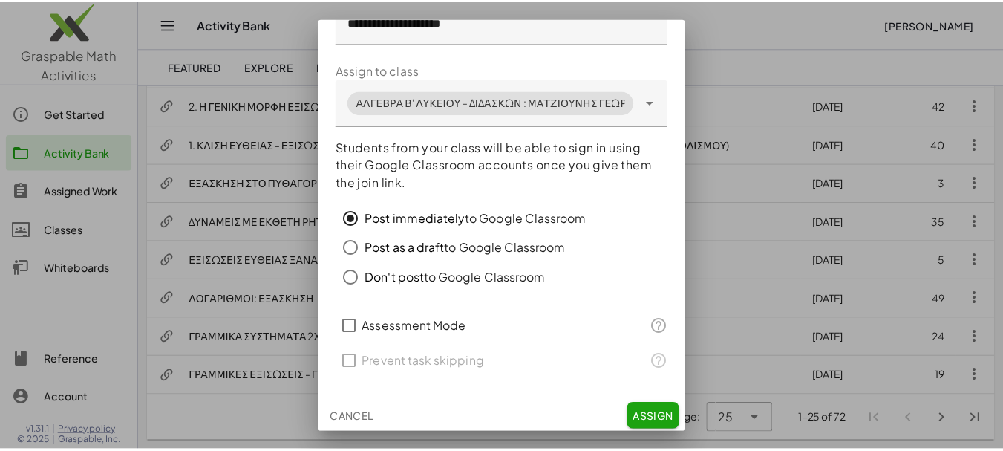
scroll to position [98, 0]
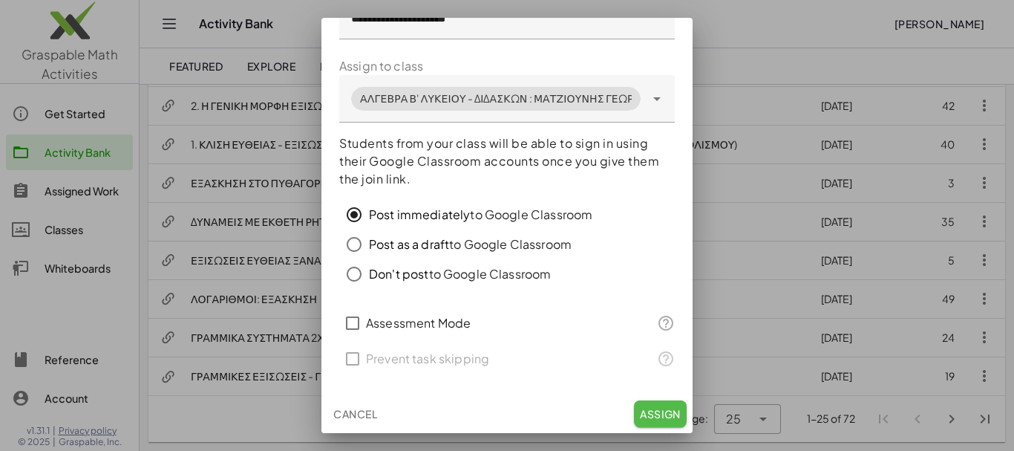
click at [640, 409] on span "Assign" at bounding box center [660, 413] width 41 height 13
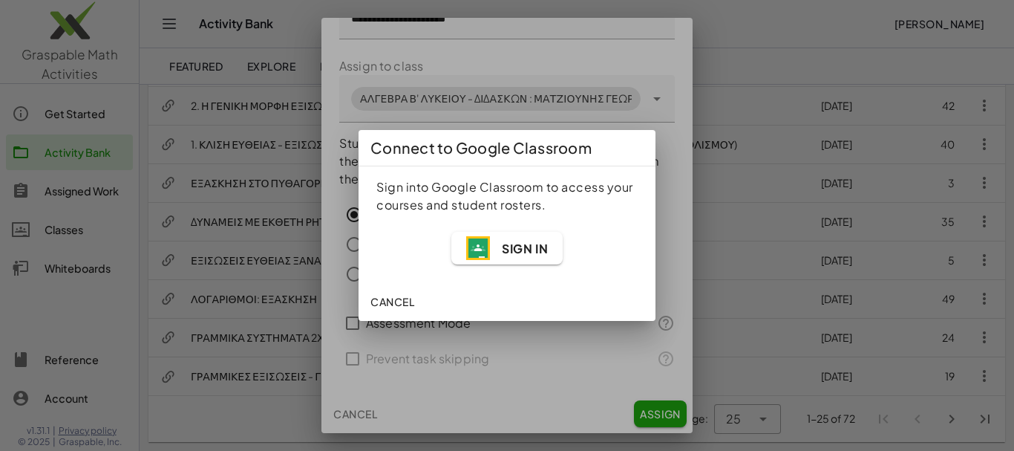
click at [523, 249] on span "Sign In" at bounding box center [525, 249] width 46 height 16
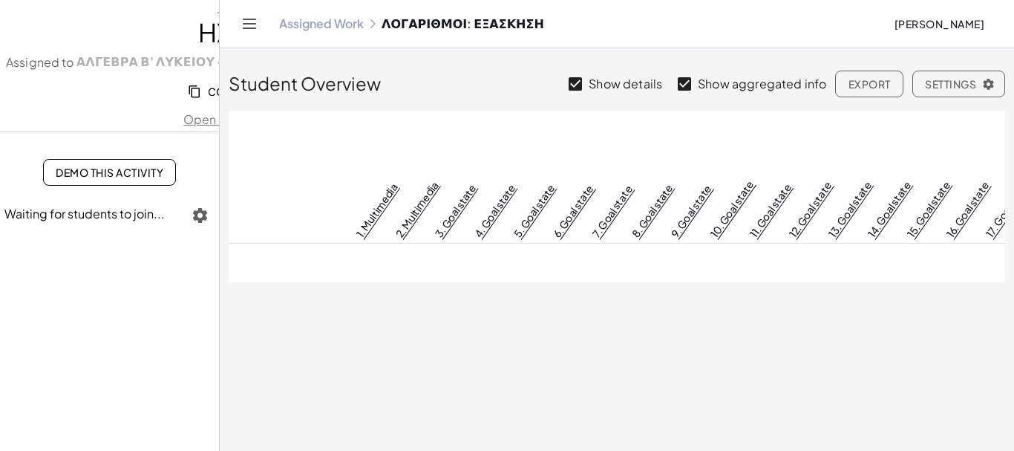
click at [326, 21] on link "Assigned Work" at bounding box center [321, 23] width 85 height 15
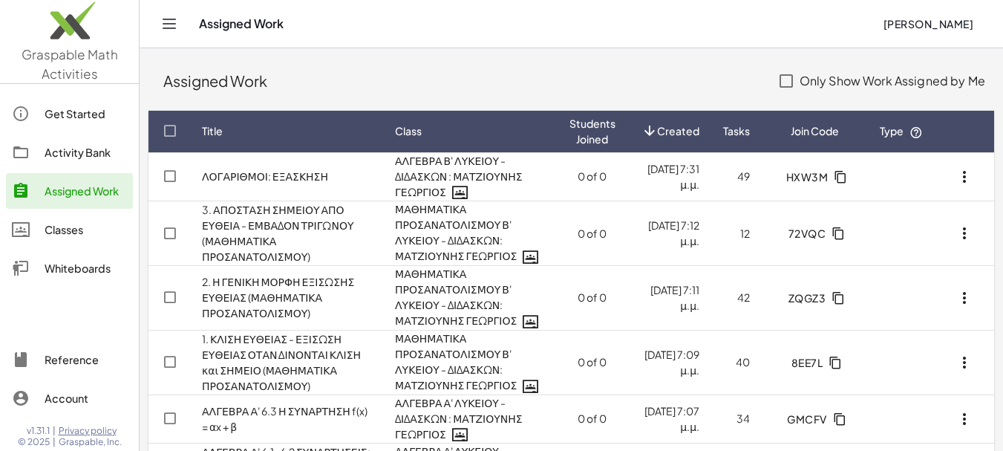
click at [82, 150] on div "Activity Bank" at bounding box center [86, 152] width 82 height 18
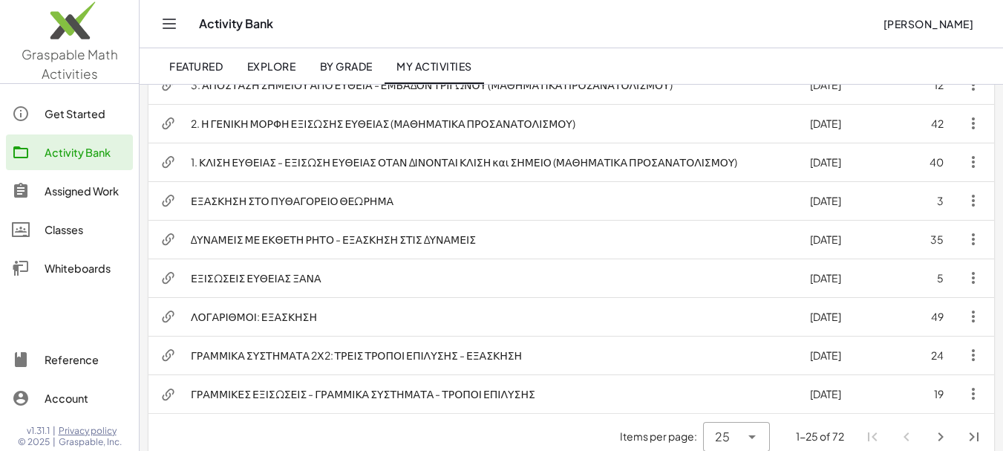
scroll to position [802, 0]
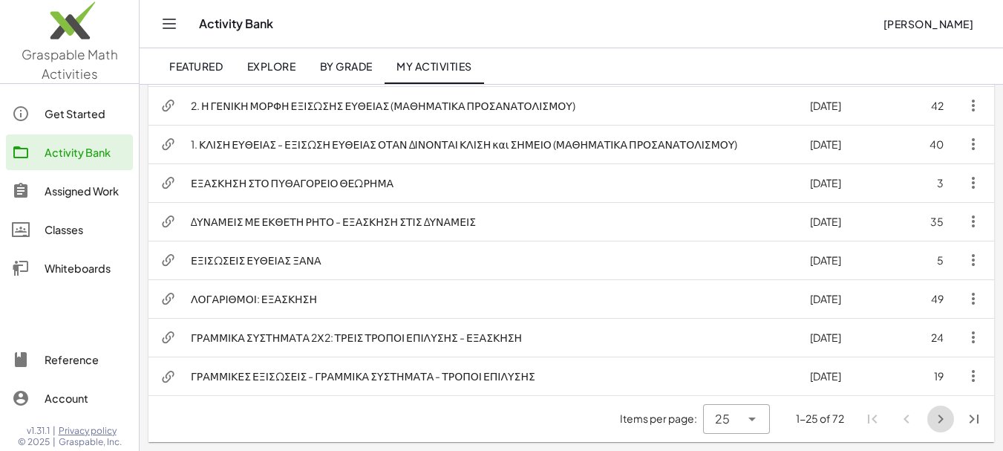
click at [941, 418] on icon "Next page" at bounding box center [941, 419] width 18 height 18
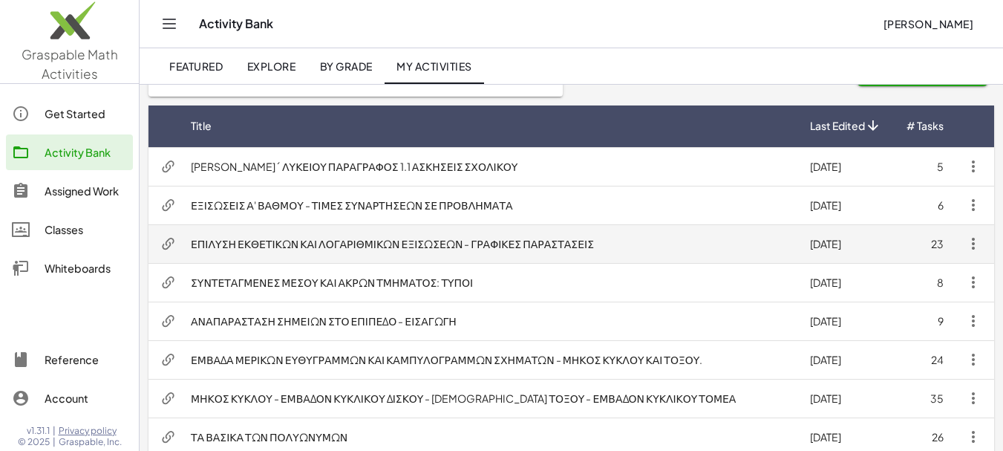
scroll to position [60, 0]
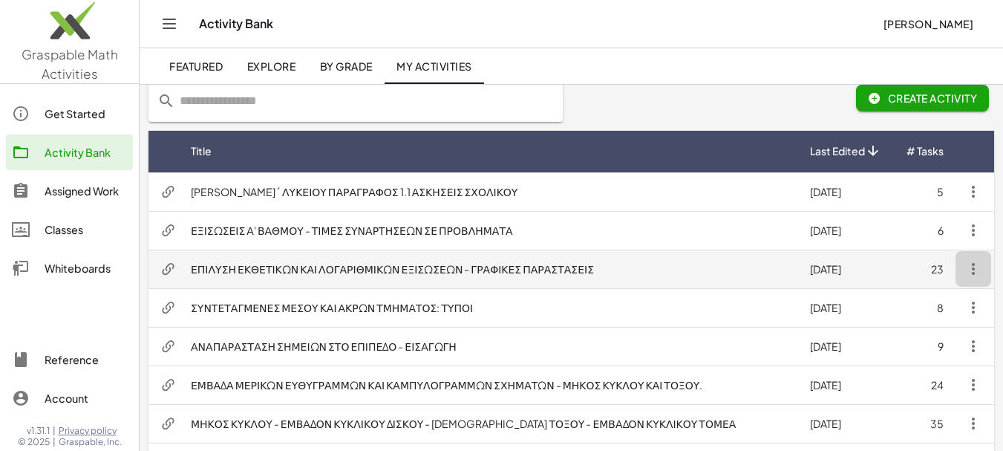
click at [973, 272] on icon "button" at bounding box center [973, 269] width 18 height 18
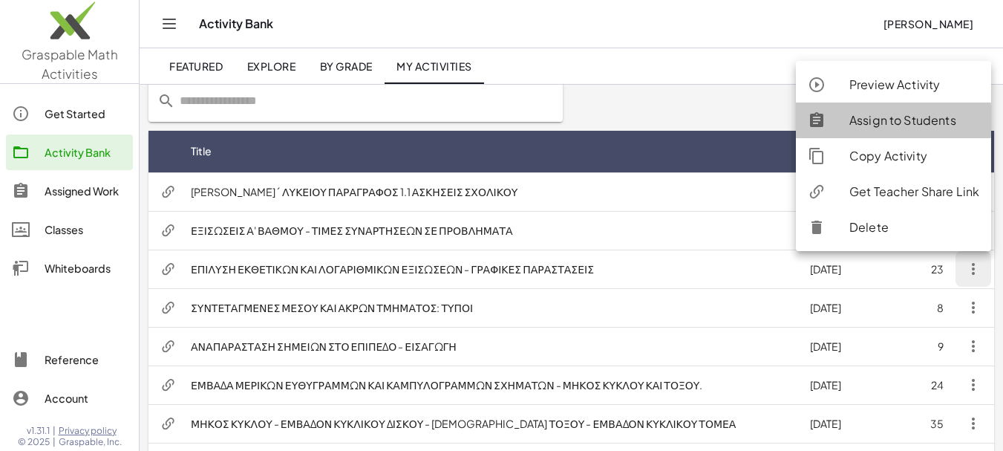
click at [898, 116] on div "Assign to Students" at bounding box center [914, 120] width 130 height 18
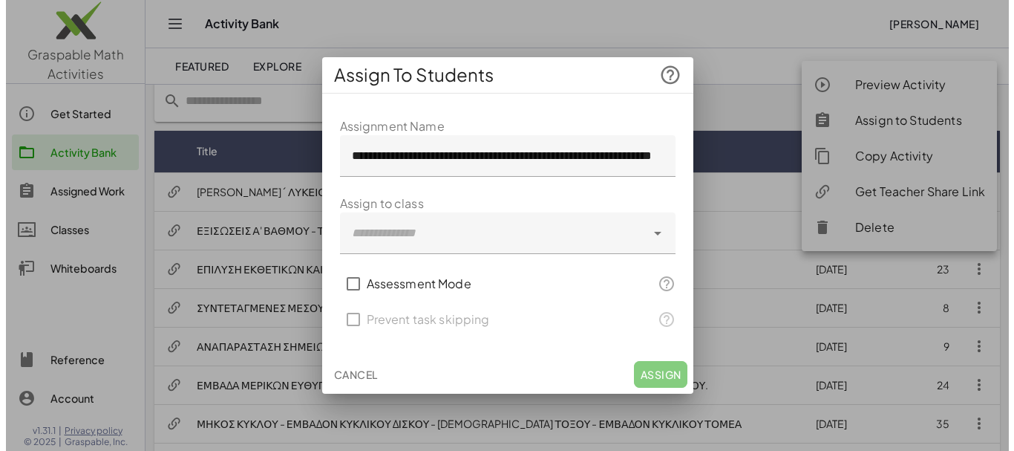
scroll to position [0, 0]
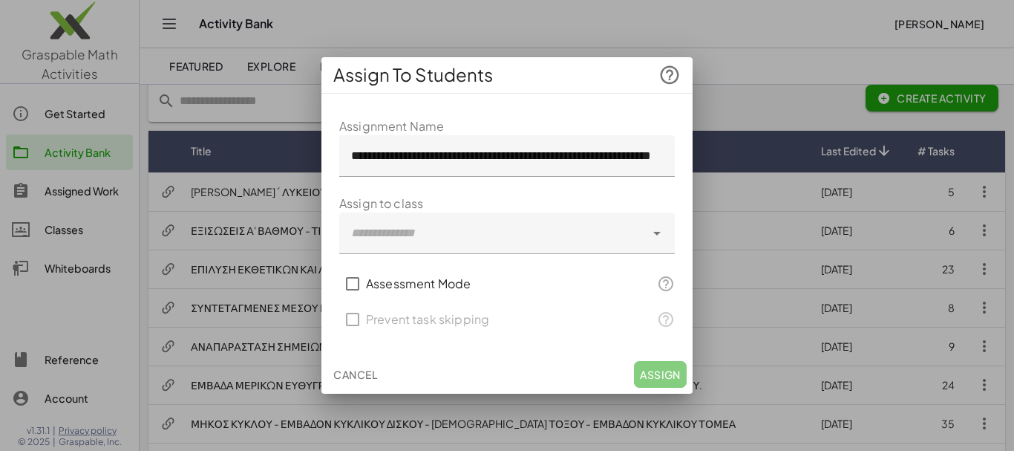
click at [663, 233] on icon at bounding box center [657, 233] width 18 height 18
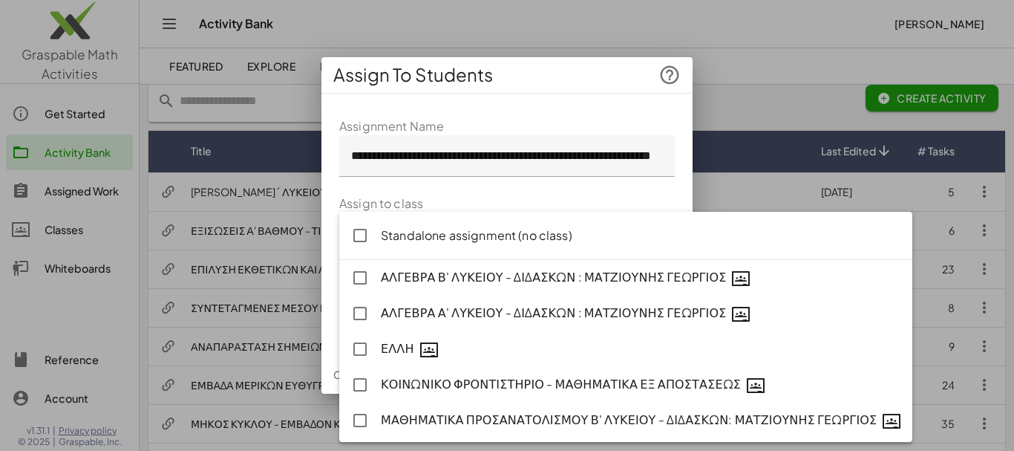
type input "**********"
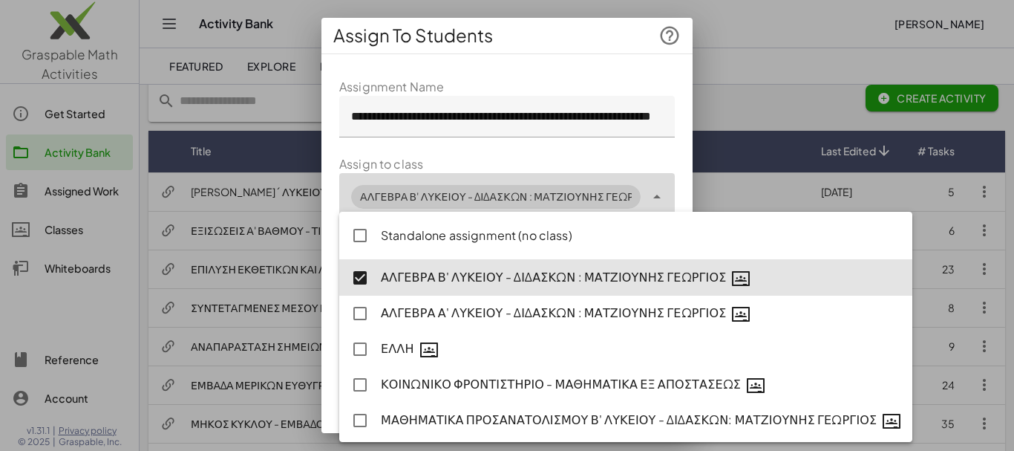
click at [671, 183] on div "**********" at bounding box center [506, 279] width 371 height 426
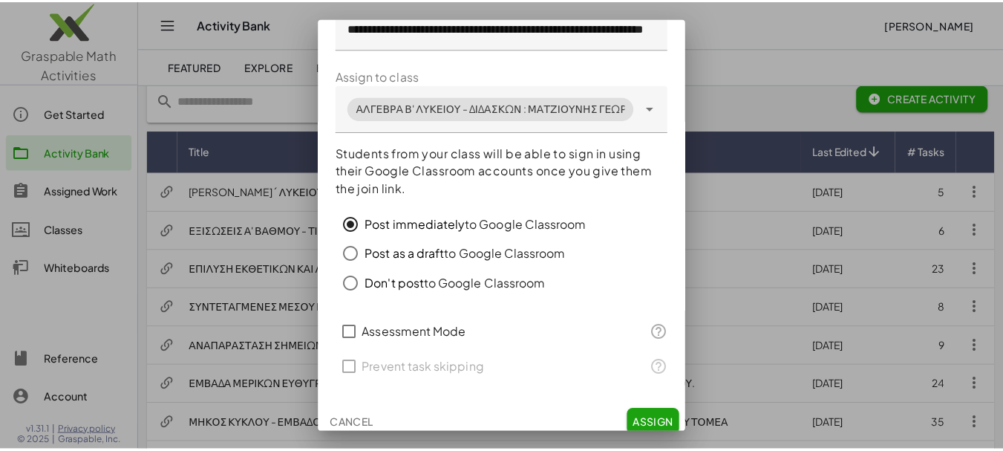
scroll to position [98, 0]
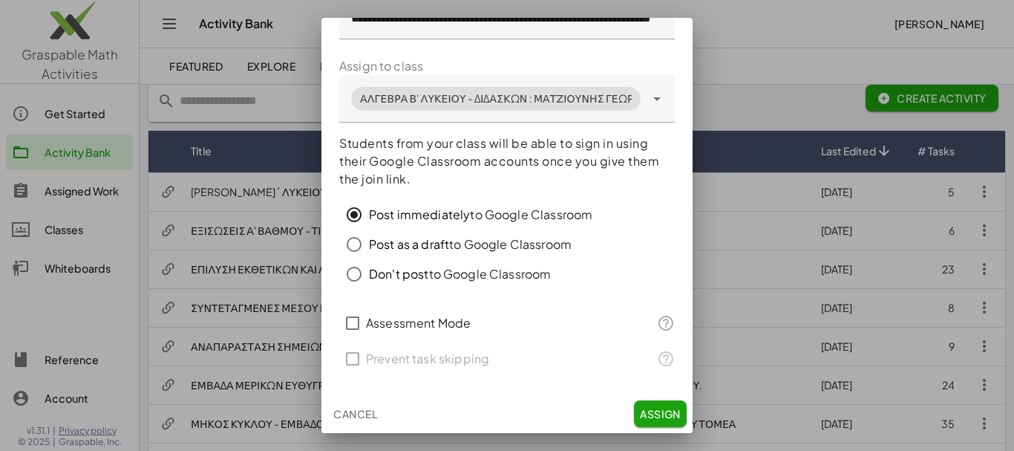
click at [645, 407] on span "Assign" at bounding box center [660, 413] width 41 height 13
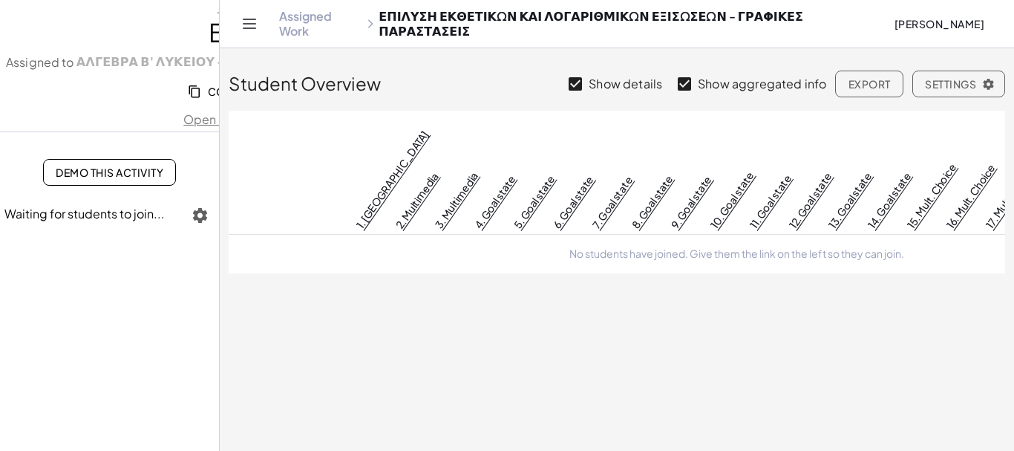
click at [325, 24] on link "Assigned Work" at bounding box center [320, 24] width 82 height 30
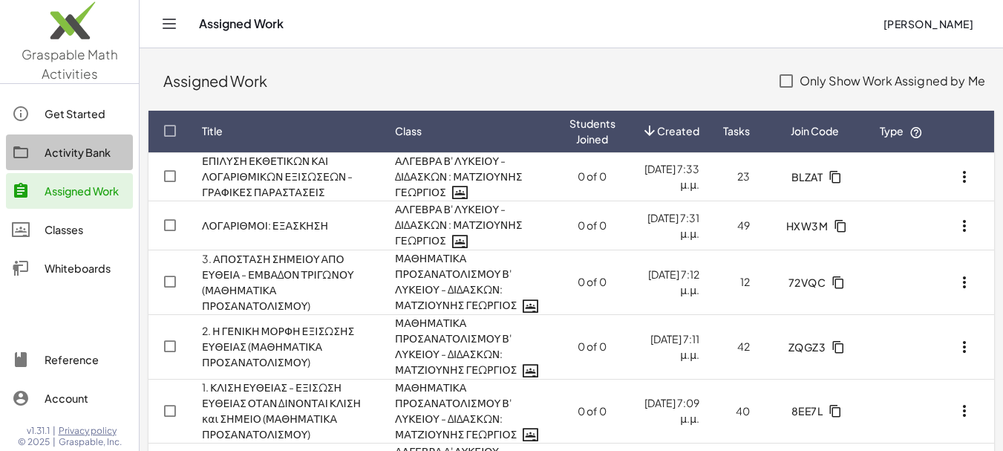
click at [90, 151] on div "Activity Bank" at bounding box center [86, 152] width 82 height 18
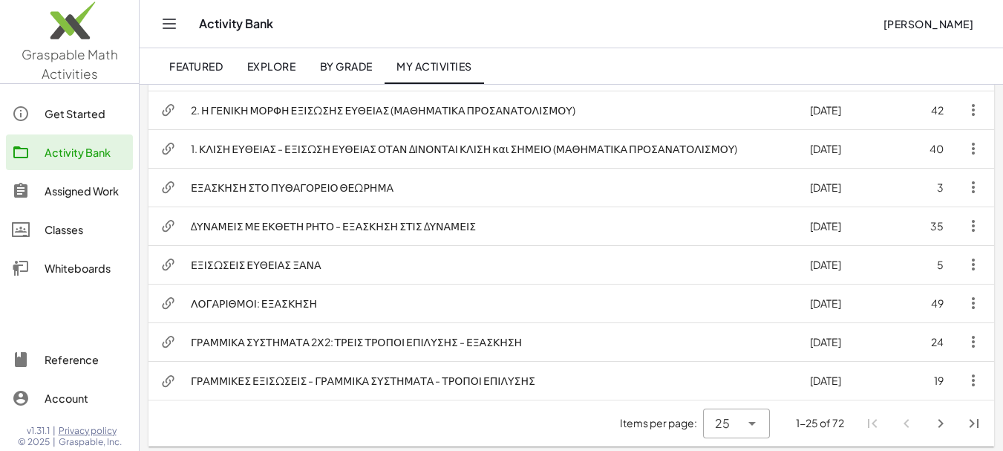
scroll to position [802, 0]
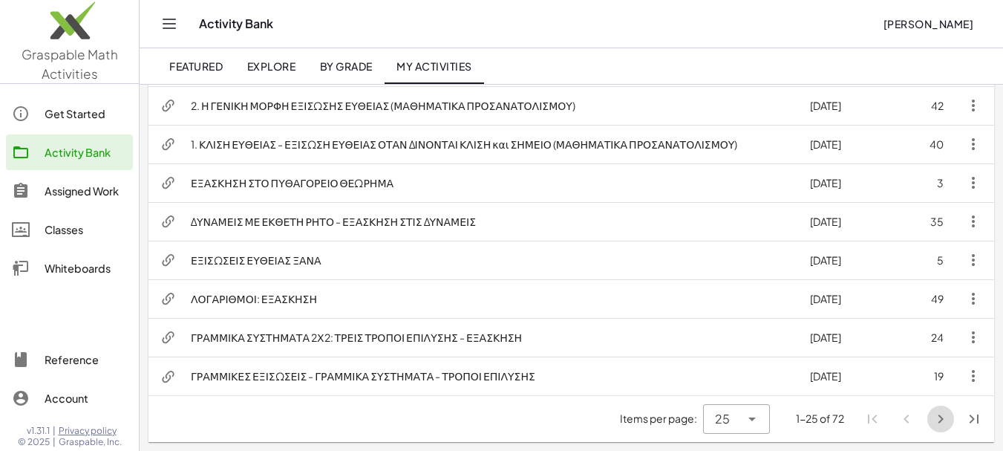
click at [942, 420] on icon "Next page" at bounding box center [941, 419] width 18 height 18
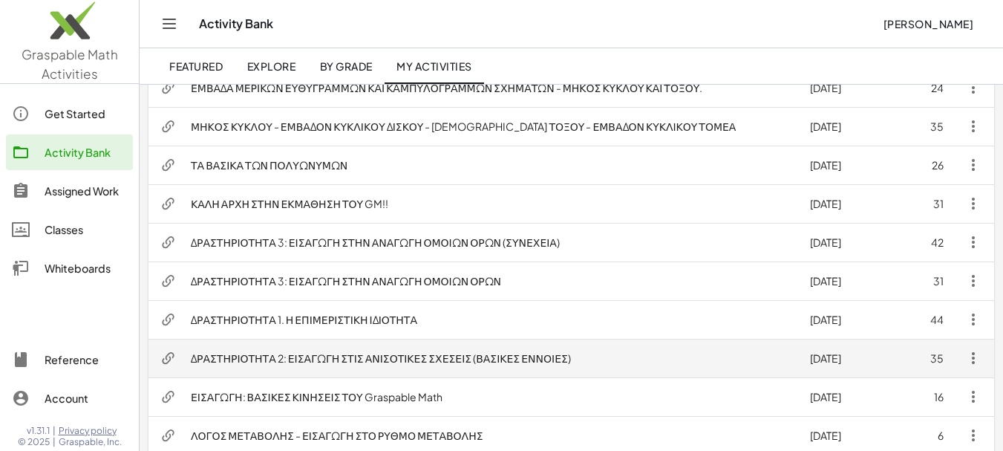
scroll to position [431, 0]
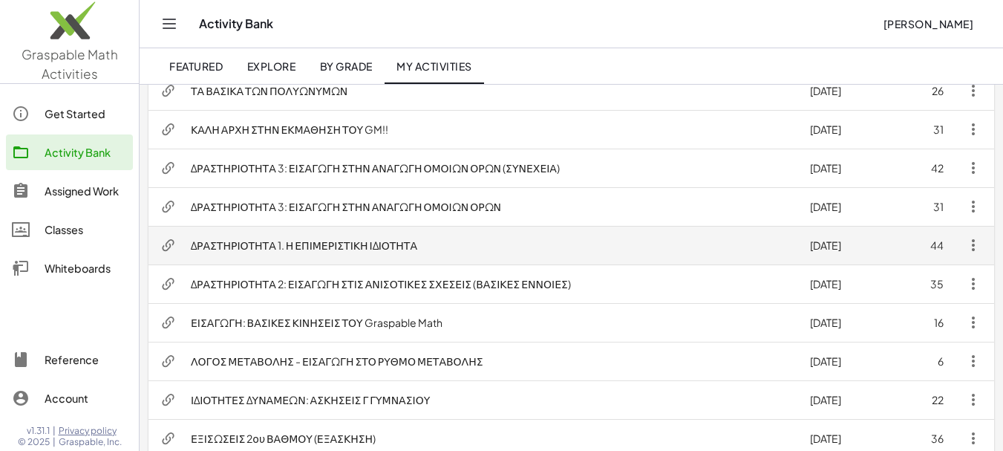
click at [336, 246] on td "ΔΡΑΣΤΗΡΙΟΤΗΤΑ 1. Η ΕΠΙΜΕΡΙΣΤΙΚΗ ΙΔΙΟΤΗΤΑ" at bounding box center [488, 245] width 619 height 39
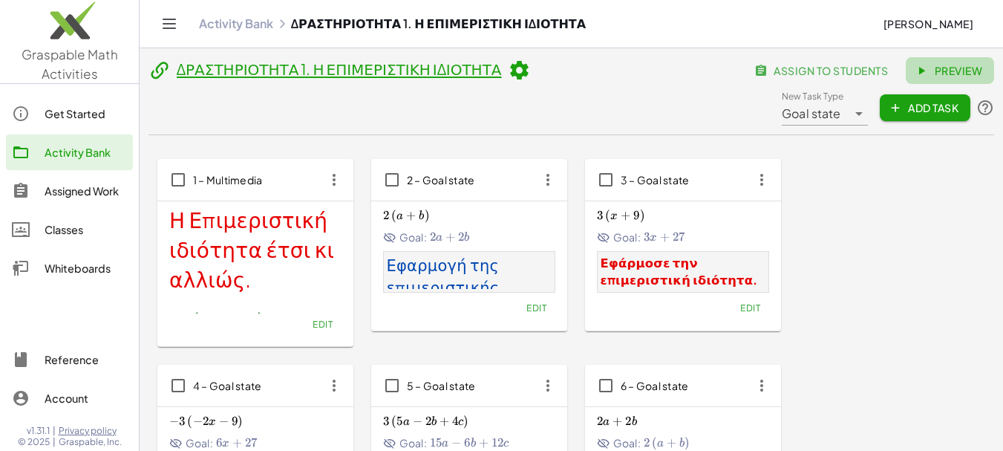
click at [917, 77] on span "Preview" at bounding box center [949, 70] width 65 height 13
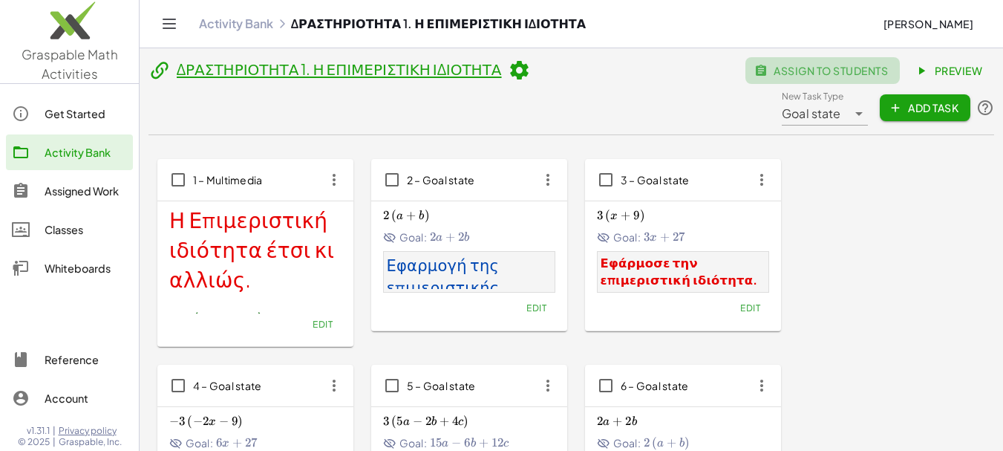
click at [757, 76] on span "assign to students" at bounding box center [822, 70] width 131 height 13
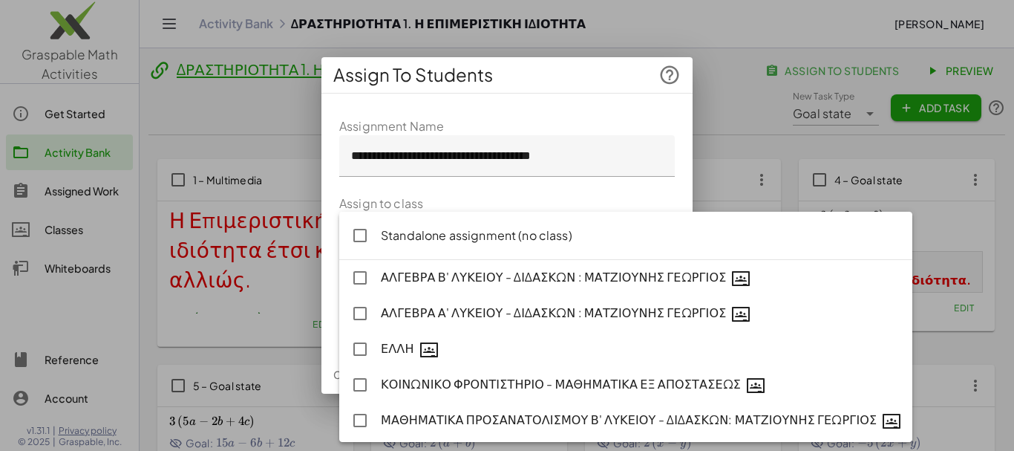
click at [657, 235] on icon at bounding box center [657, 233] width 18 height 18
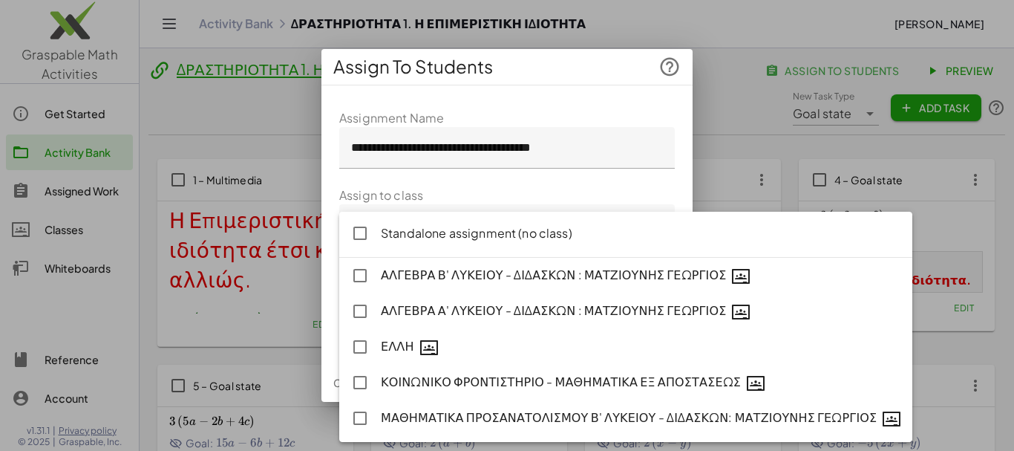
click at [660, 192] on form "**********" at bounding box center [507, 227] width 336 height 236
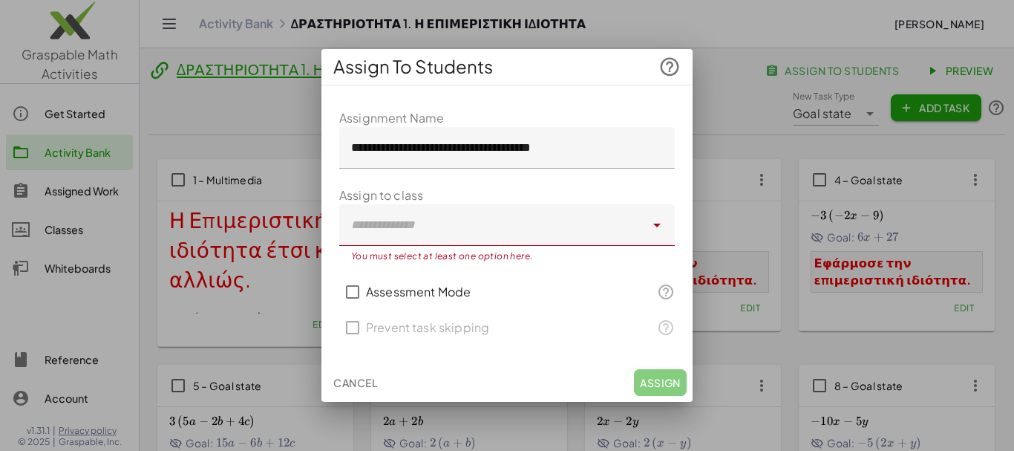
click at [724, 115] on div at bounding box center [507, 225] width 1014 height 451
click at [358, 380] on span "Cancel" at bounding box center [355, 382] width 44 height 13
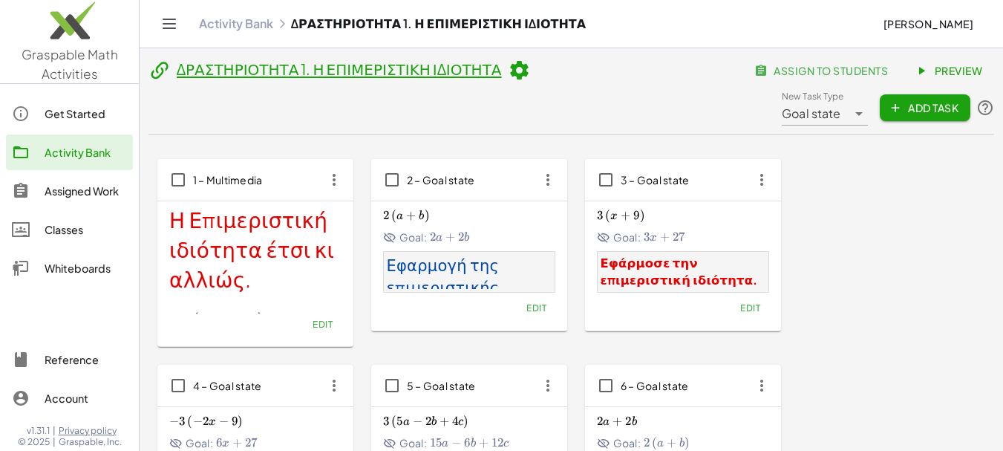
click at [232, 26] on link "Activity Bank" at bounding box center [236, 23] width 74 height 15
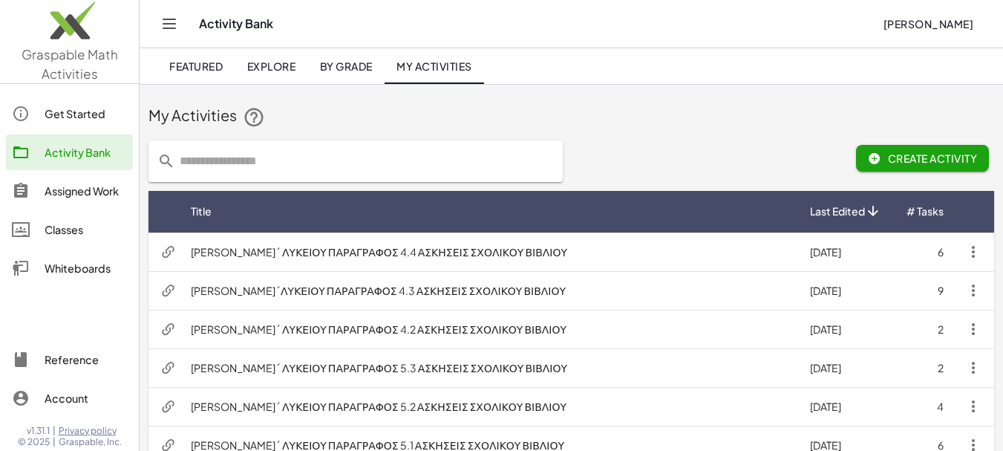
click at [78, 231] on div "Classes" at bounding box center [86, 229] width 82 height 18
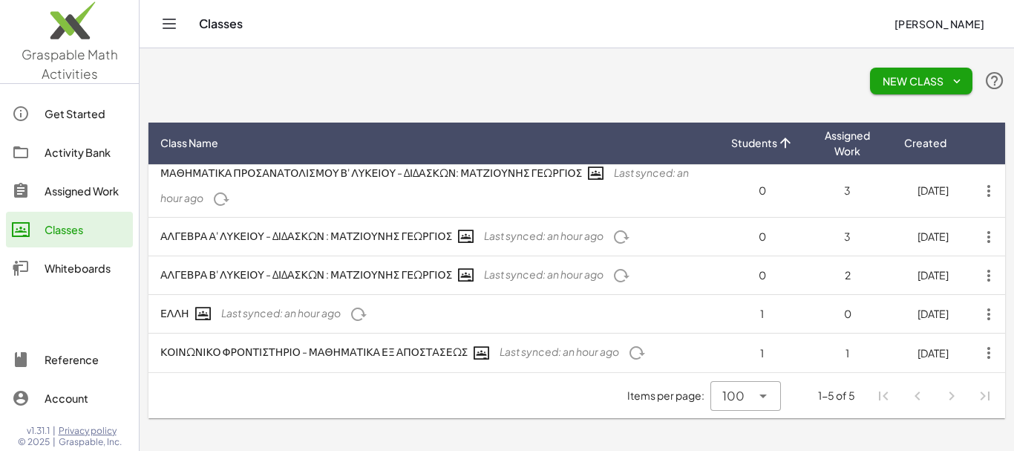
click at [955, 79] on icon "button" at bounding box center [956, 80] width 13 height 13
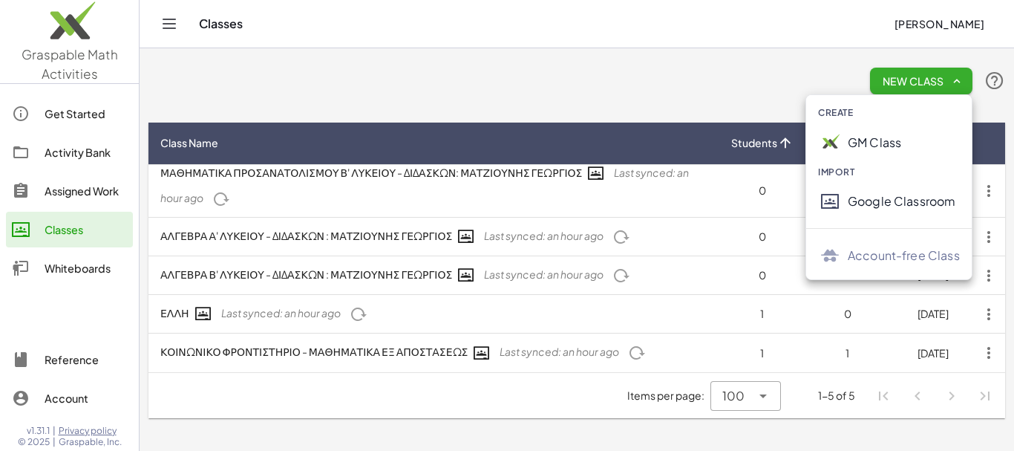
click at [879, 203] on div "Google Classroom" at bounding box center [904, 201] width 112 height 18
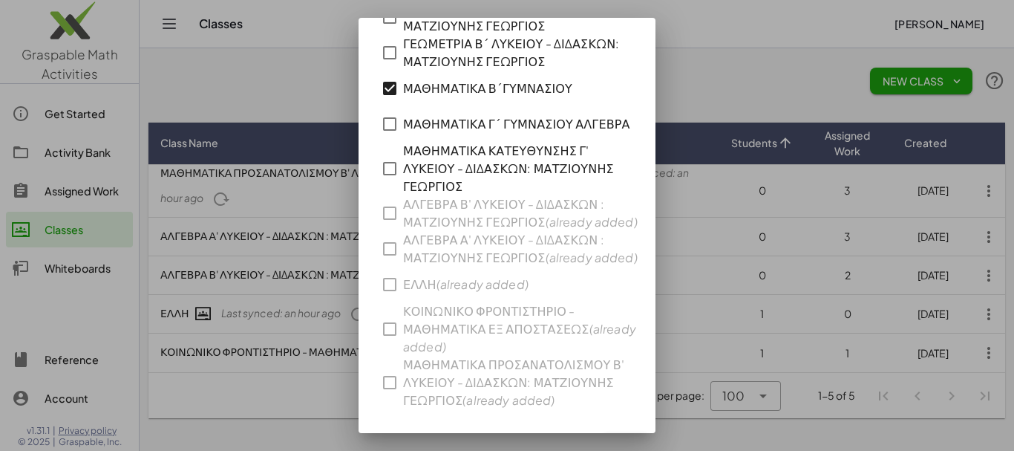
scroll to position [111, 0]
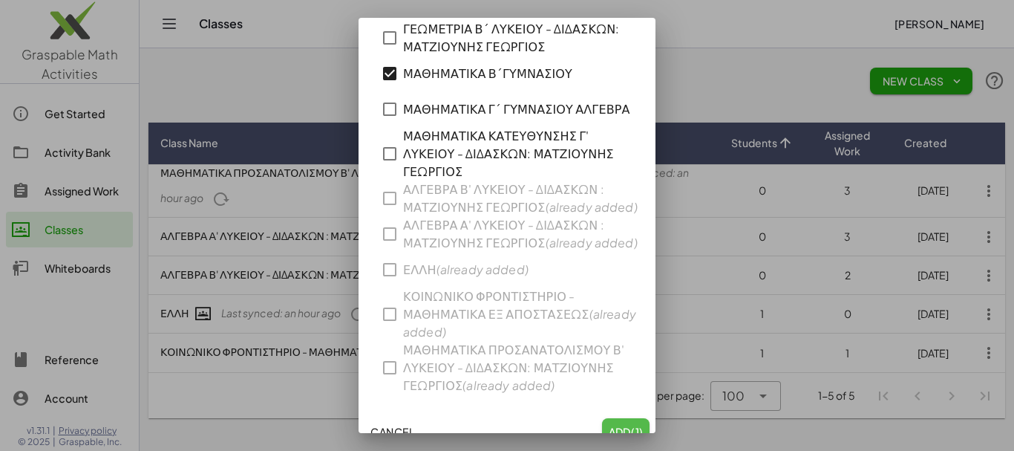
click at [615, 425] on span "Add (1)" at bounding box center [626, 431] width 36 height 13
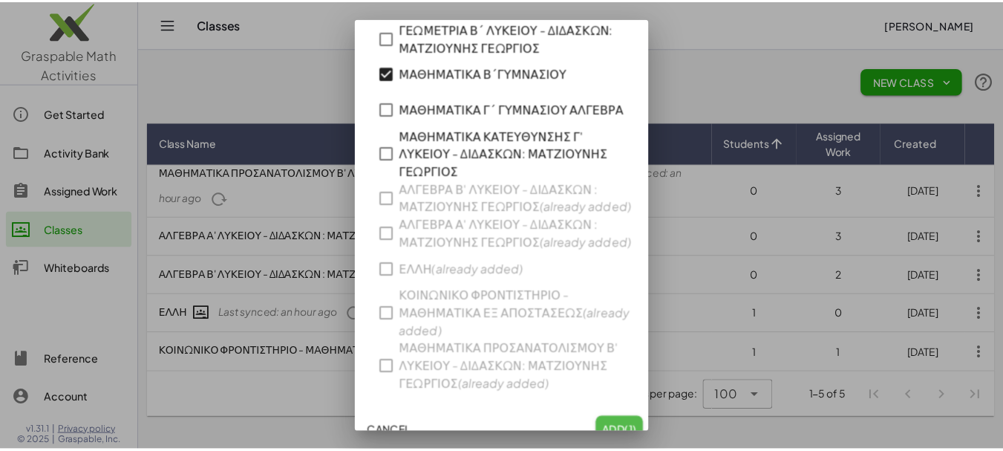
scroll to position [0, 0]
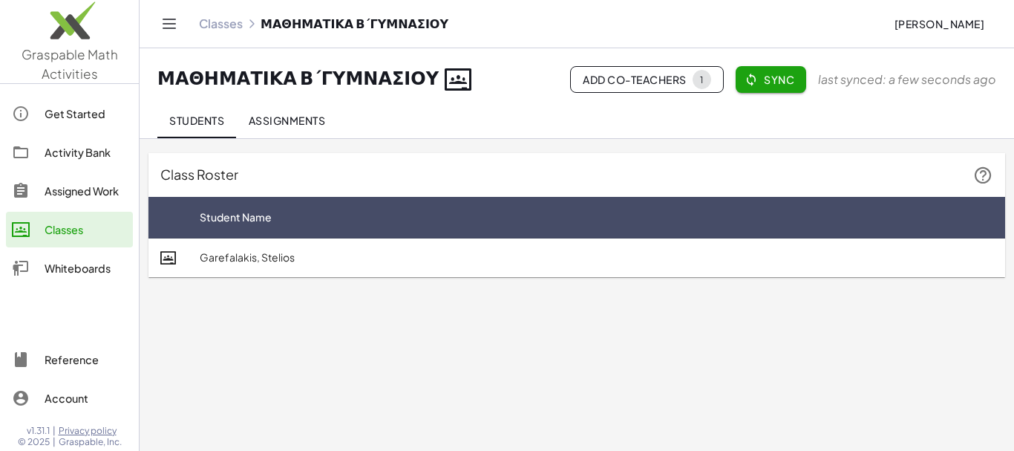
click at [756, 81] on icon "button" at bounding box center [751, 79] width 13 height 13
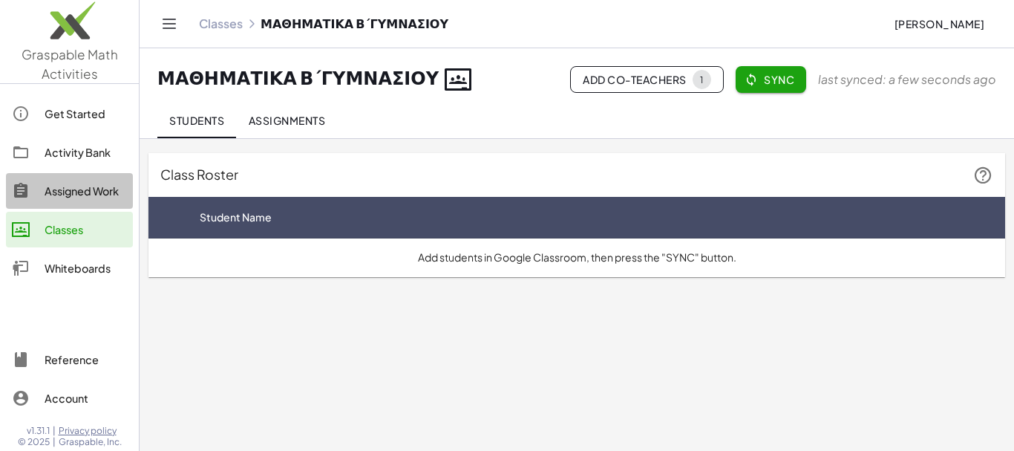
click at [89, 192] on div "Assigned Work" at bounding box center [86, 191] width 82 height 18
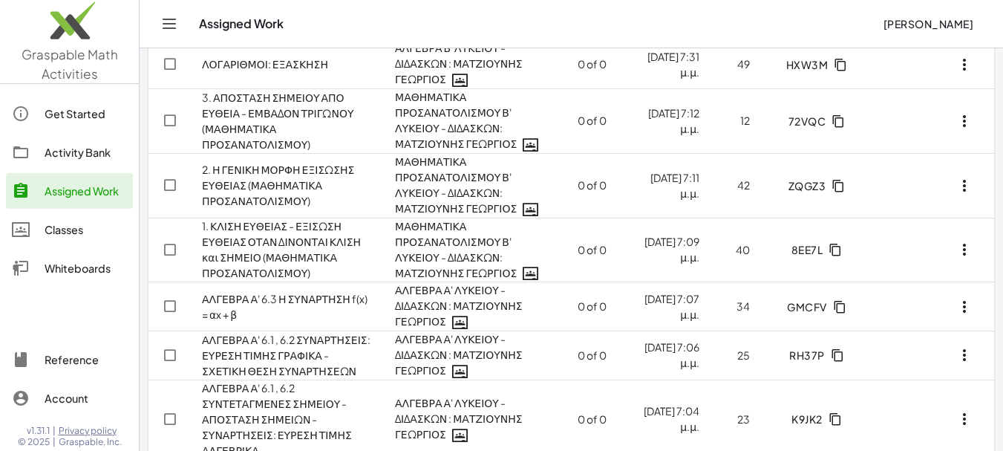
scroll to position [272, 0]
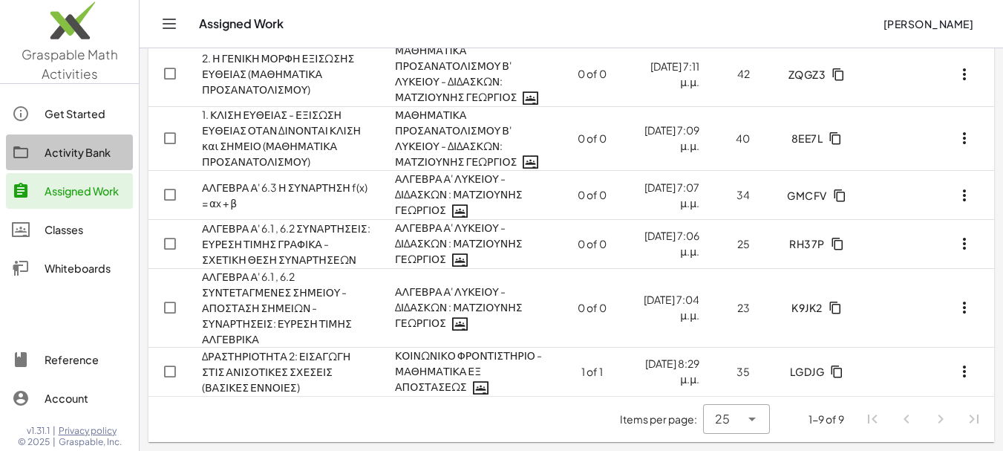
click at [91, 151] on div "Activity Bank" at bounding box center [86, 152] width 82 height 18
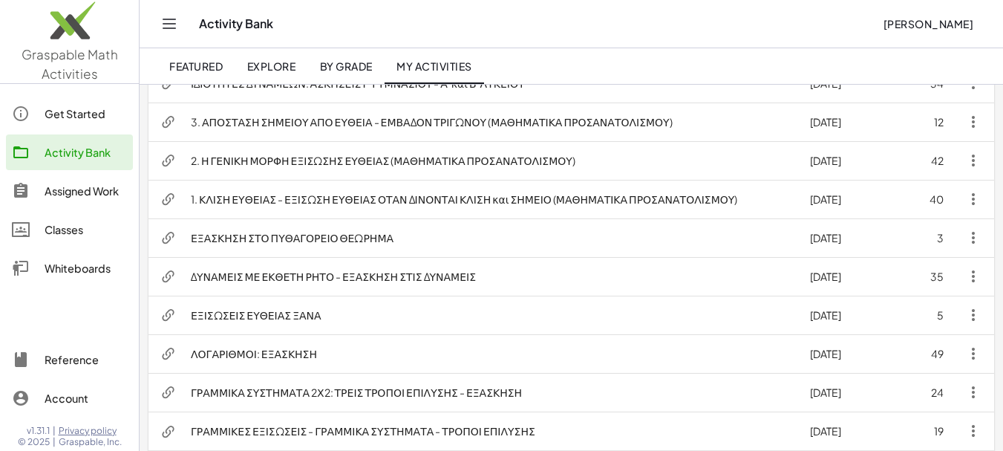
scroll to position [802, 0]
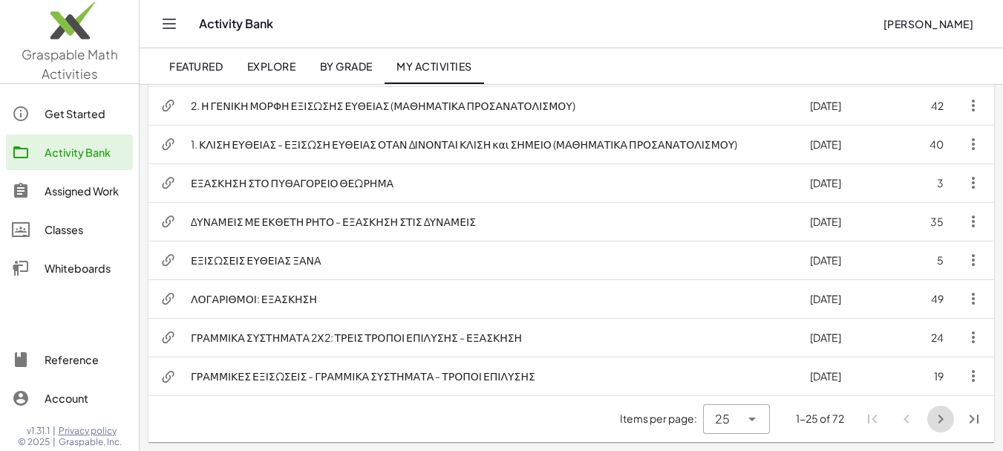
click at [941, 419] on icon "Next page" at bounding box center [941, 419] width 18 height 18
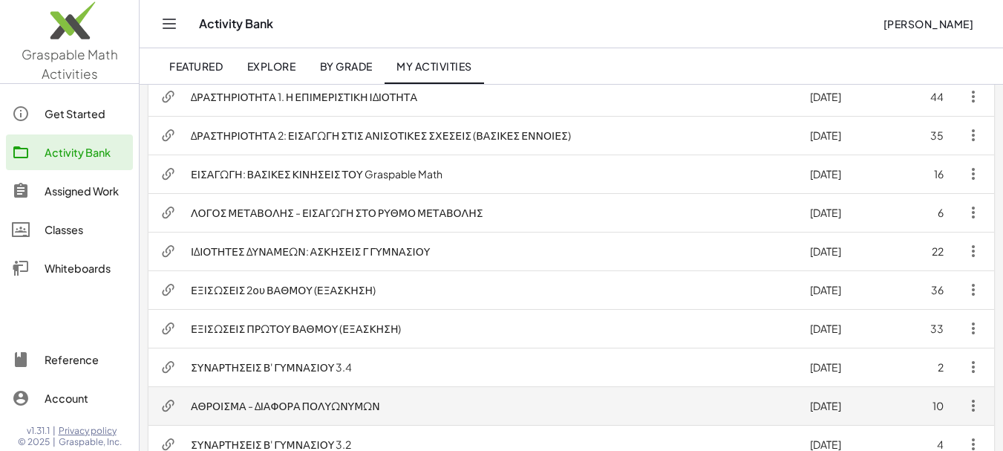
scroll to position [506, 0]
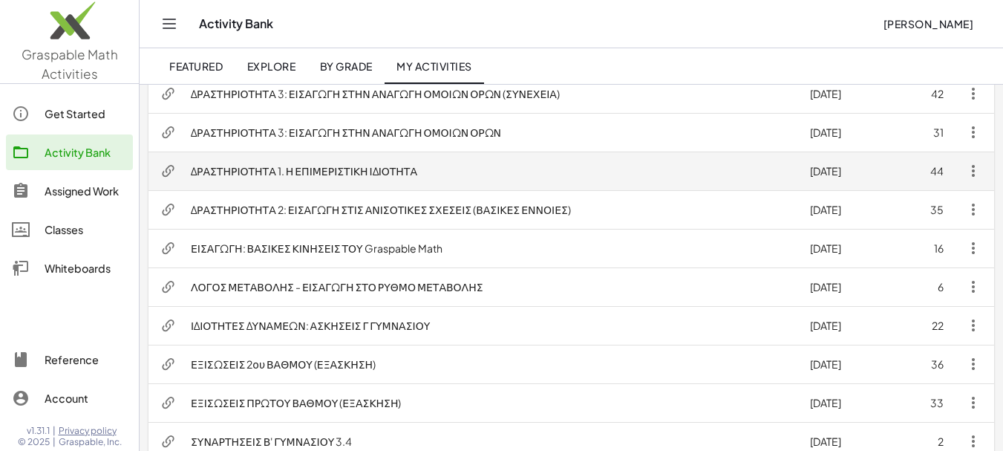
click at [350, 170] on td "ΔΡΑΣΤΗΡΙΟΤΗΤΑ 1. Η ΕΠΙΜΕΡΙΣΤΙΚΗ ΙΔΙΟΤΗΤΑ" at bounding box center [488, 170] width 619 height 39
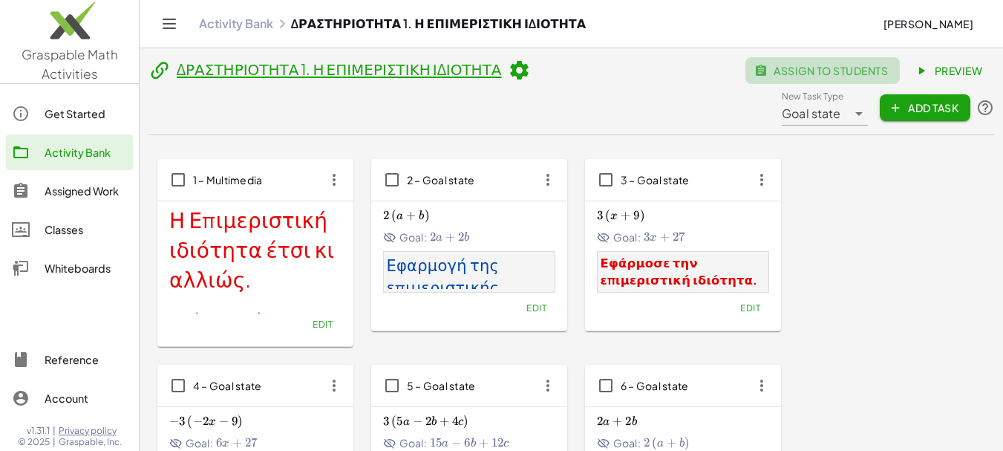
click at [757, 72] on span "assign to students" at bounding box center [822, 70] width 131 height 13
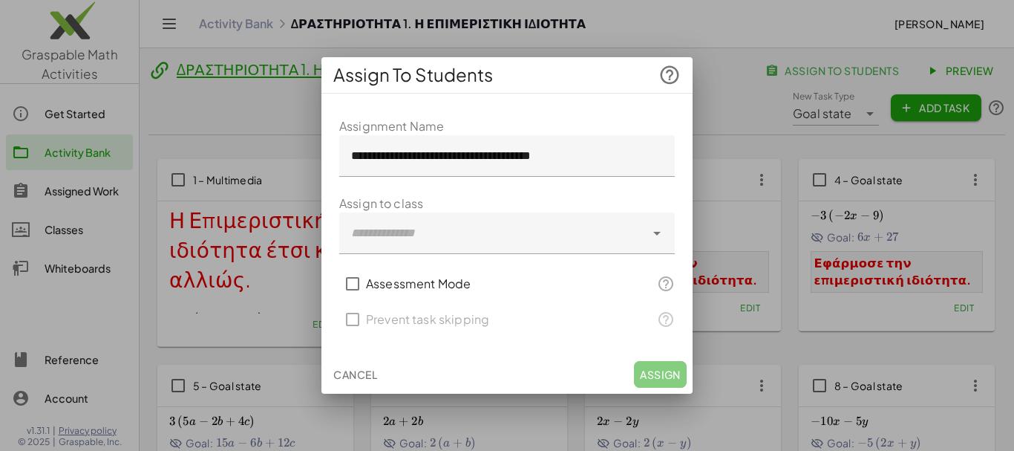
click at [659, 235] on icon at bounding box center [657, 233] width 18 height 18
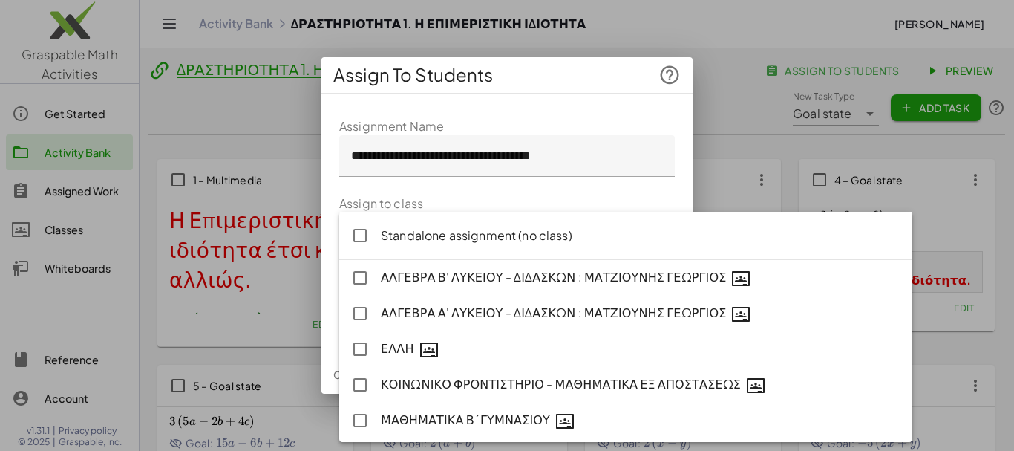
type input "**********"
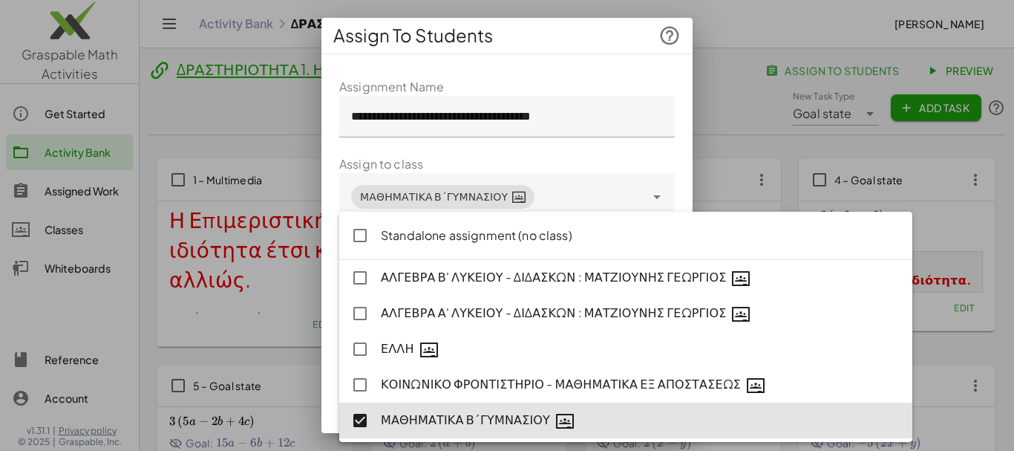
click at [674, 163] on div "**********" at bounding box center [506, 279] width 371 height 426
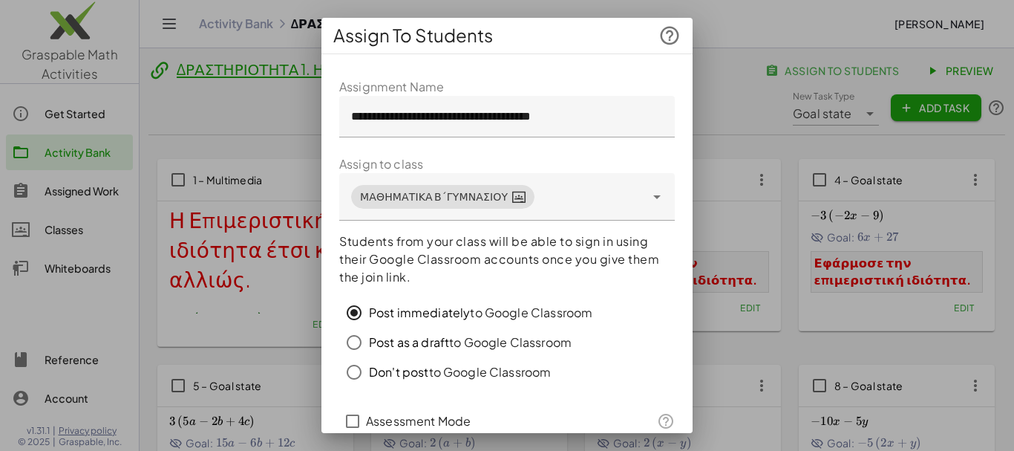
scroll to position [98, 0]
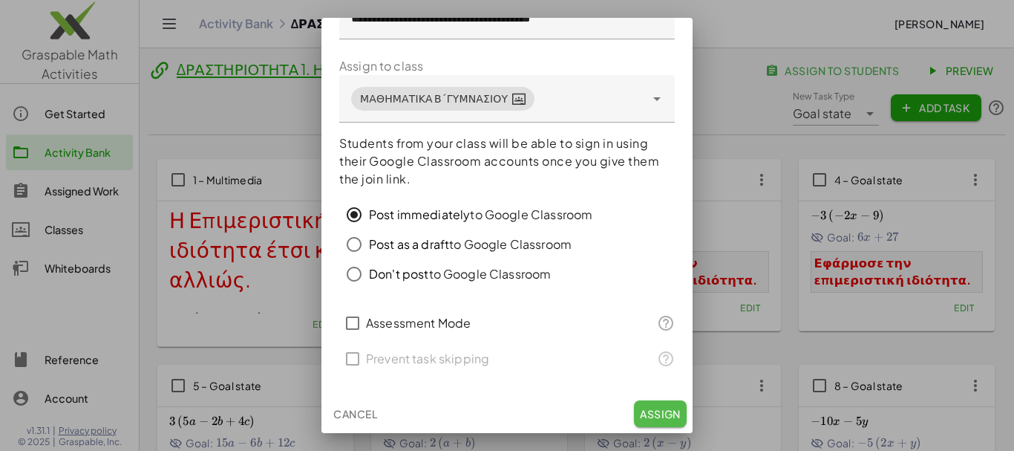
click at [654, 409] on span "Assign" at bounding box center [660, 413] width 41 height 13
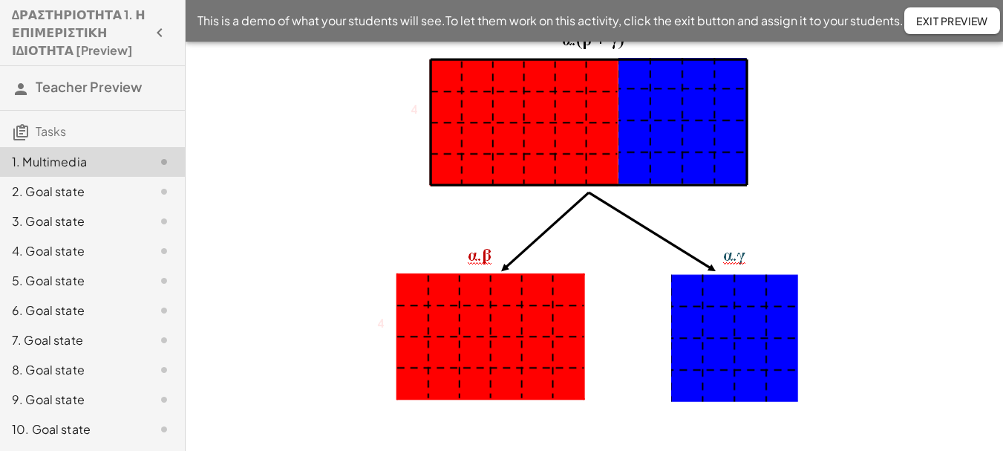
scroll to position [274, 0]
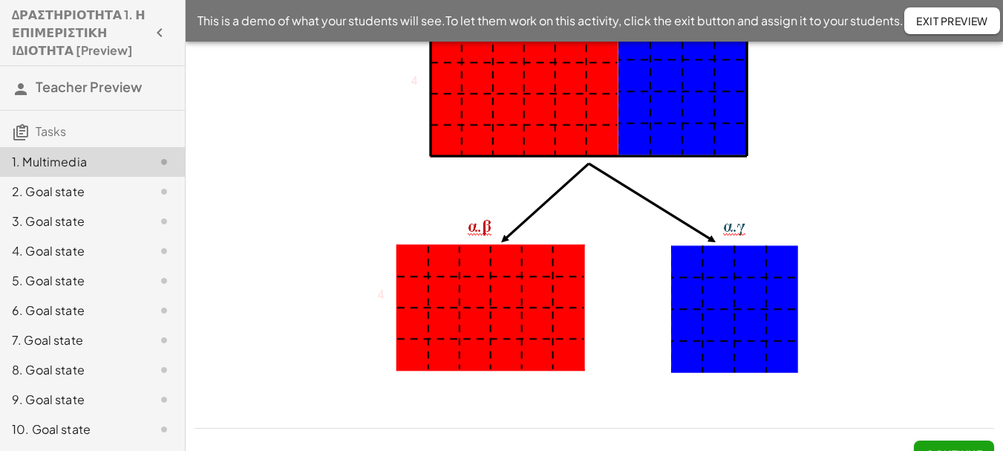
click at [961, 447] on span "Continue" at bounding box center [954, 453] width 56 height 13
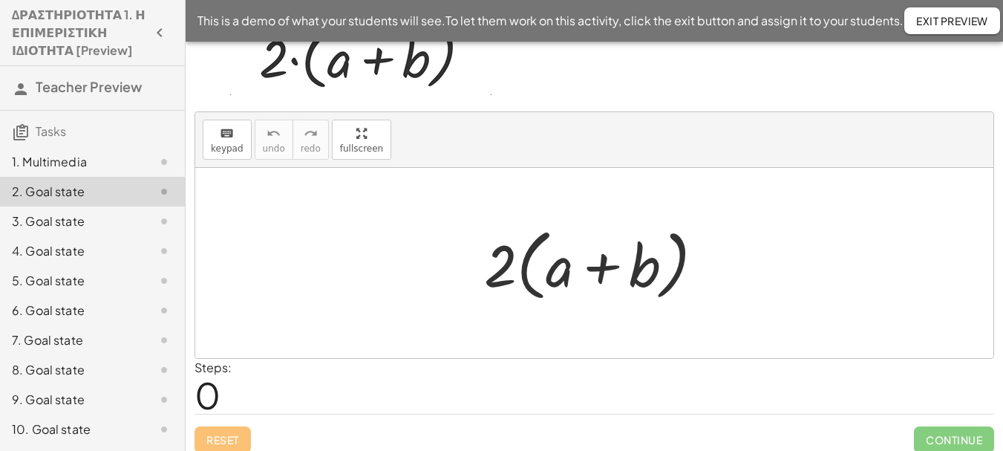
scroll to position [83, 0]
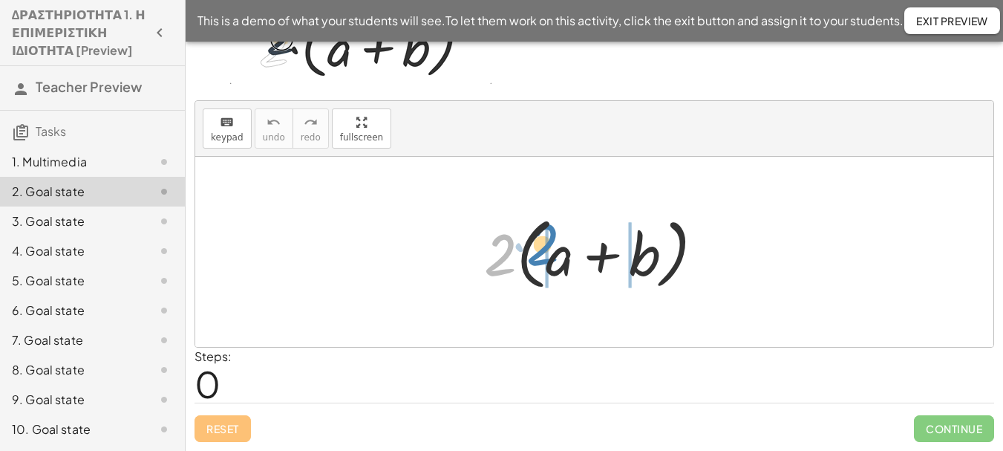
drag, startPoint x: 505, startPoint y: 255, endPoint x: 547, endPoint y: 245, distance: 43.6
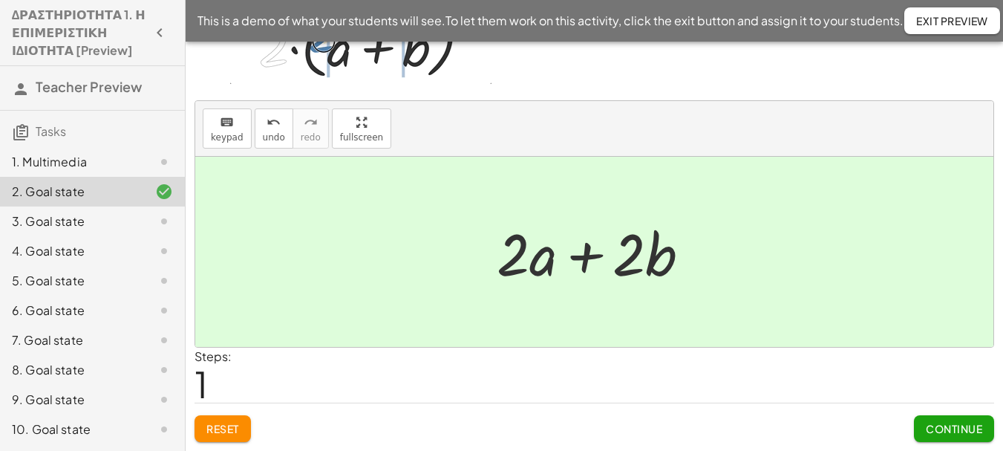
click at [950, 428] on span "Continue" at bounding box center [954, 428] width 56 height 13
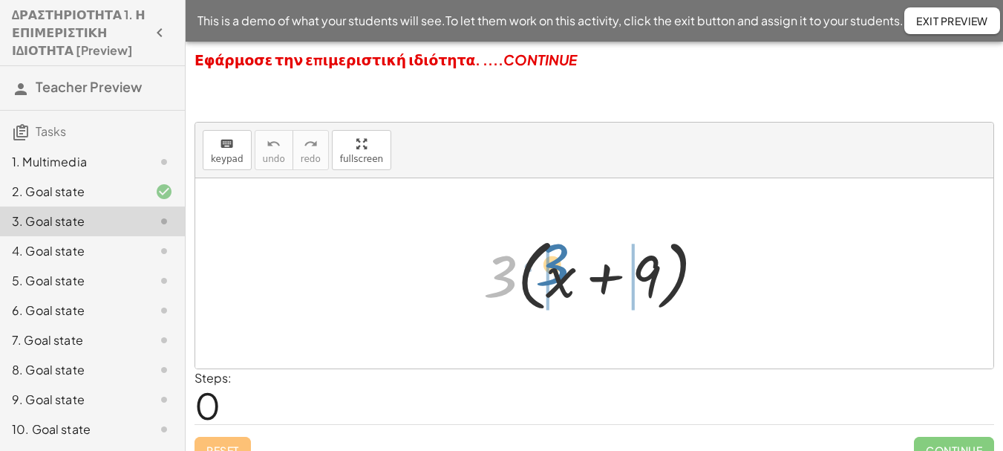
drag, startPoint x: 506, startPoint y: 276, endPoint x: 558, endPoint y: 264, distance: 53.3
click at [558, 264] on div at bounding box center [600, 273] width 249 height 85
